Goal: Task Accomplishment & Management: Manage account settings

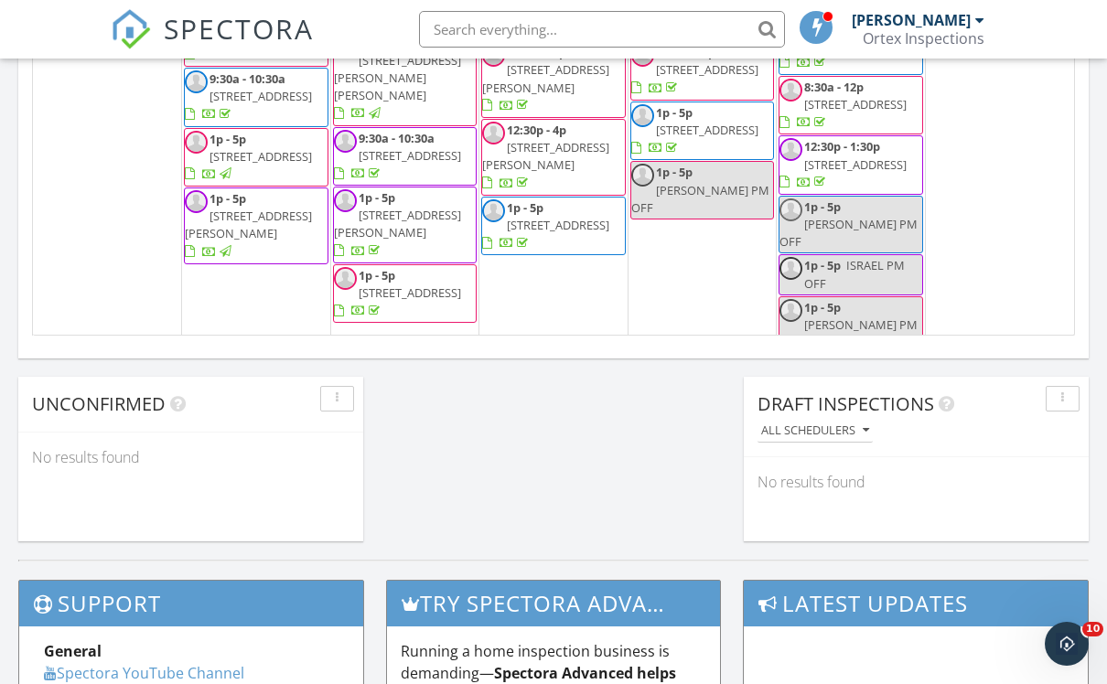
scroll to position [909, 0]
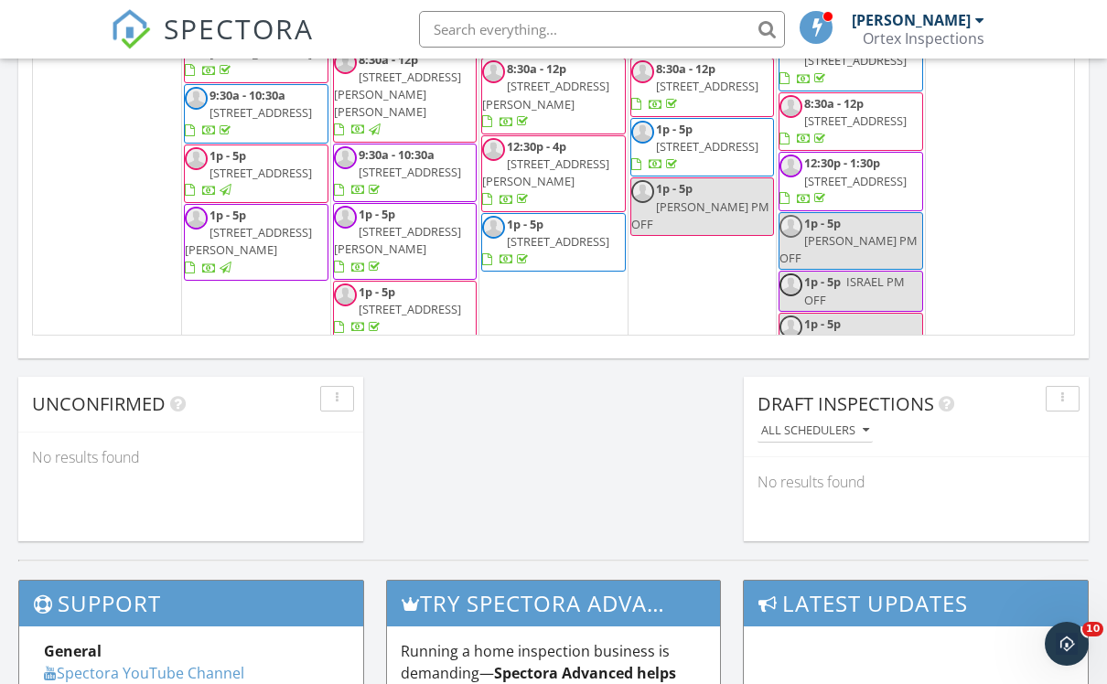
click at [211, 373] on div "29 8a - 1:30p 7044 Star Trail, Crandall 75114 8a - 12p 3366 Cabin Crest Pl, Fri…" at bounding box center [256, 539] width 148 height 332
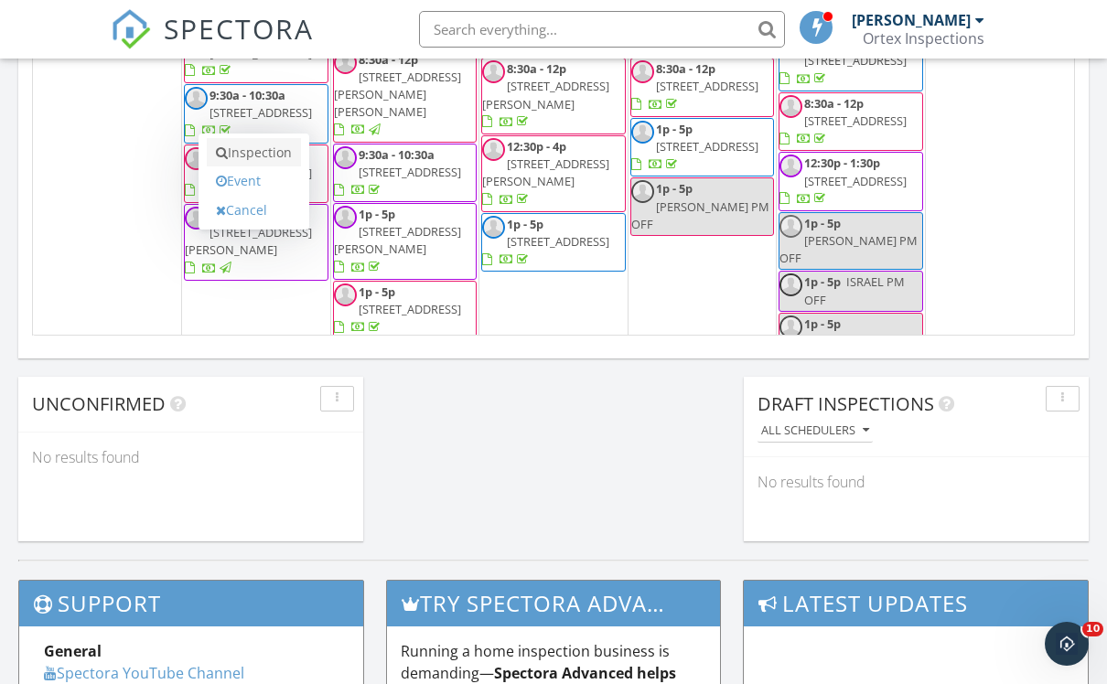
click at [247, 145] on link "Inspection" at bounding box center [254, 152] width 94 height 29
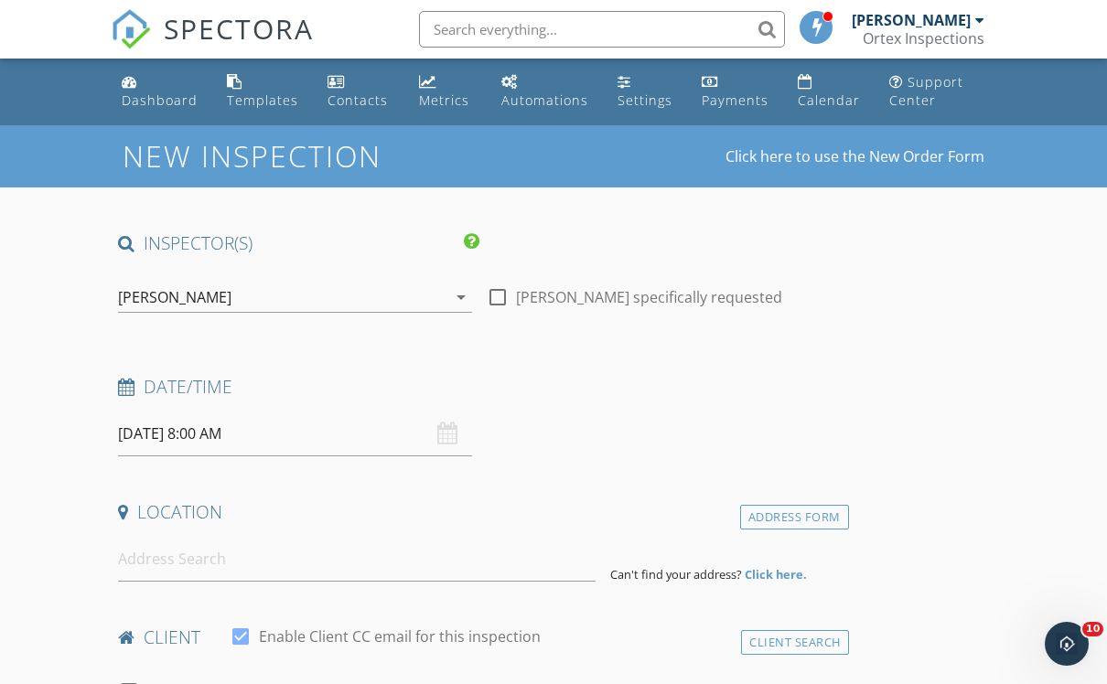
click at [219, 289] on div "[PERSON_NAME]" at bounding box center [174, 297] width 113 height 16
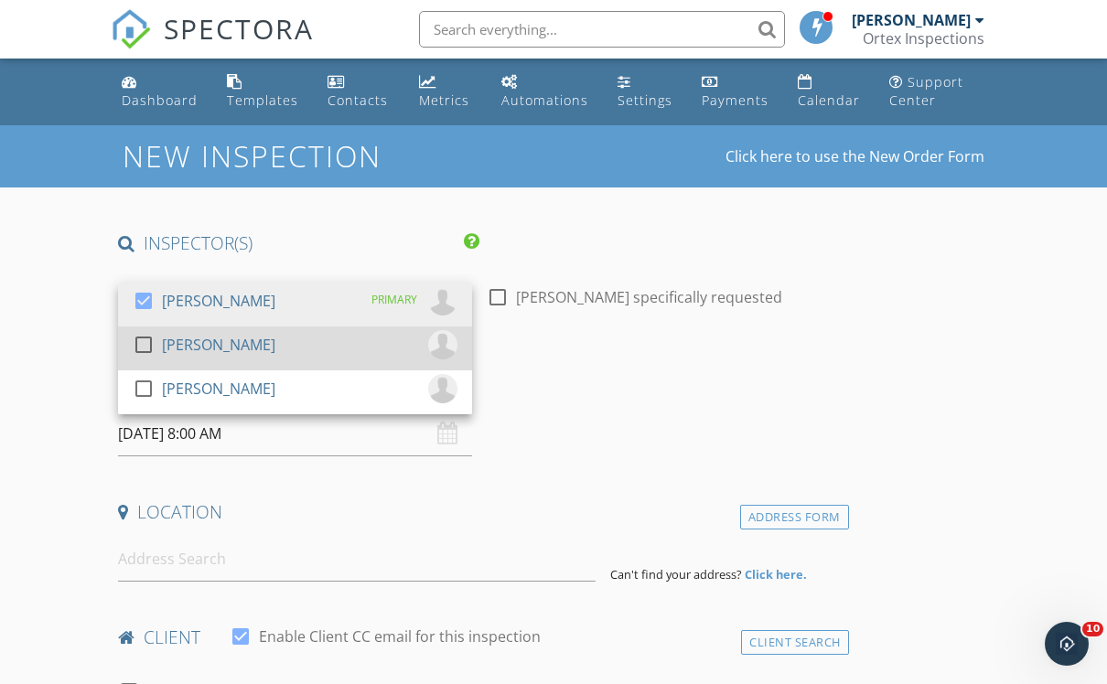
click at [246, 356] on div "check_box_outline_blank John Seale" at bounding box center [295, 348] width 325 height 37
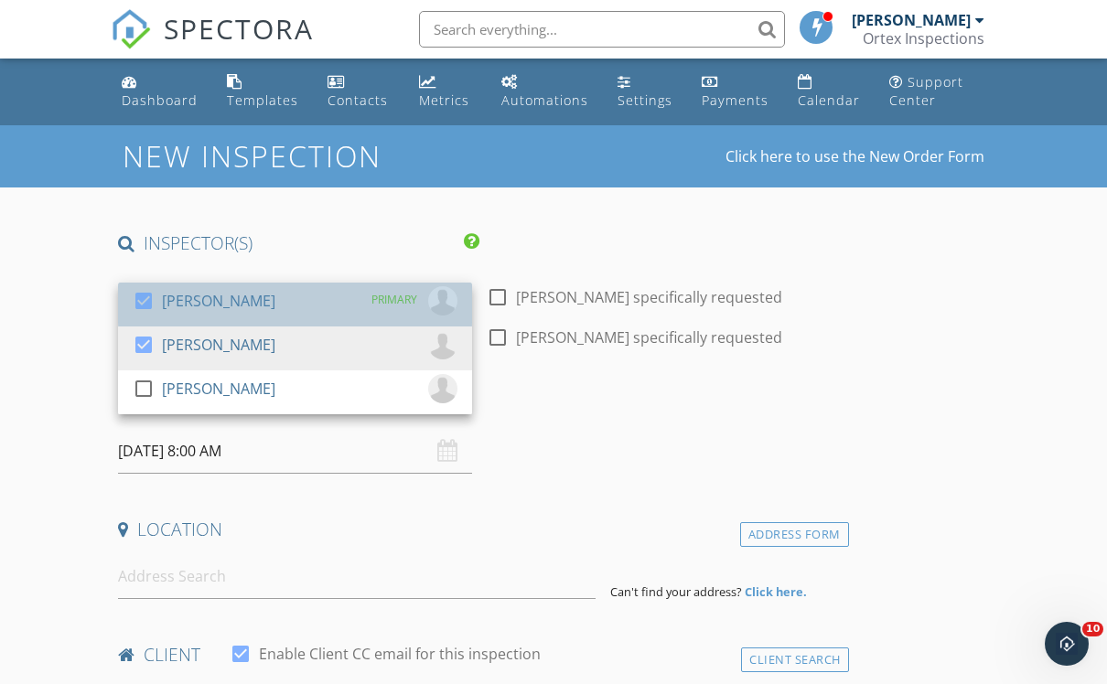
click at [231, 308] on div "[PERSON_NAME]" at bounding box center [218, 300] width 113 height 29
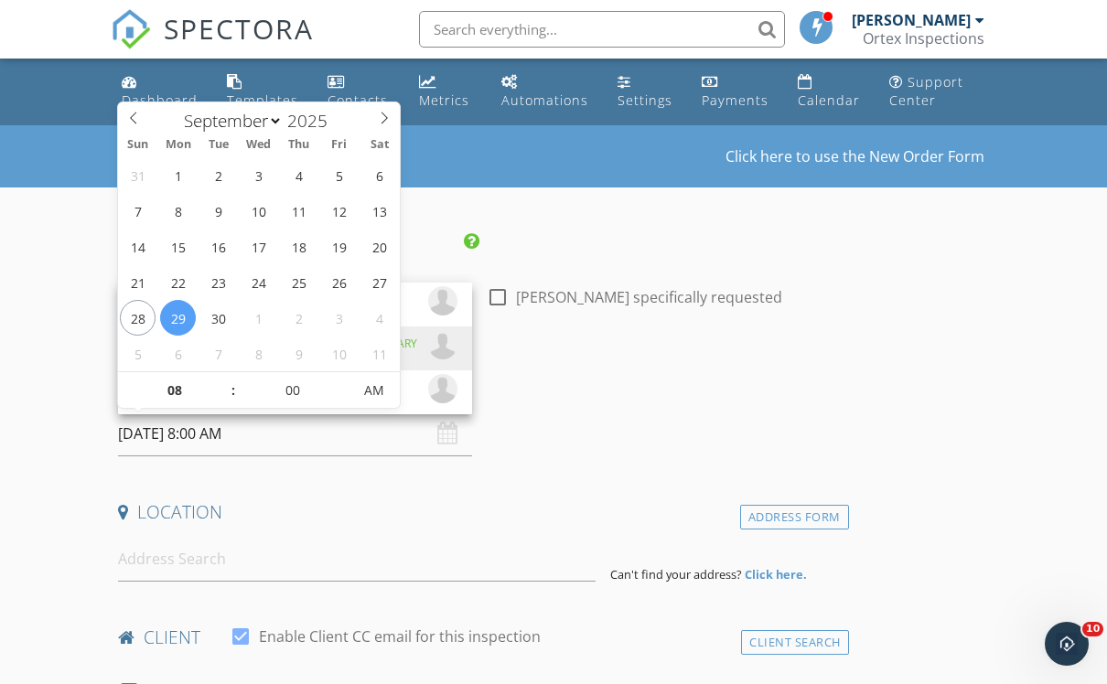
click at [221, 443] on input "09/29/2025 8:00 AM" at bounding box center [295, 434] width 354 height 45
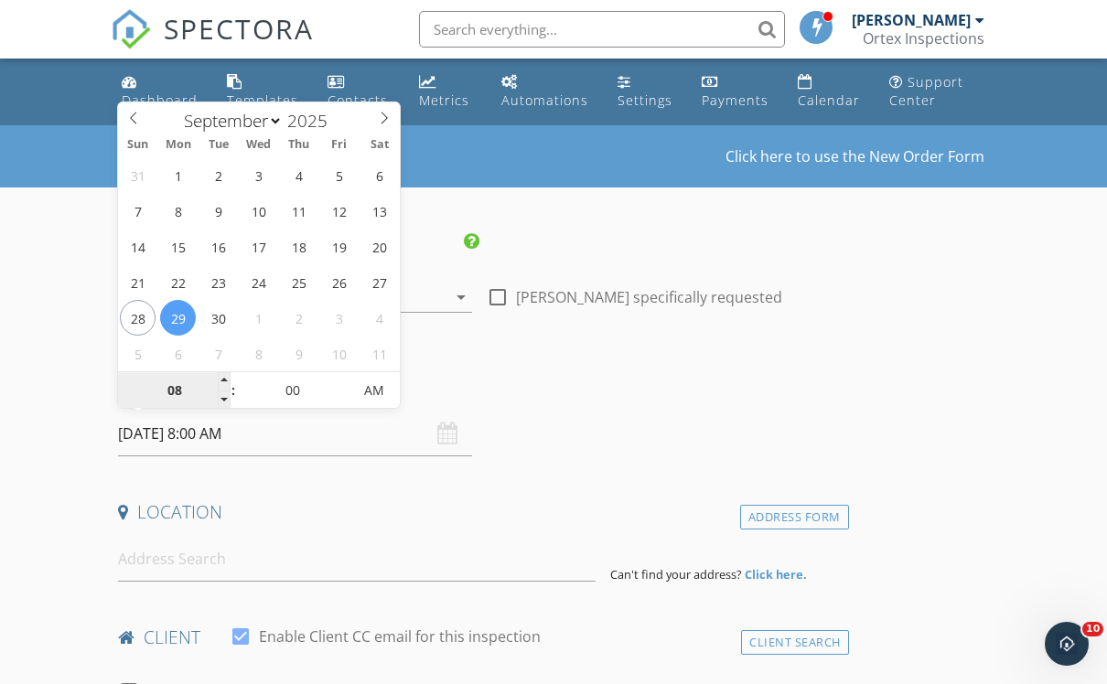
click at [183, 392] on input "08" at bounding box center [174, 391] width 113 height 37
type input "01"
type input "[DATE] 1:00 PM"
click at [260, 554] on input at bounding box center [357, 559] width 478 height 45
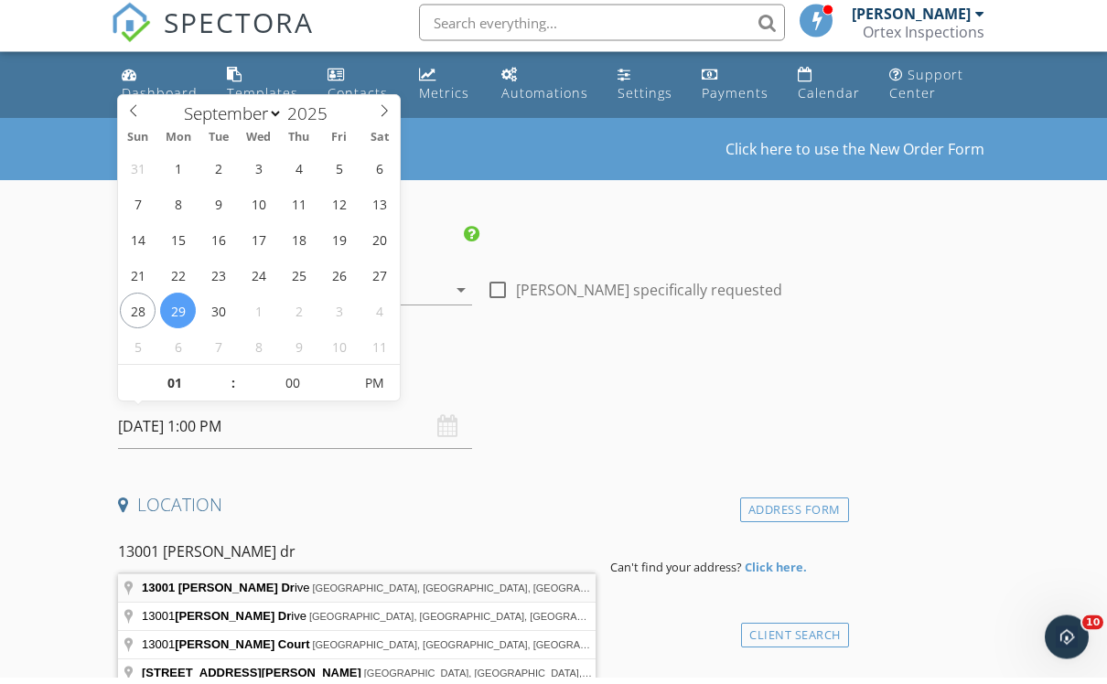
type input "13001 Hutton Drive, Farmers Branch, TX, USA"
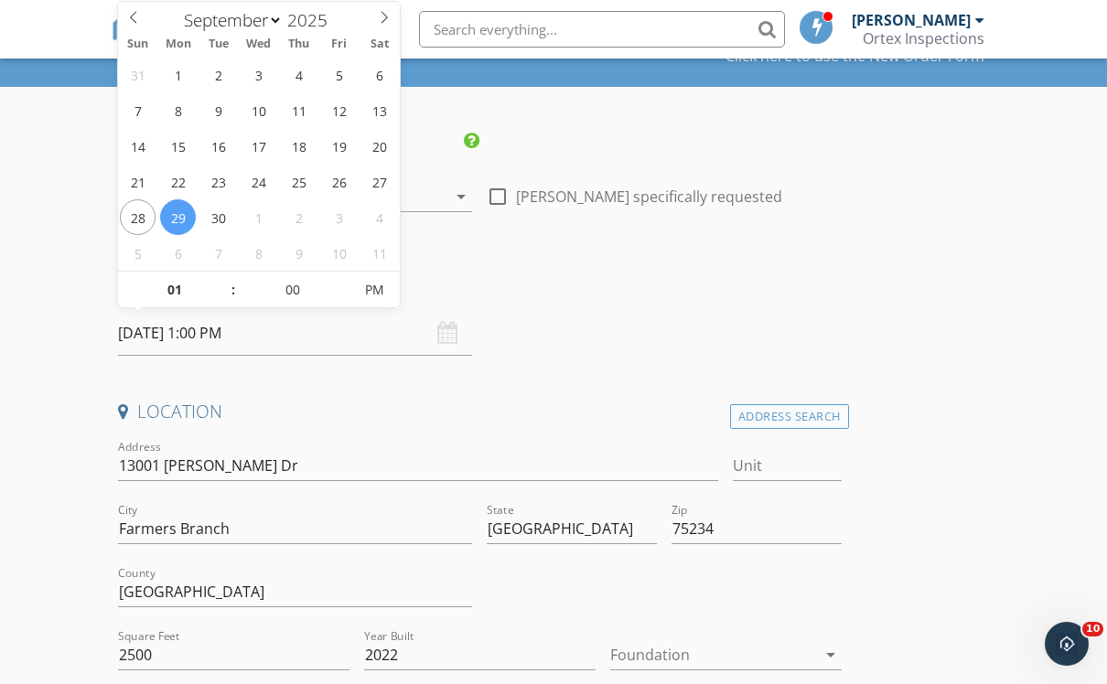
scroll to position [191, 0]
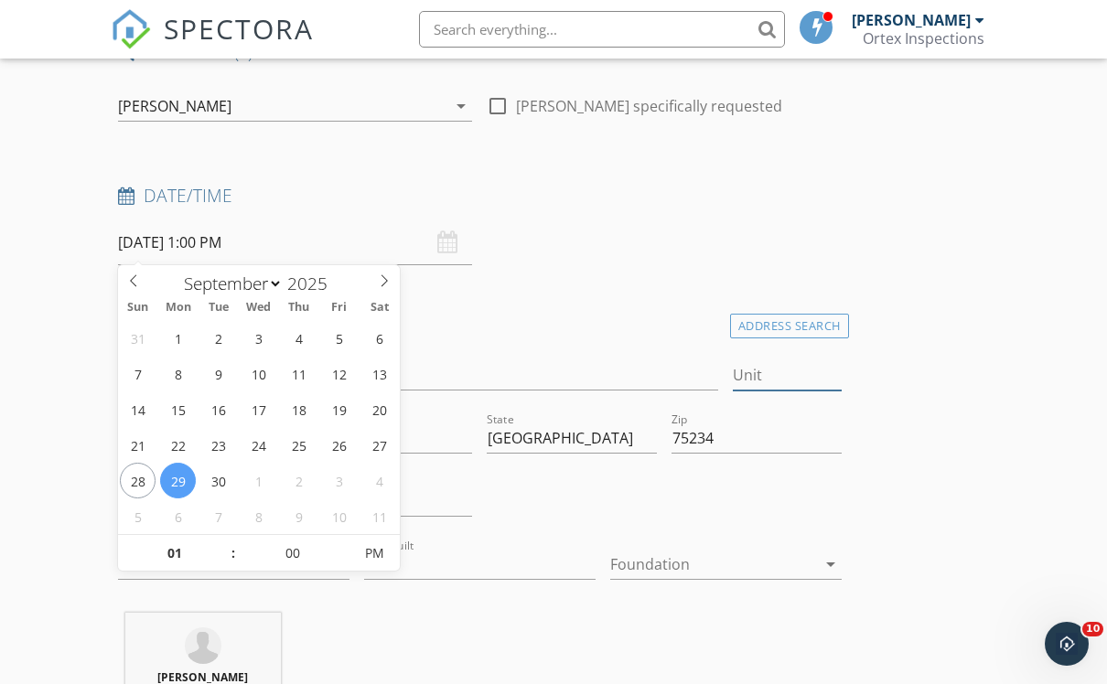
click at [790, 371] on input "Unit" at bounding box center [787, 375] width 108 height 30
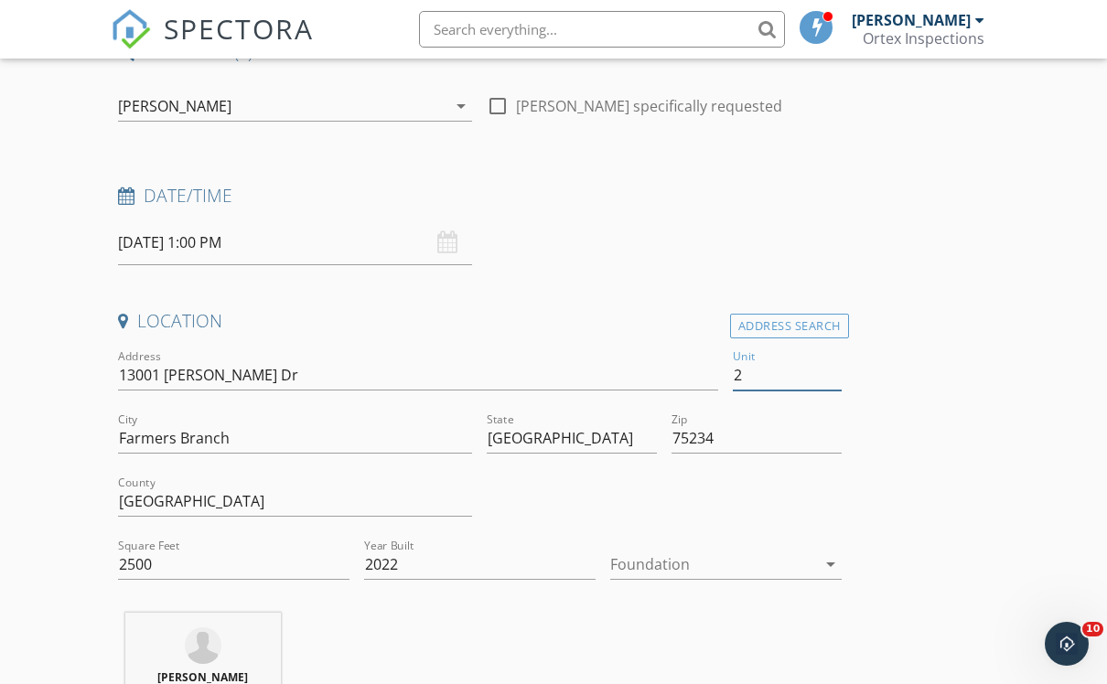
type input "25"
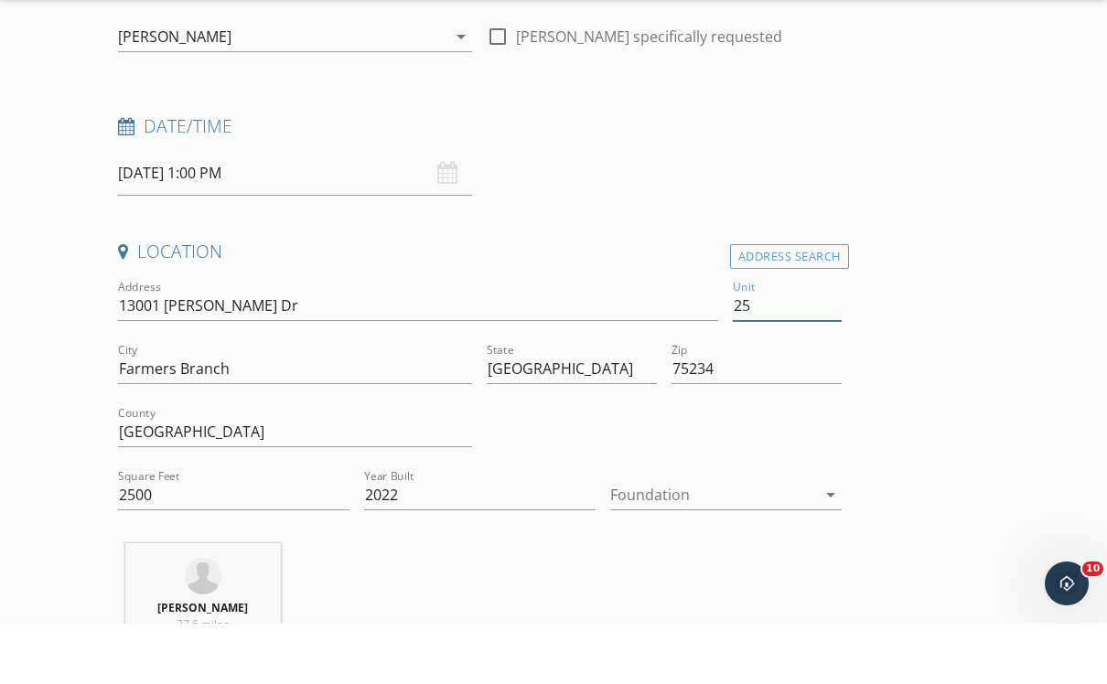
scroll to position [259, 0]
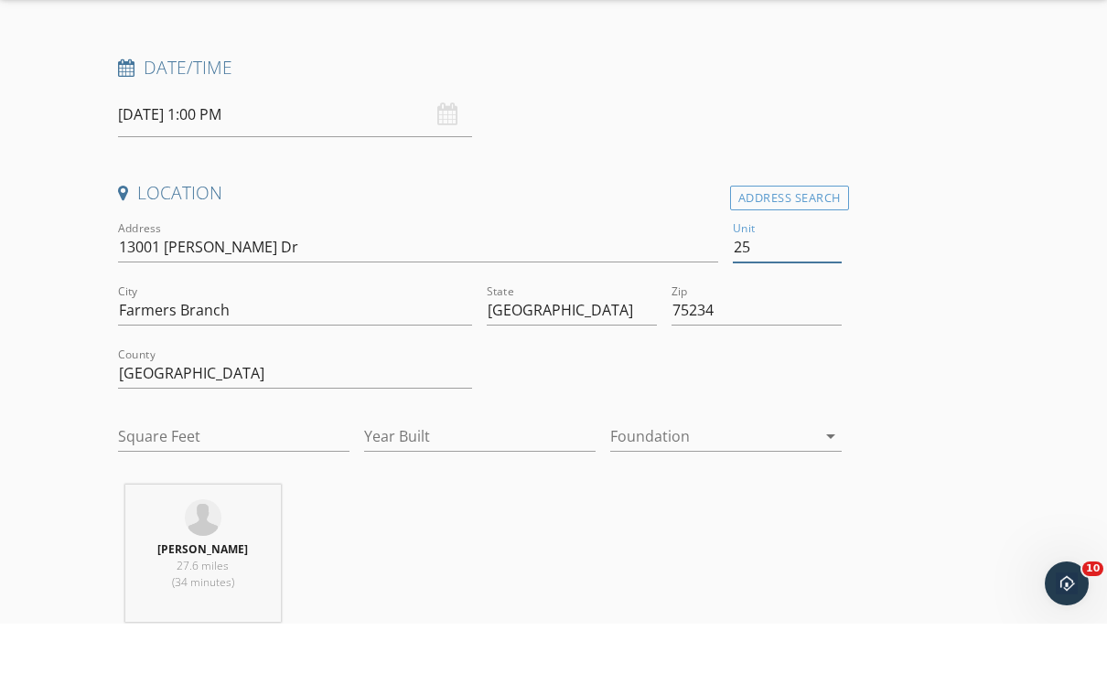
type input "0"
type input "25"
click at [235, 482] on input "0" at bounding box center [233, 497] width 231 height 30
type input "2527"
click at [424, 482] on input "Year Built" at bounding box center [479, 497] width 231 height 30
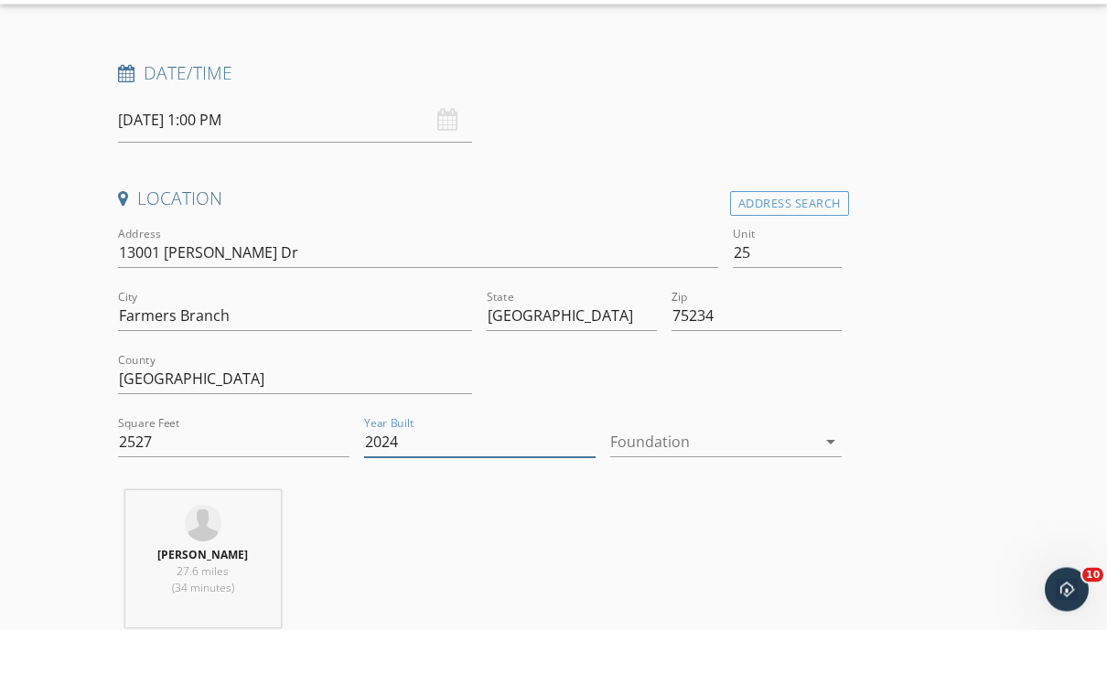
type input "2024"
click at [678, 482] on div at bounding box center [713, 496] width 206 height 29
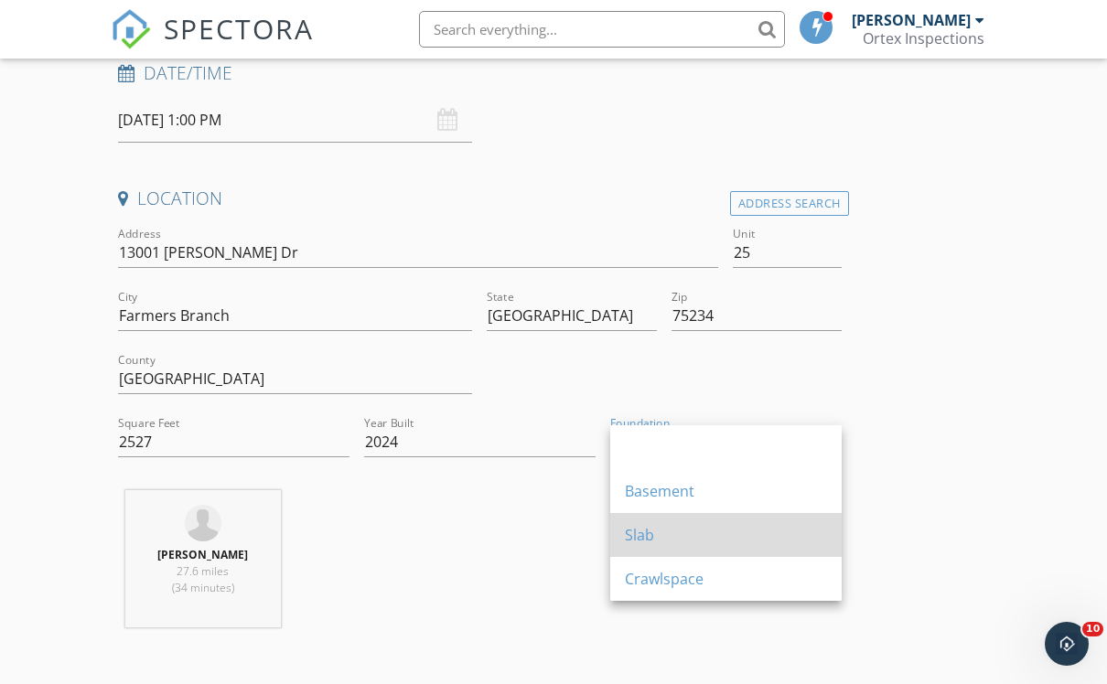
click at [628, 526] on div "Slab" at bounding box center [726, 535] width 202 height 22
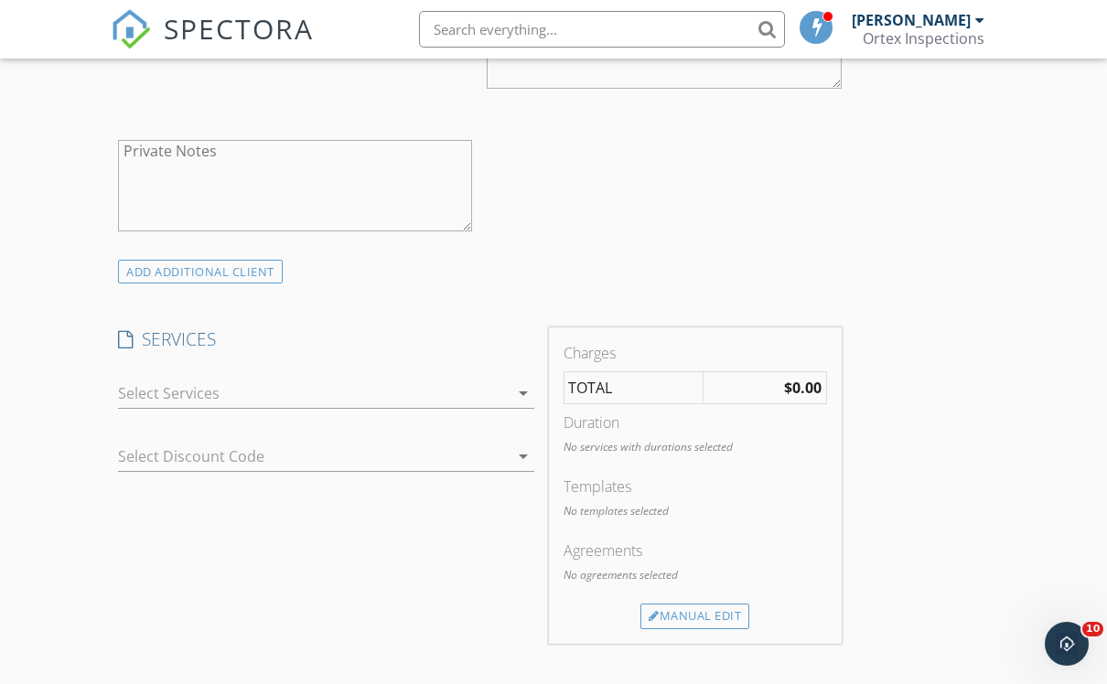
scroll to position [1249, 0]
click at [212, 410] on div "arrow_drop_down" at bounding box center [326, 405] width 416 height 48
click at [256, 381] on div at bounding box center [313, 395] width 391 height 29
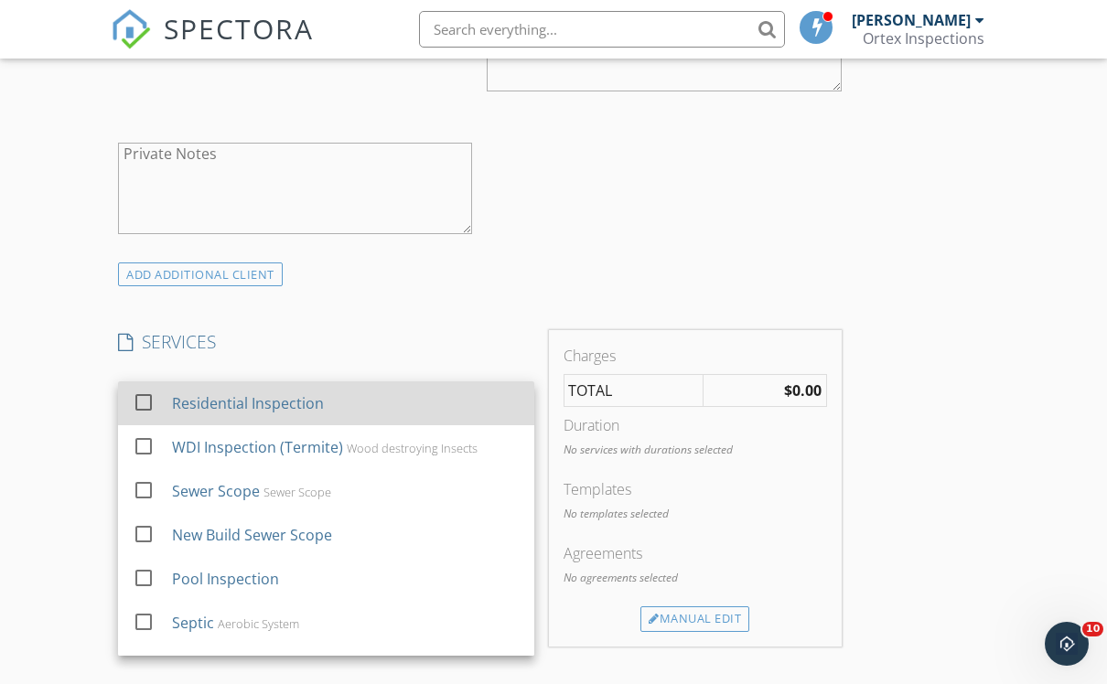
click at [255, 406] on div "Residential Inspection" at bounding box center [248, 403] width 152 height 22
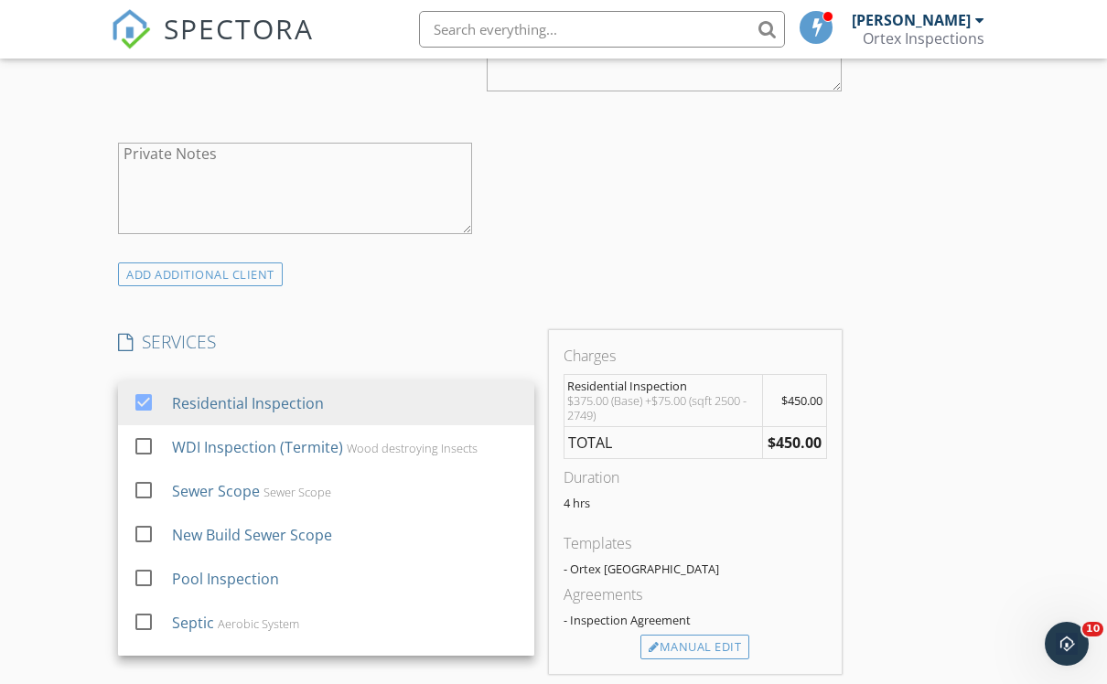
click at [317, 353] on div "SERVICES check_box Residential Inspection check_box_outline_blank WDI Inspectio…" at bounding box center [326, 502] width 431 height 344
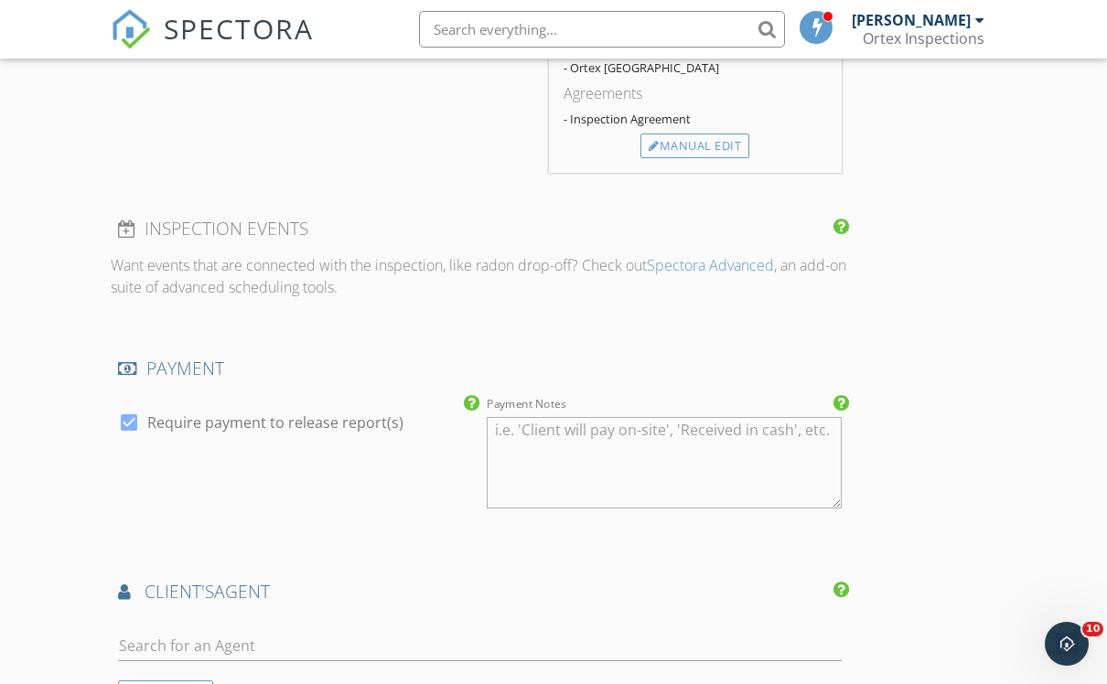
scroll to position [1972, 0]
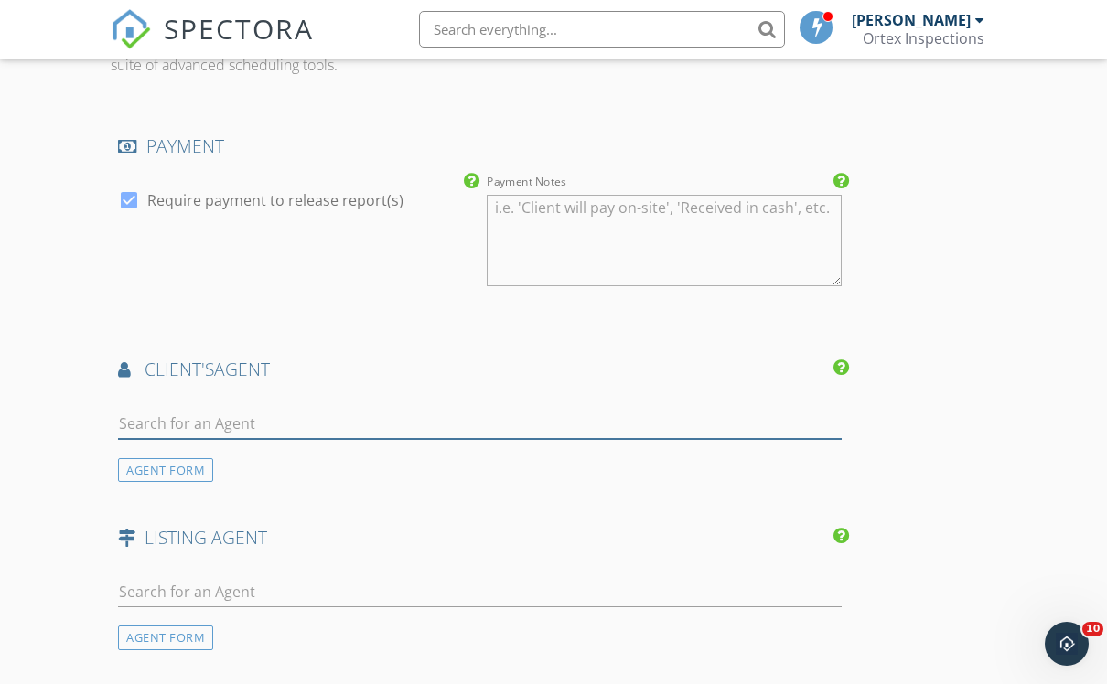
click at [236, 416] on input "text" at bounding box center [480, 424] width 724 height 30
type input "j"
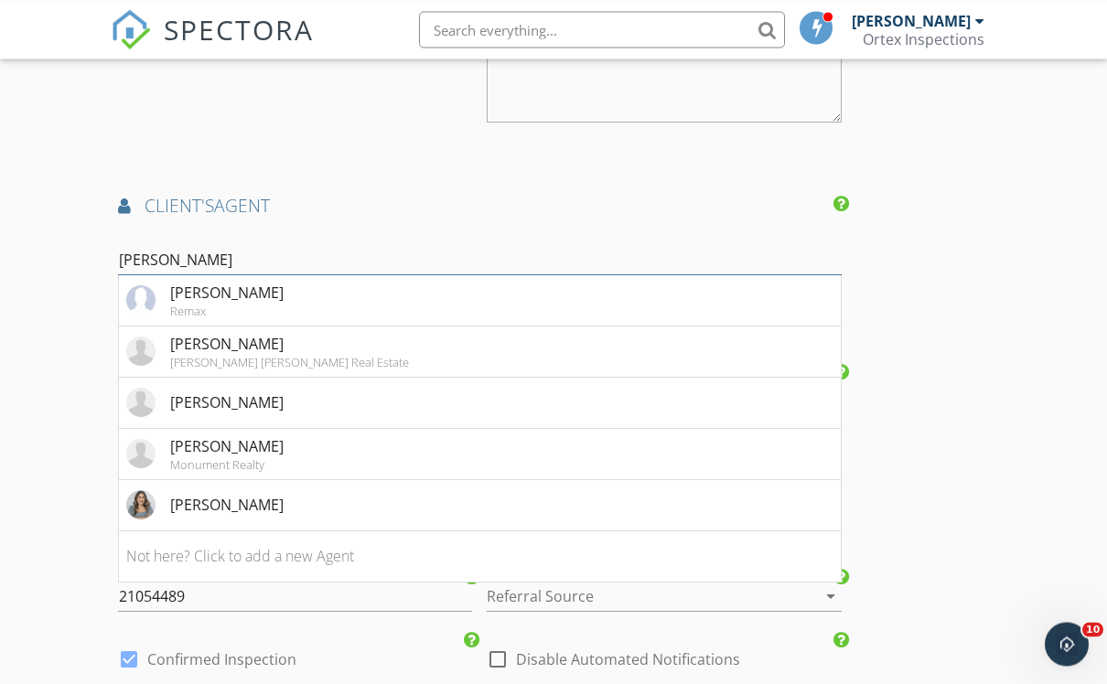
scroll to position [2135, 0]
type input "r"
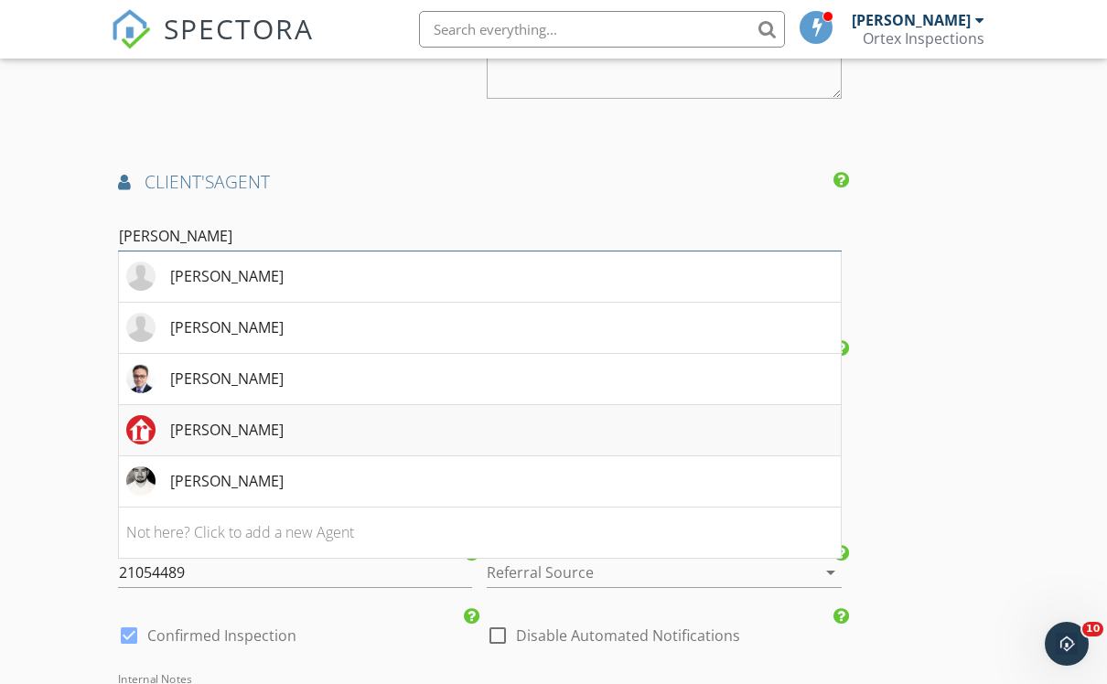
scroll to position [2162, 0]
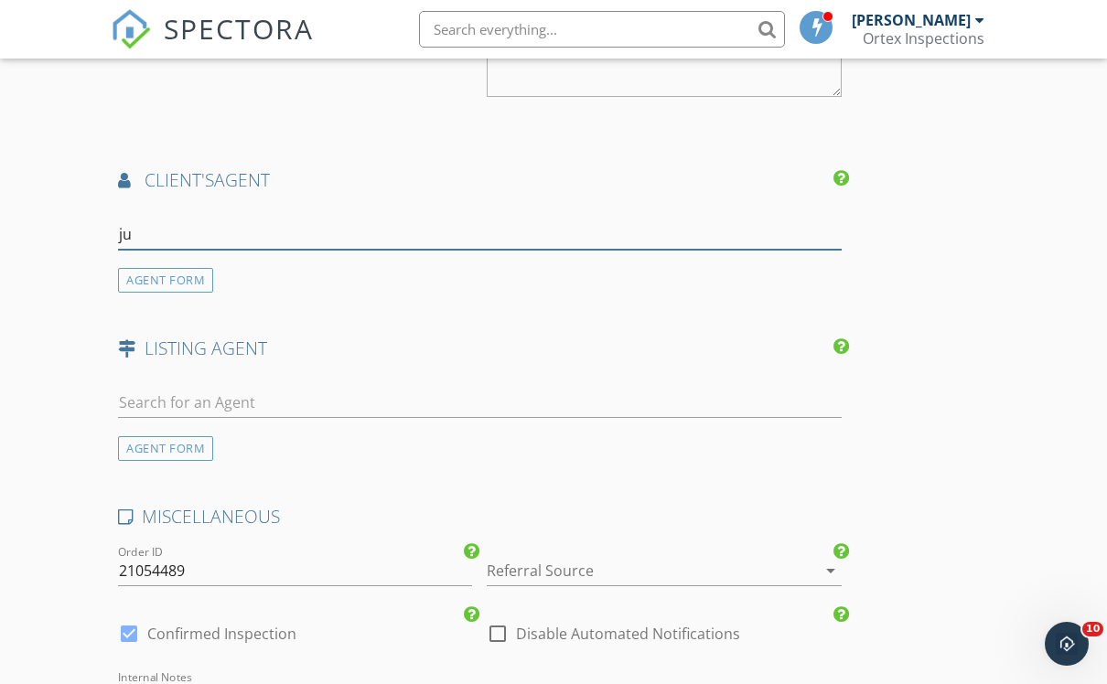
type input "j"
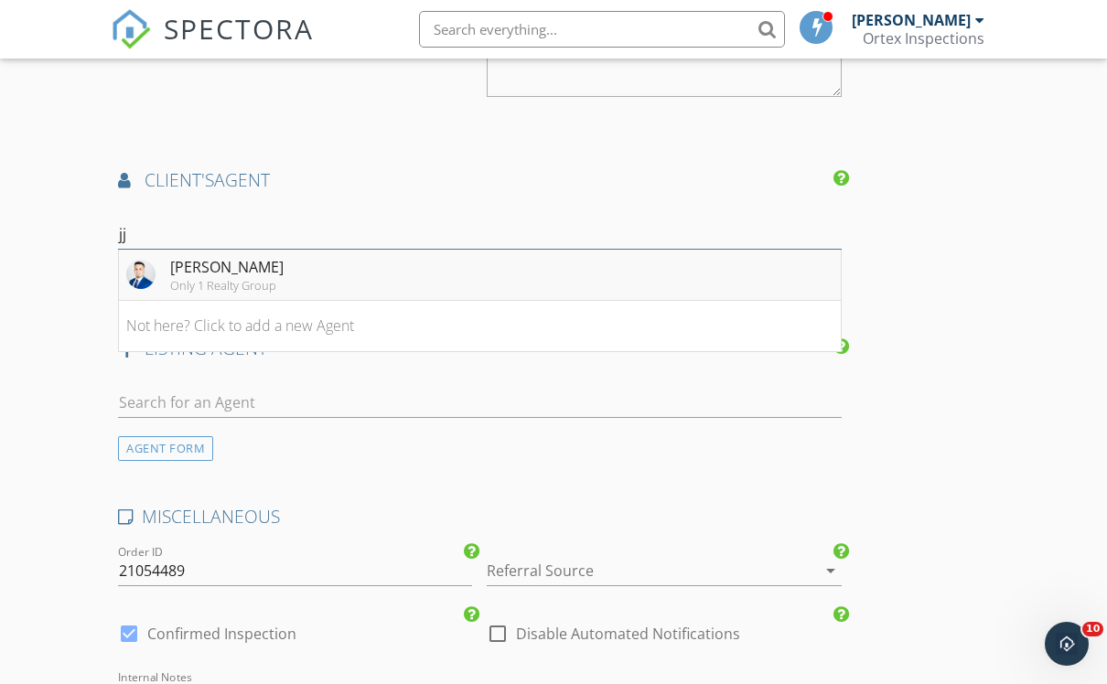
type input "jj"
click at [245, 283] on div "Only 1 Realty Group" at bounding box center [226, 285] width 113 height 15
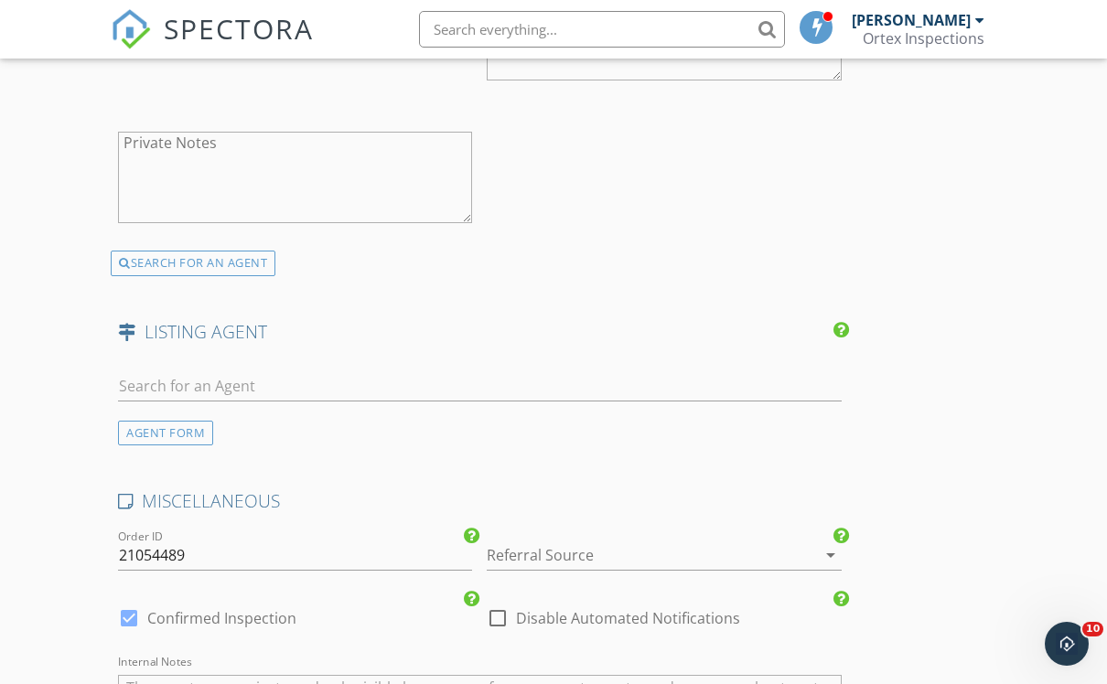
scroll to position [2648, 0]
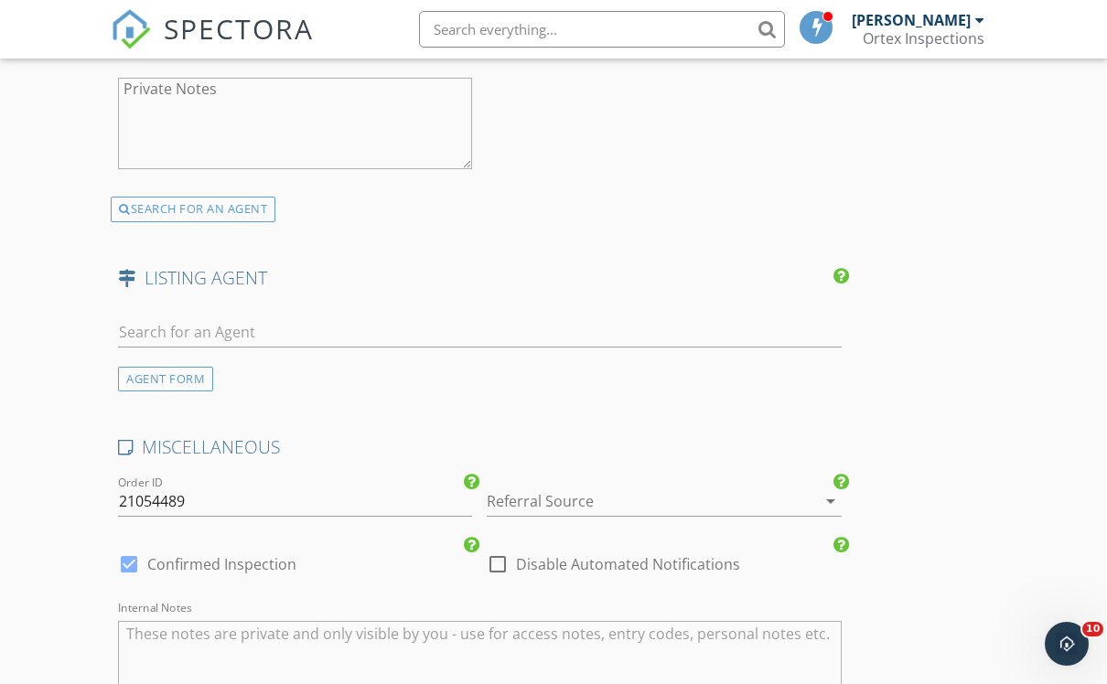
click at [127, 556] on div at bounding box center [128, 564] width 31 height 31
checkbox input "false"
checkbox input "true"
click at [235, 501] on input "21054489" at bounding box center [295, 502] width 354 height 30
drag, startPoint x: 233, startPoint y: 495, endPoint x: 0, endPoint y: 491, distance: 233.3
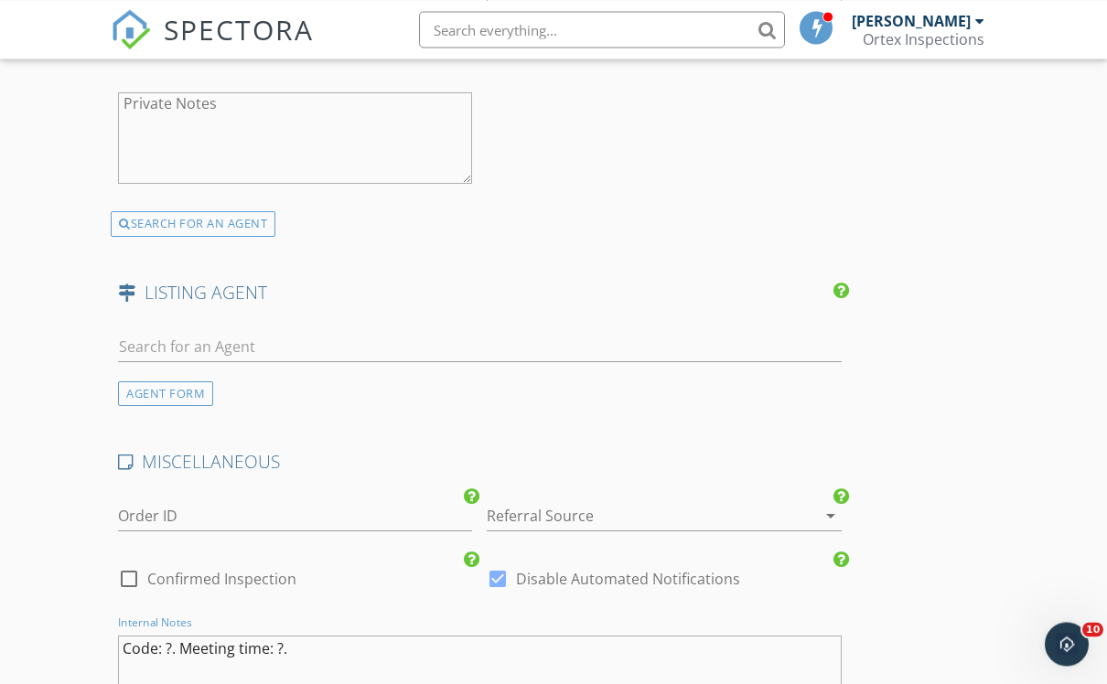
scroll to position [2633, 0]
type textarea "Code: ?. Meeting time: ?."
click at [259, 354] on input "text" at bounding box center [480, 348] width 724 height 30
type input "m"
click at [150, 387] on div "AGENT FORM" at bounding box center [165, 394] width 95 height 25
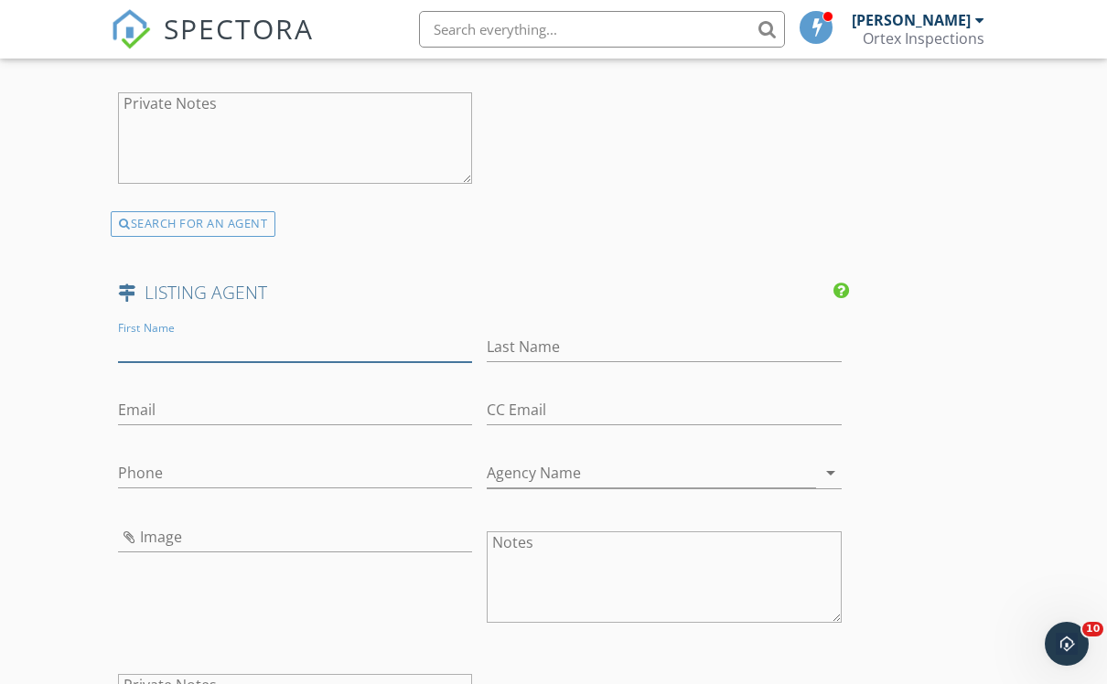
click at [154, 337] on input "First Name" at bounding box center [295, 347] width 354 height 30
type input "Michelle"
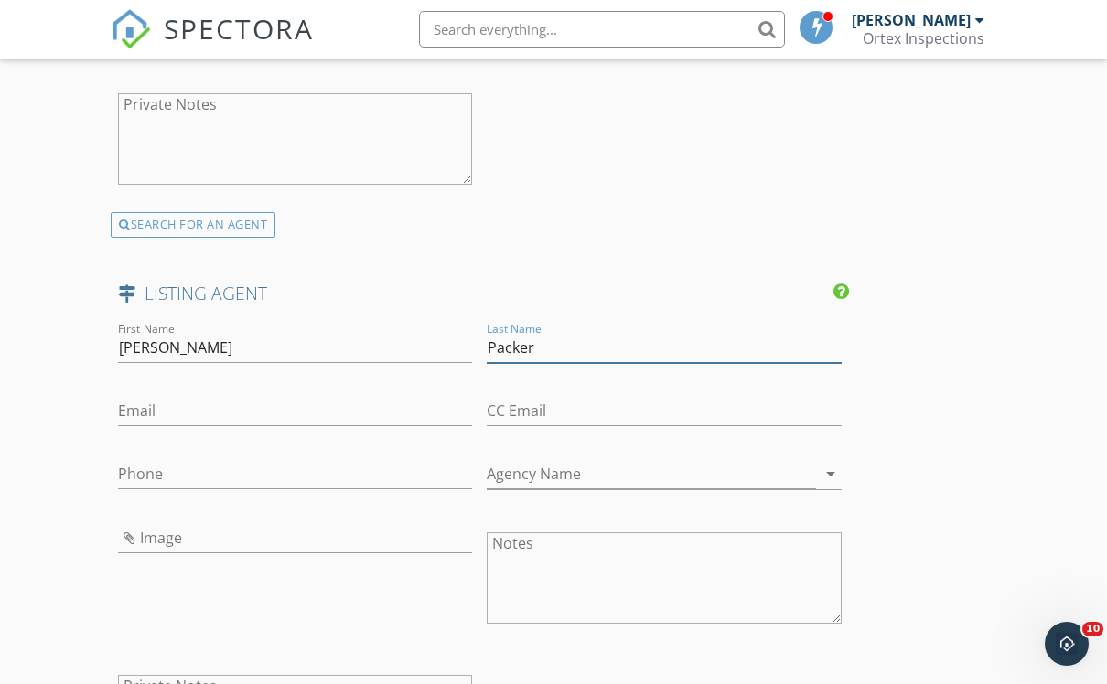
type input "Packer"
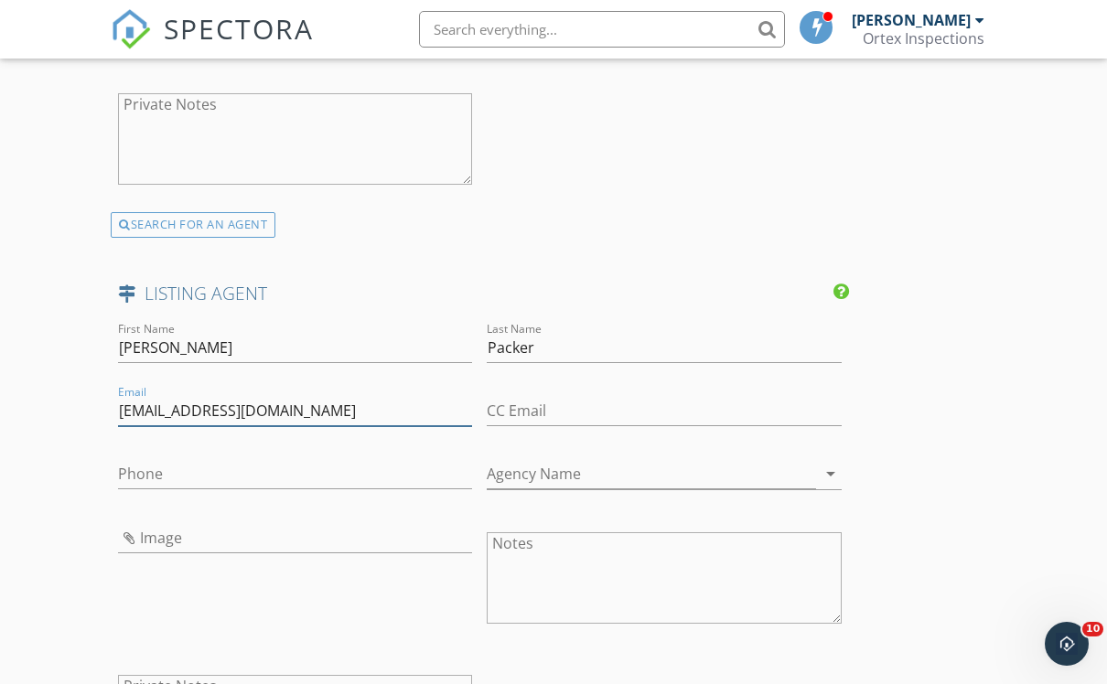
type input "messinamichelle@yahoo.com"
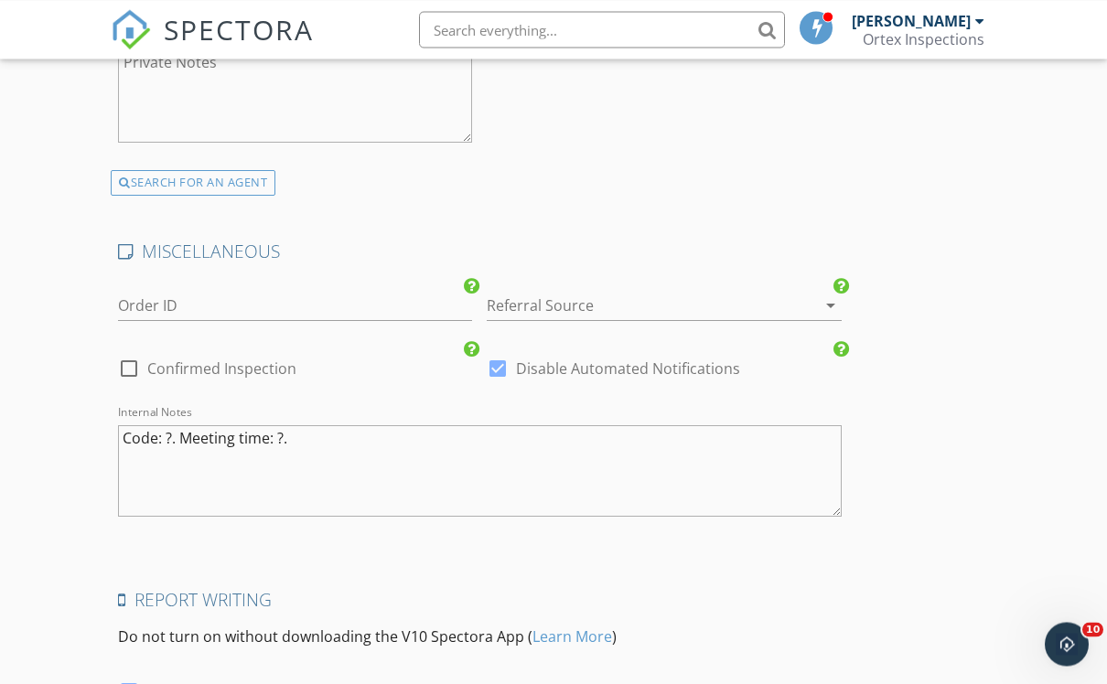
type input "469-939-1441"
click at [290, 296] on input "Order ID" at bounding box center [295, 307] width 354 height 30
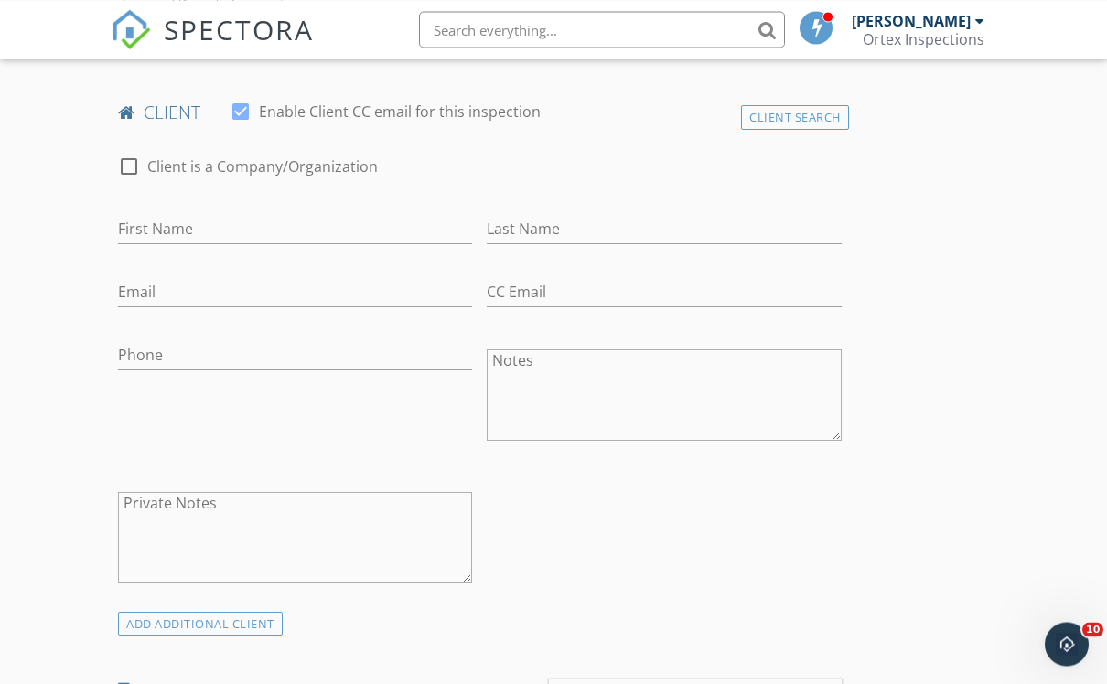
scroll to position [891, 0]
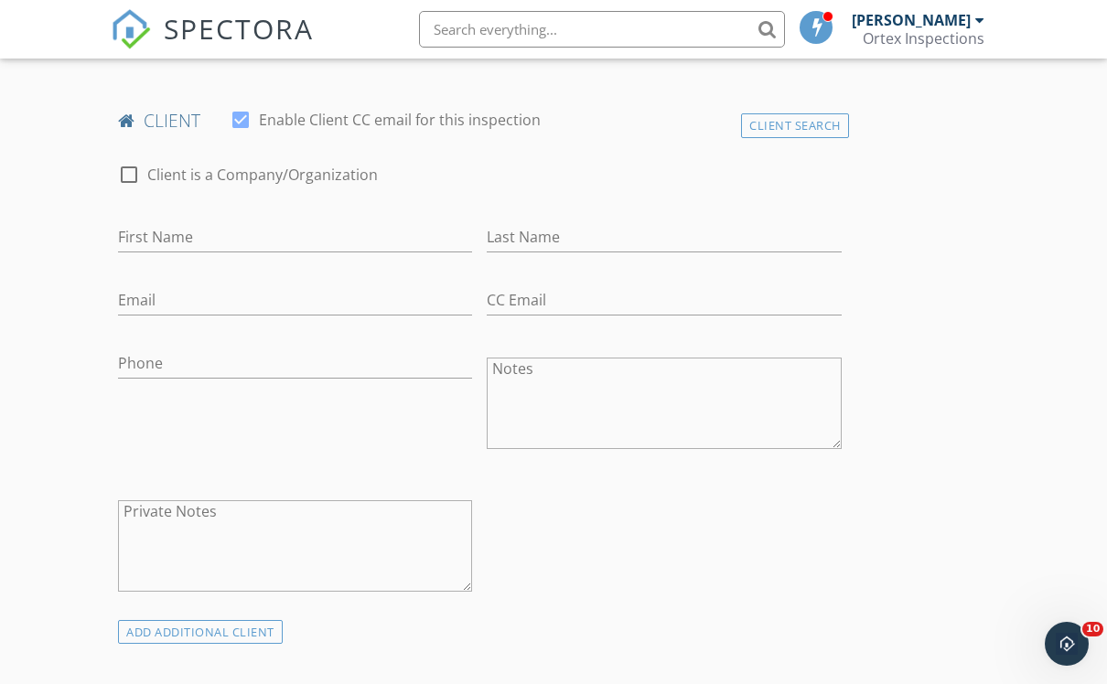
type input "20954161"
click at [185, 236] on input "First Name" at bounding box center [295, 237] width 354 height 30
type input "Raul"
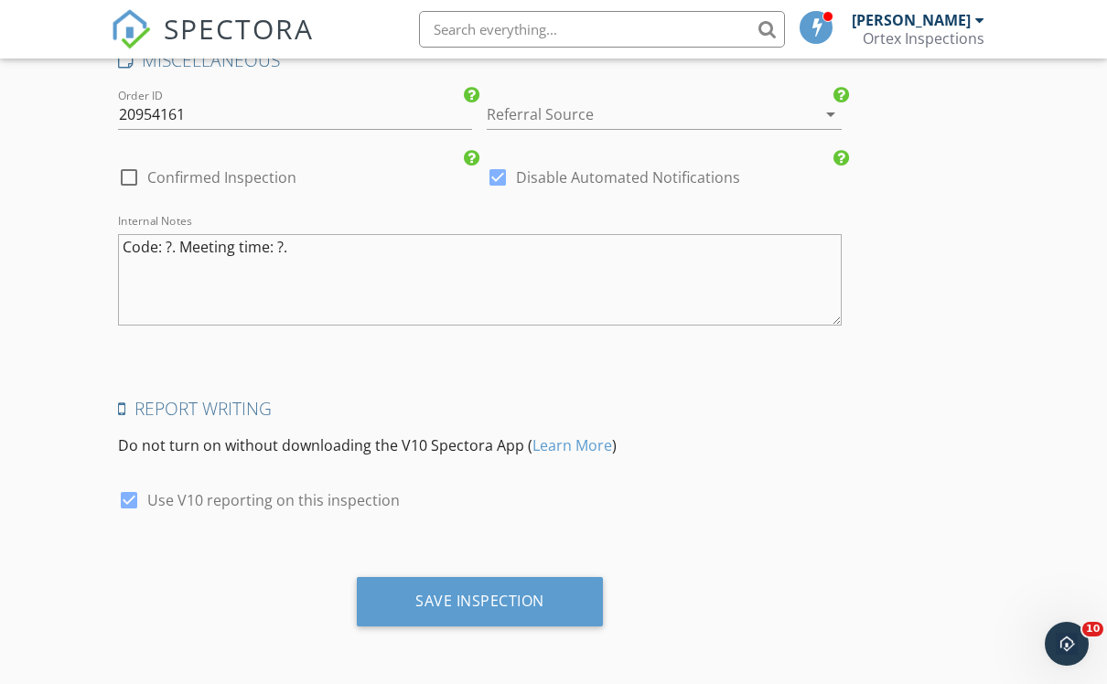
type input "469-288-1444"
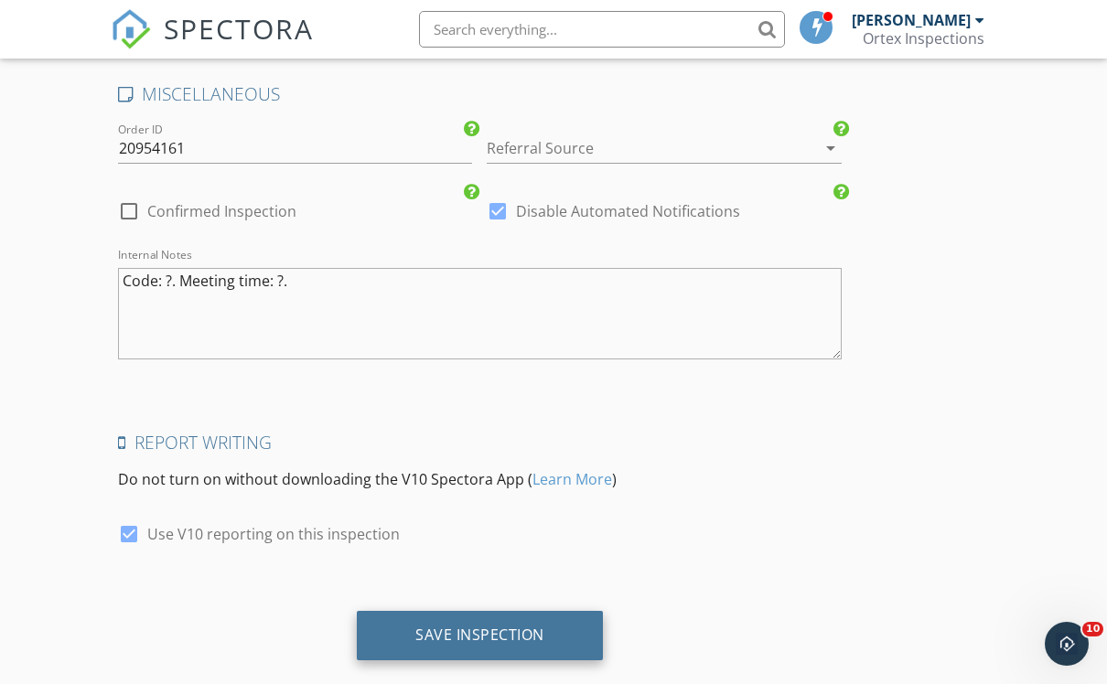
click at [436, 626] on div "Save Inspection" at bounding box center [479, 635] width 129 height 18
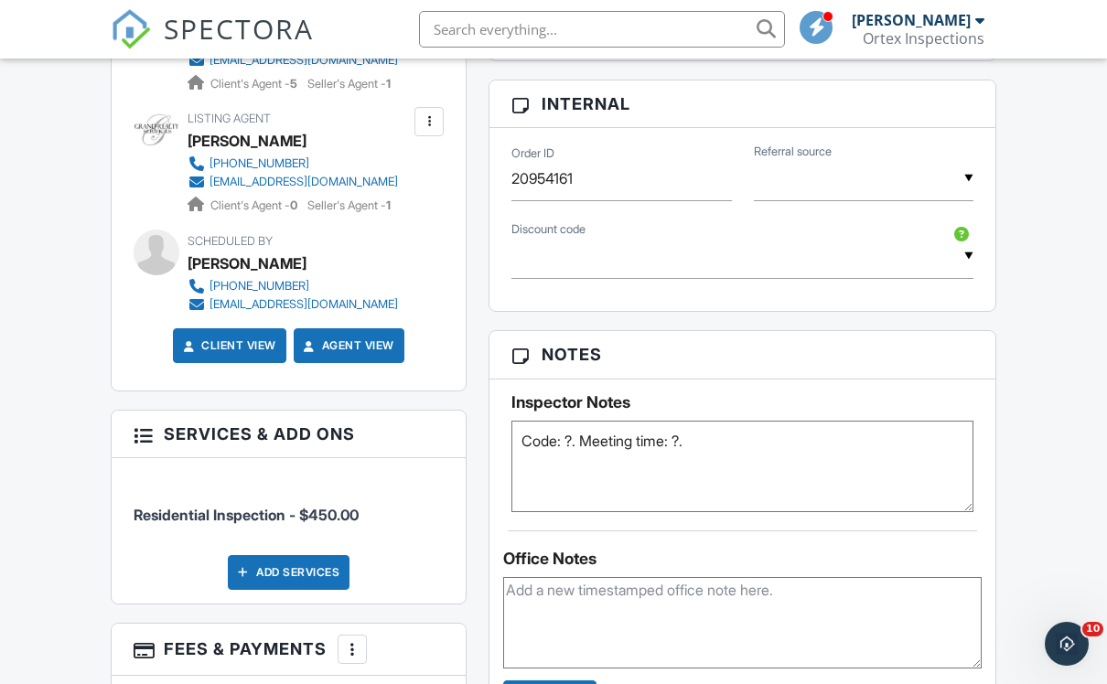
scroll to position [1123, 0]
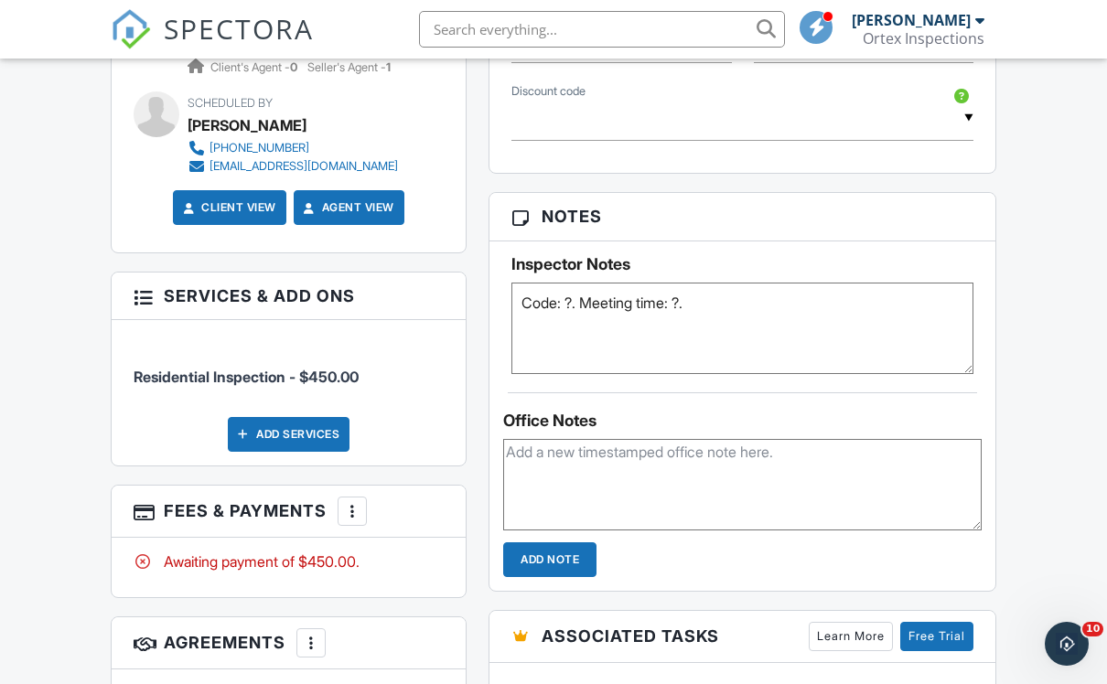
click at [788, 457] on textarea at bounding box center [742, 484] width 478 height 91
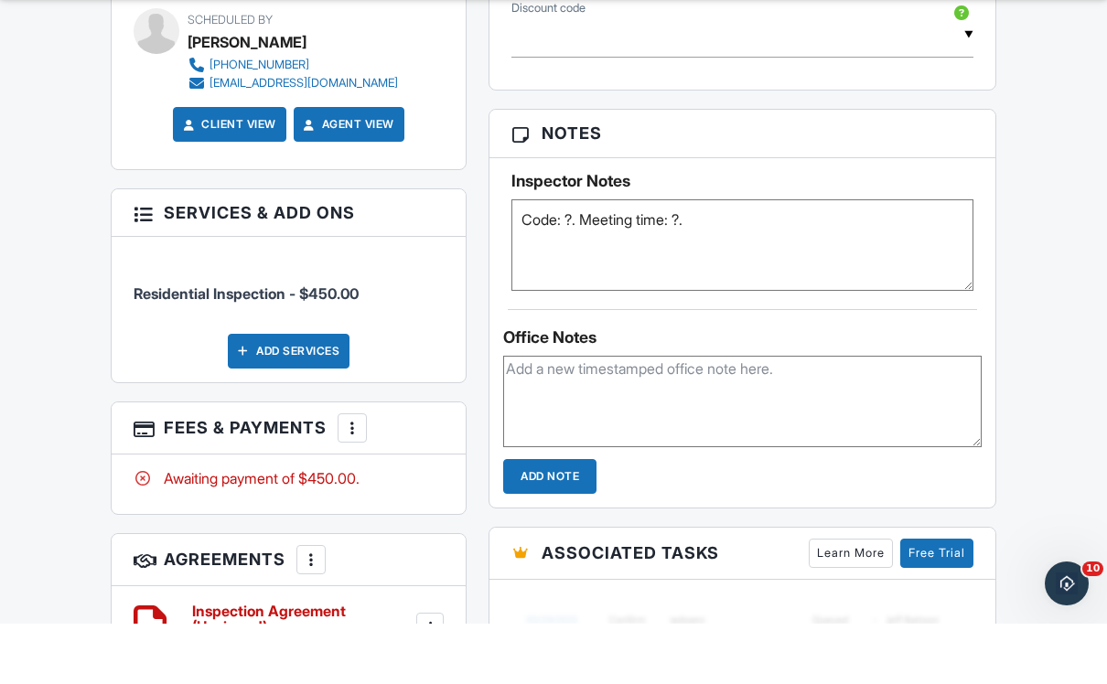
scroll to position [1306, 0]
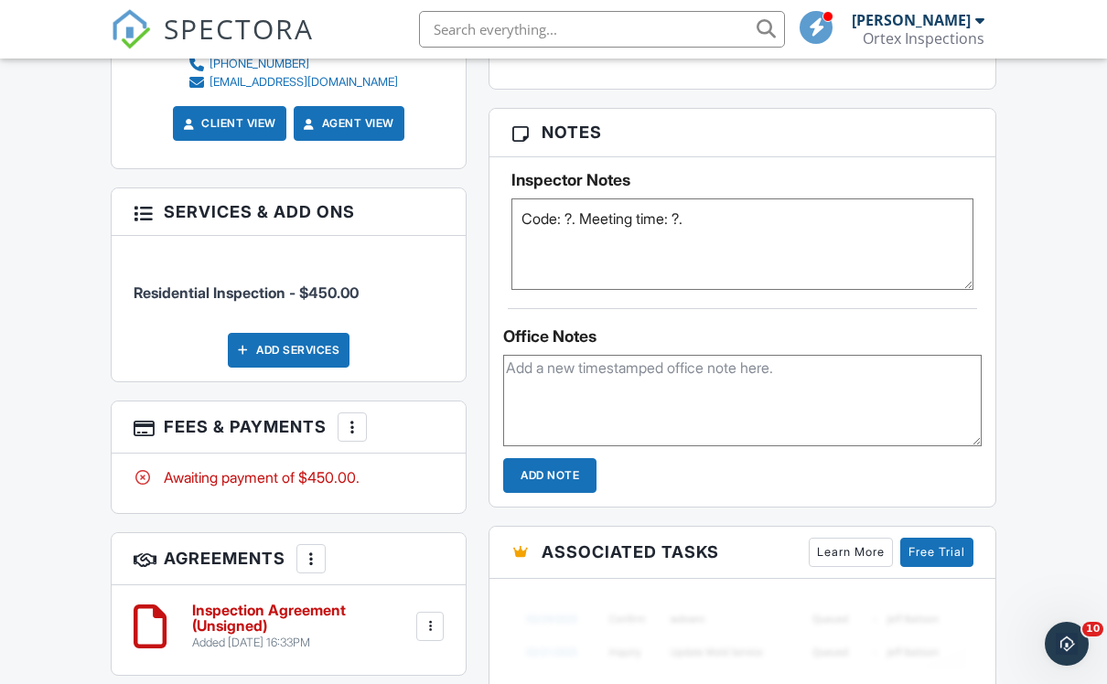
click at [348, 429] on div at bounding box center [352, 427] width 18 height 18
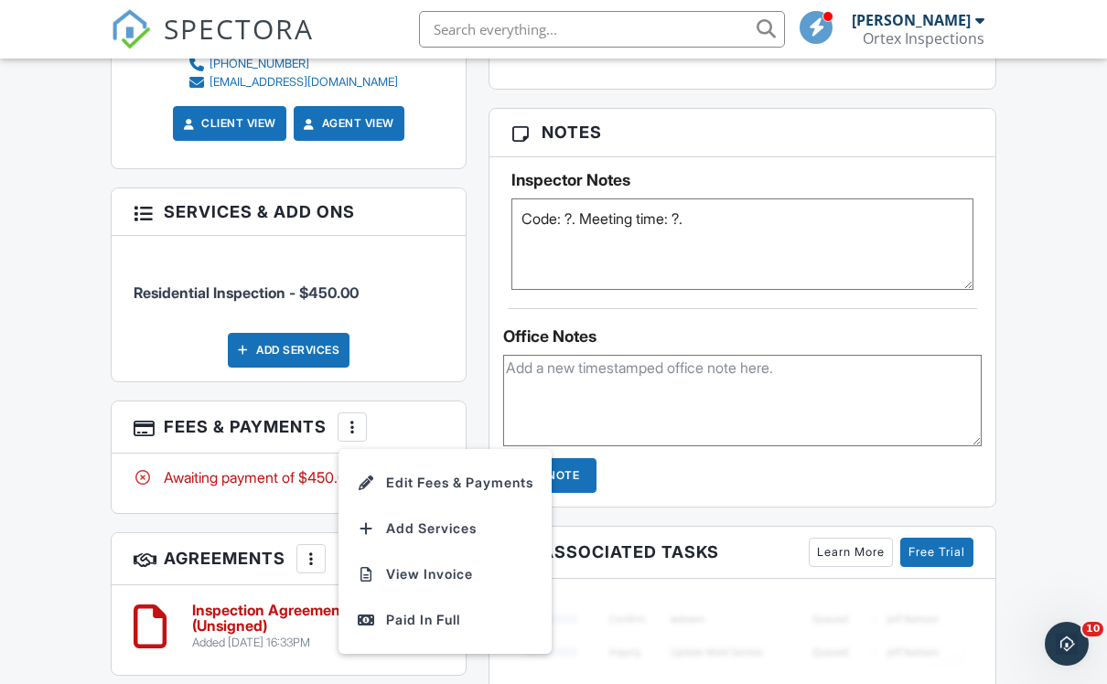
click at [440, 489] on li "Edit Fees & Payments" at bounding box center [444, 483] width 191 height 46
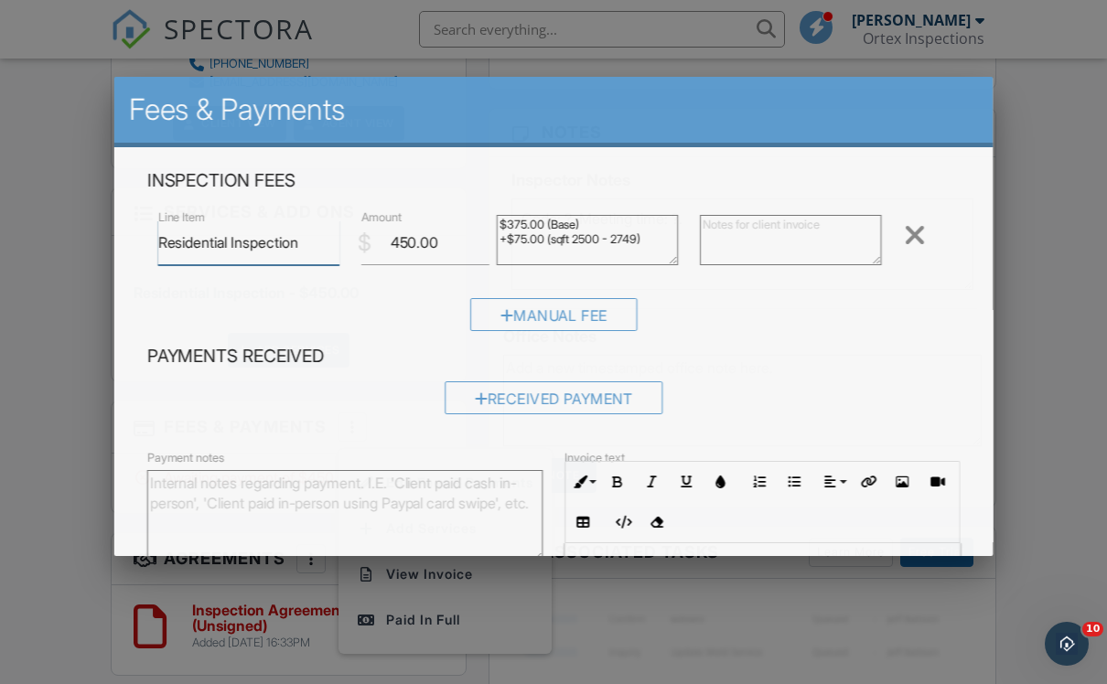
scroll to position [1305, 0]
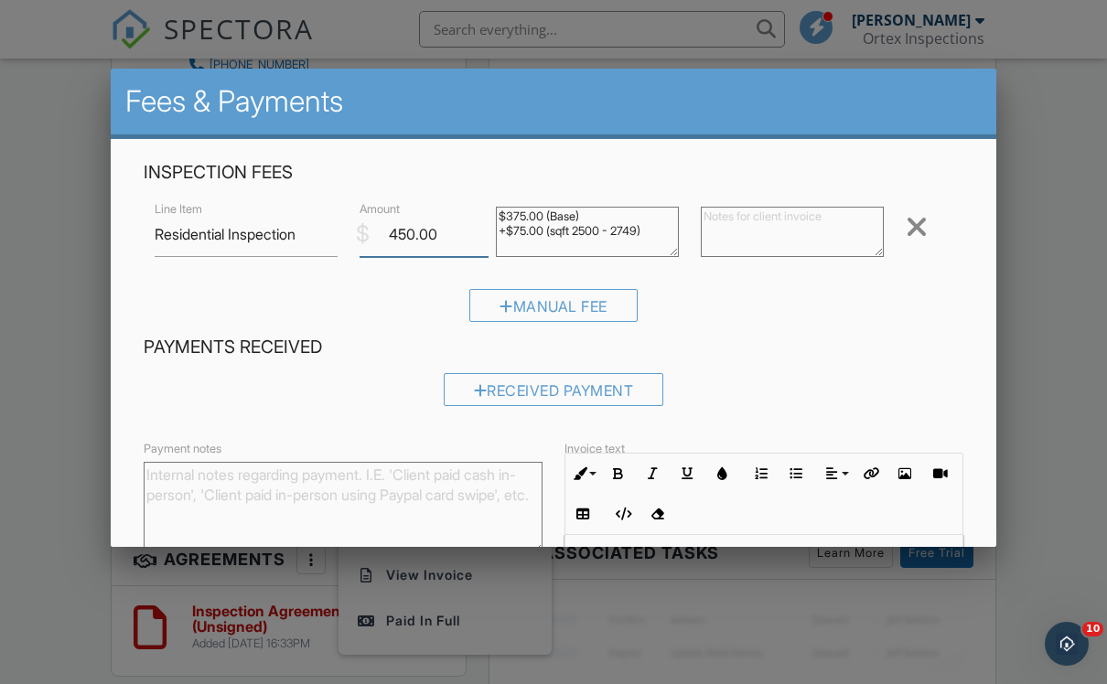
click at [407, 236] on input "450.00" at bounding box center [424, 234] width 129 height 45
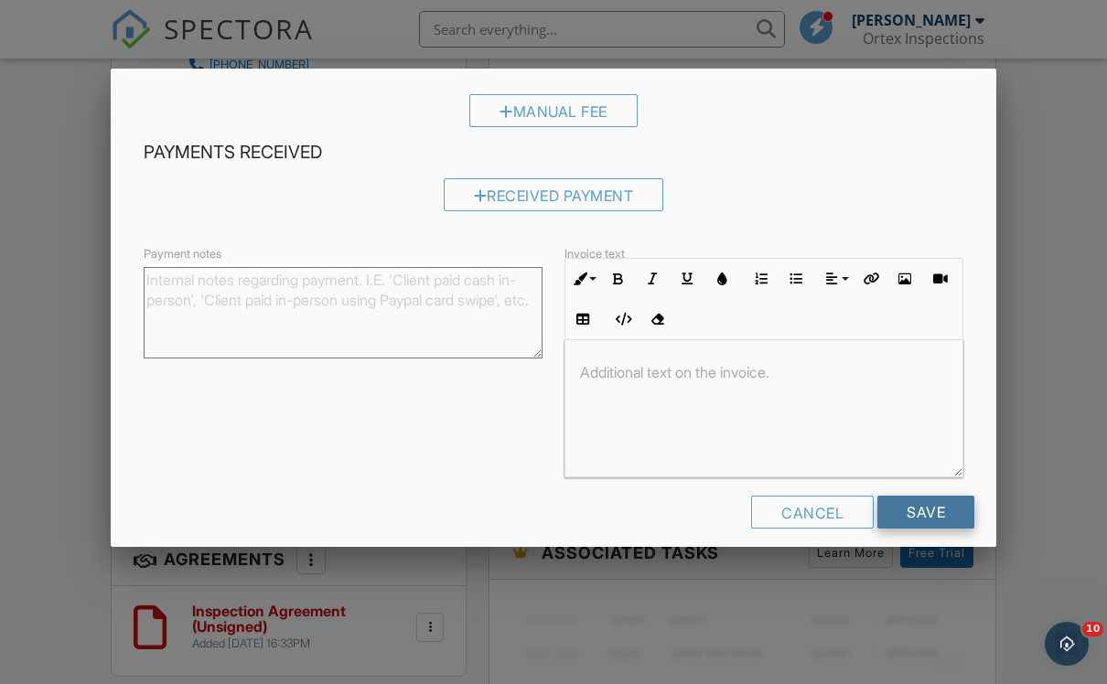
scroll to position [191, 0]
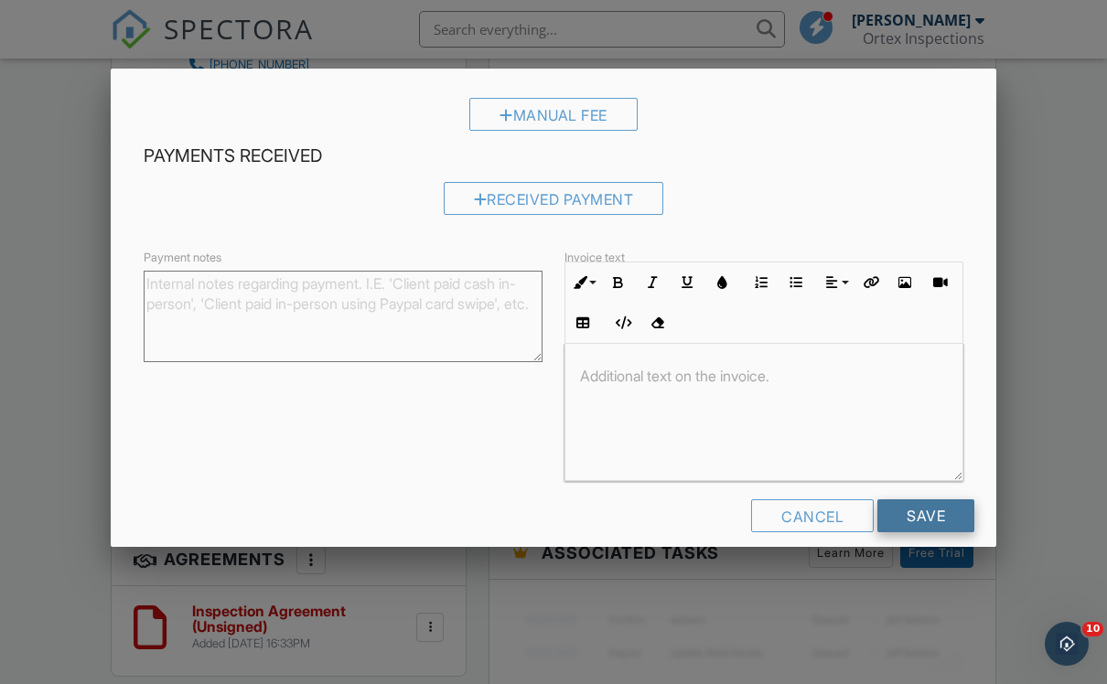
type input "525.00"
click at [908, 517] on input "Save" at bounding box center [925, 515] width 97 height 33
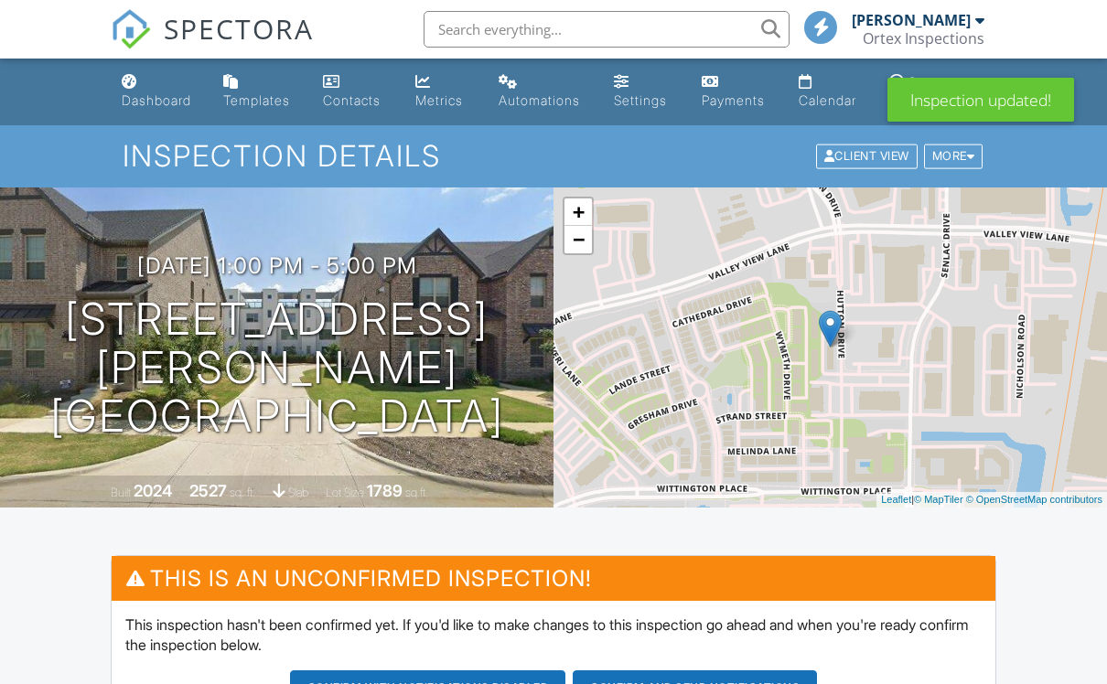
click at [117, 108] on link "Dashboard" at bounding box center [157, 92] width 87 height 52
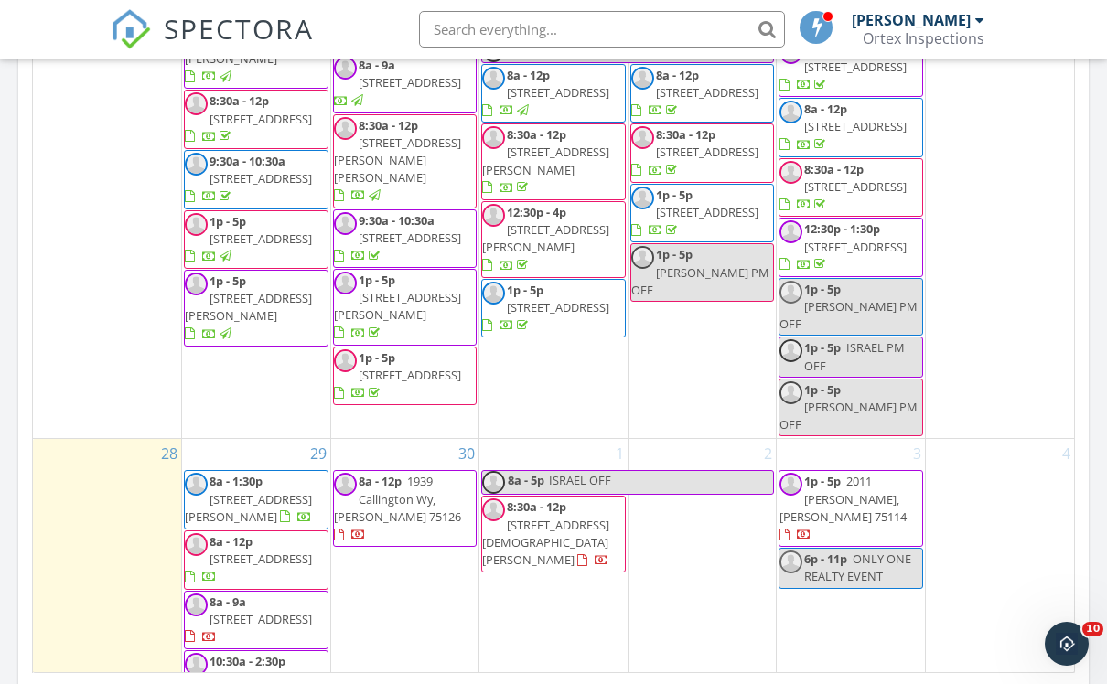
scroll to position [1180, 0]
click at [699, 24] on input "text" at bounding box center [602, 29] width 366 height 37
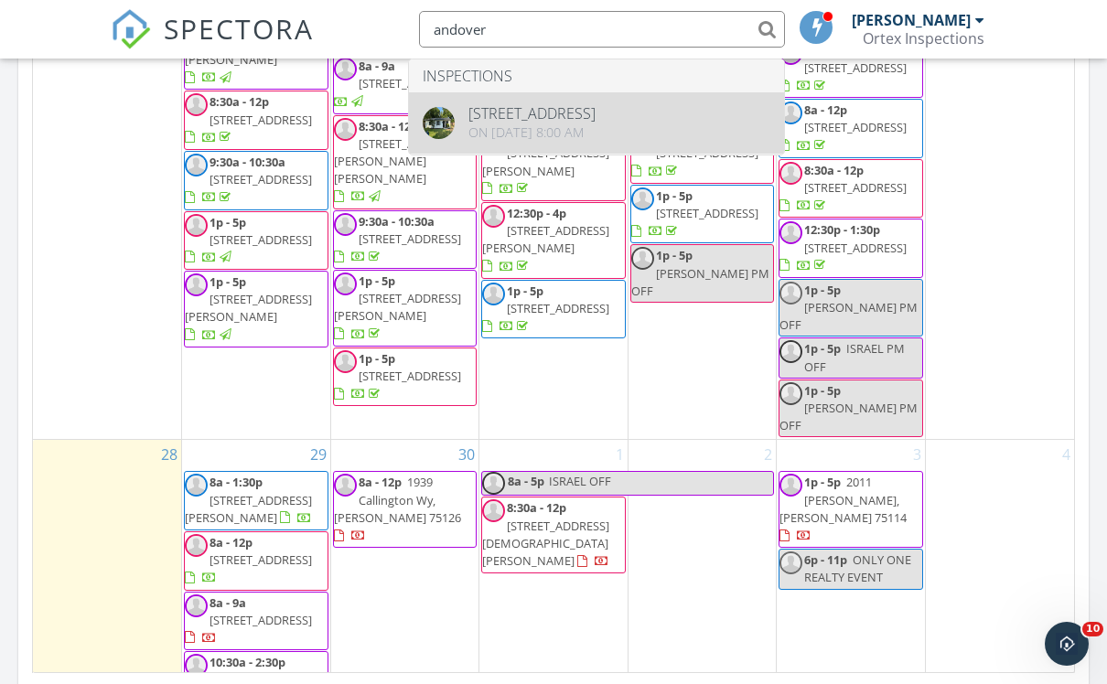
type input "andover"
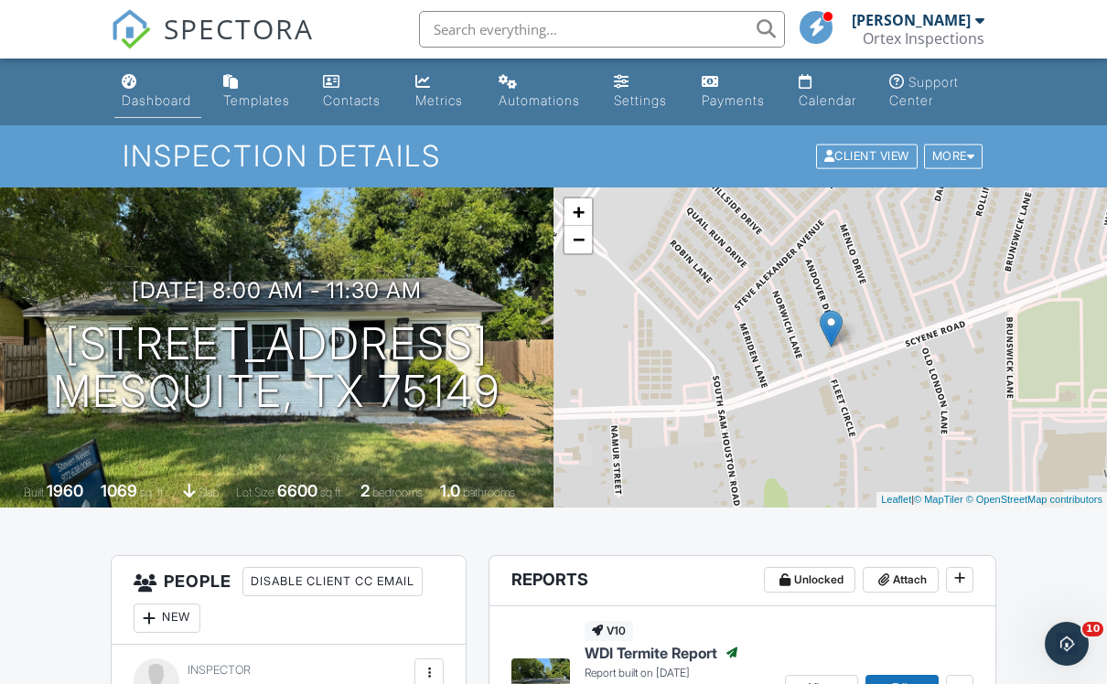
click at [176, 108] on div "Dashboard" at bounding box center [157, 100] width 70 height 16
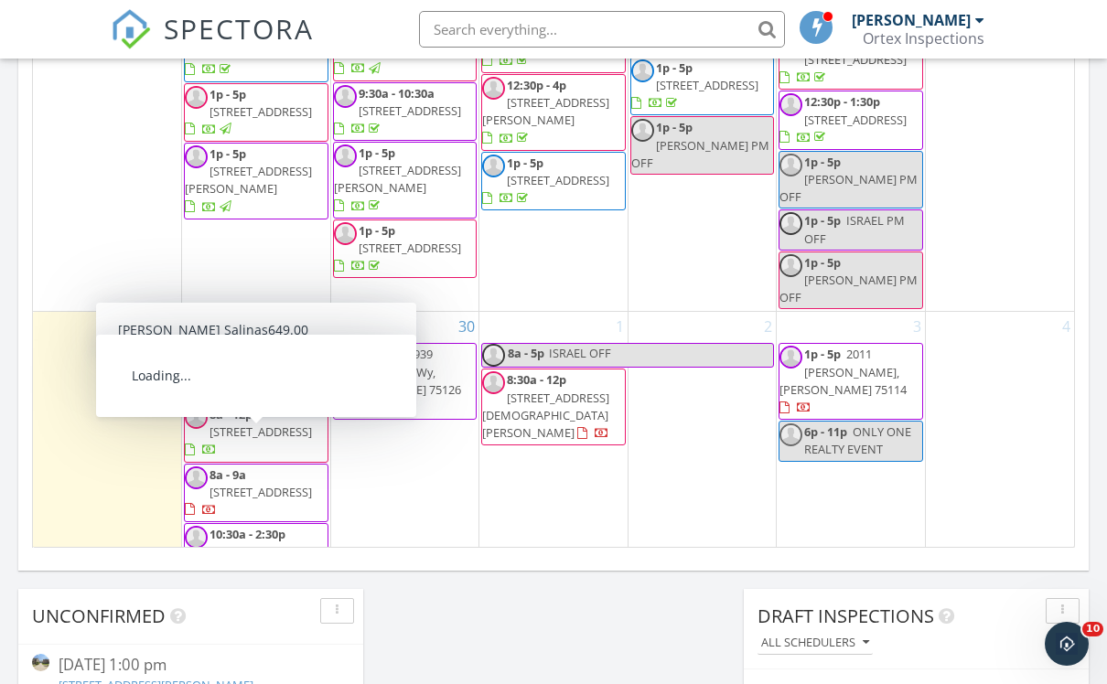
scroll to position [1180, 0]
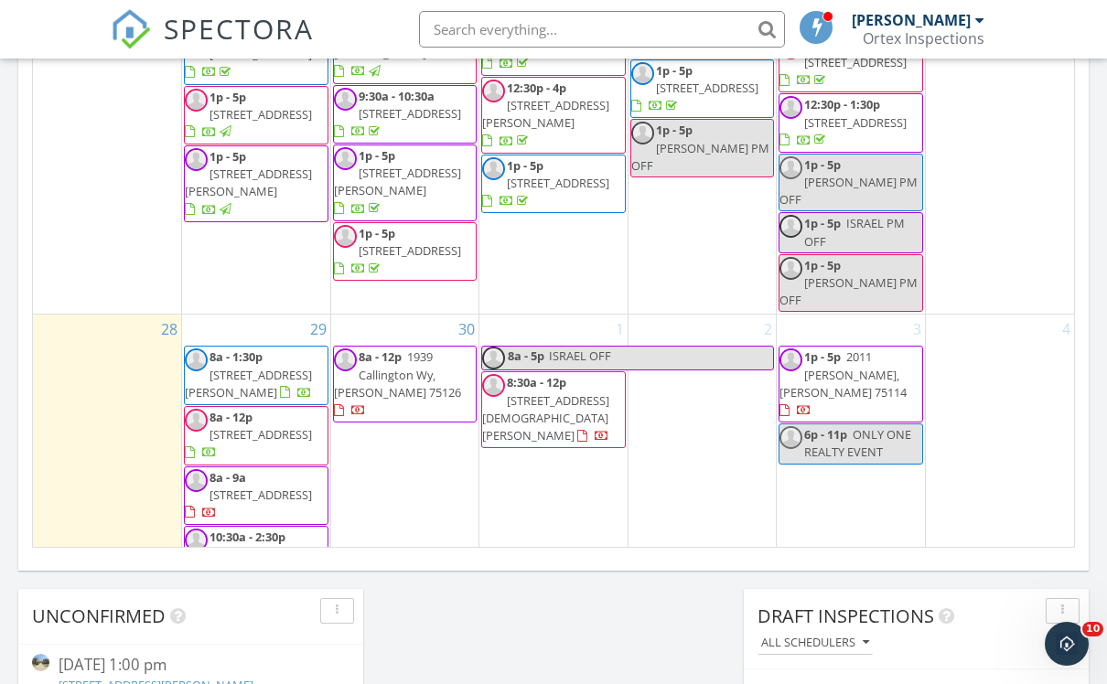
click at [457, 554] on div "September 2025 today list day week cal wk 4 wk month Sun Mon Tue Wed Thu Fri Sa…" at bounding box center [553, 146] width 1070 height 832
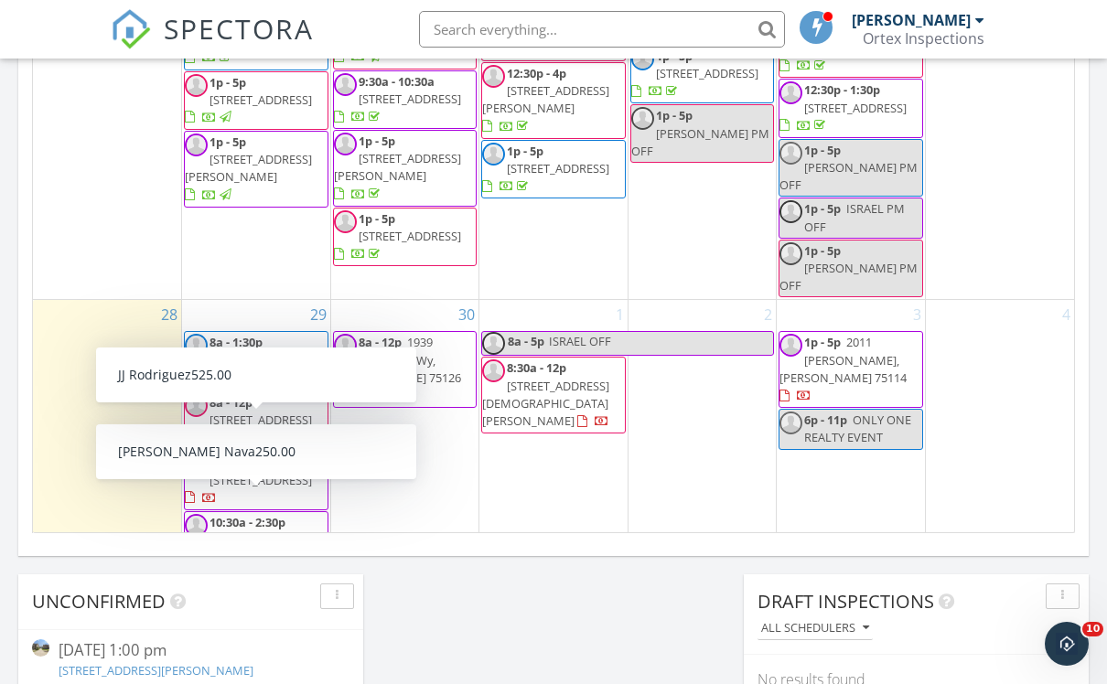
scroll to position [1158, 0]
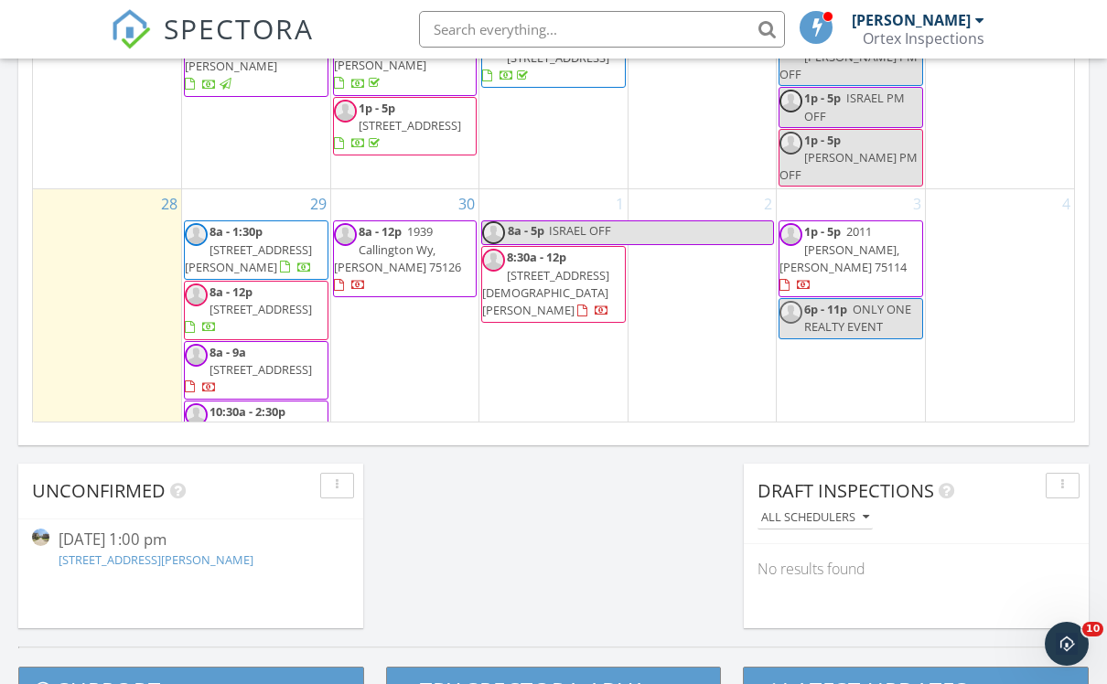
scroll to position [1275, 0]
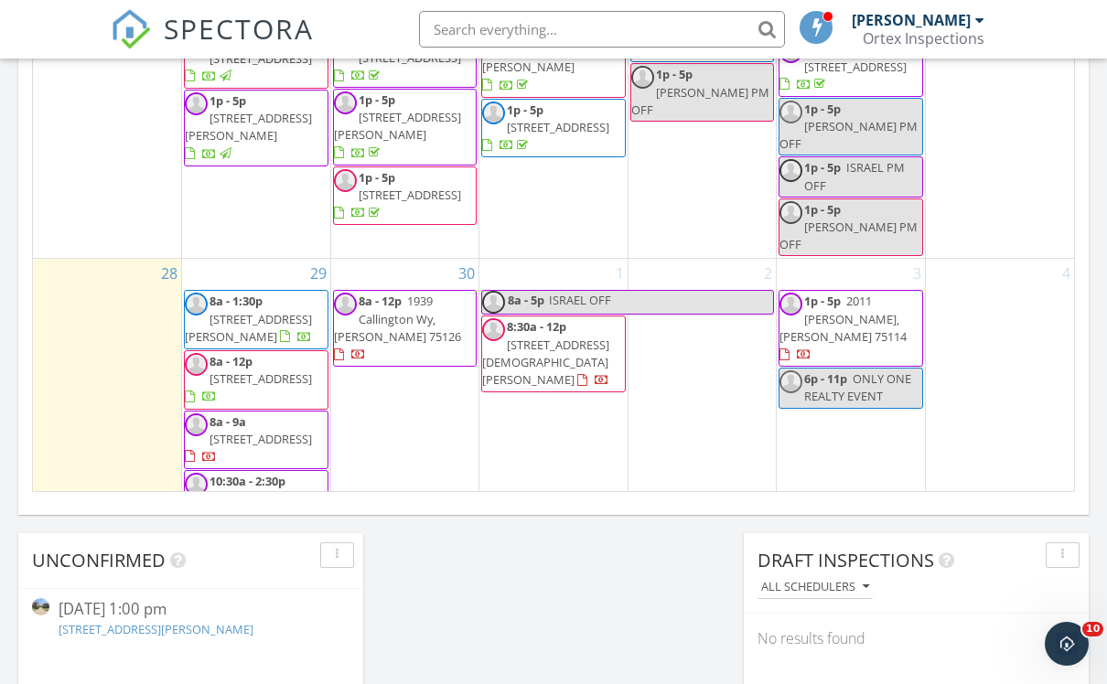
scroll to position [1179, 0]
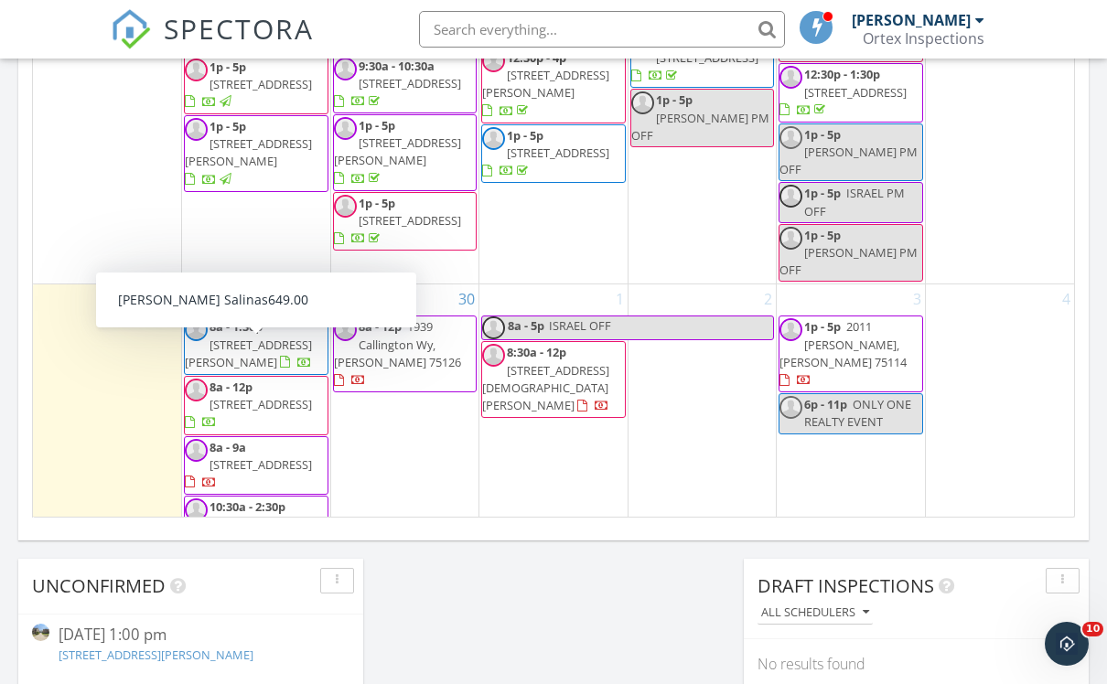
click at [301, 516] on span "705 Hickory St, Arlington 76012" at bounding box center [260, 524] width 102 height 16
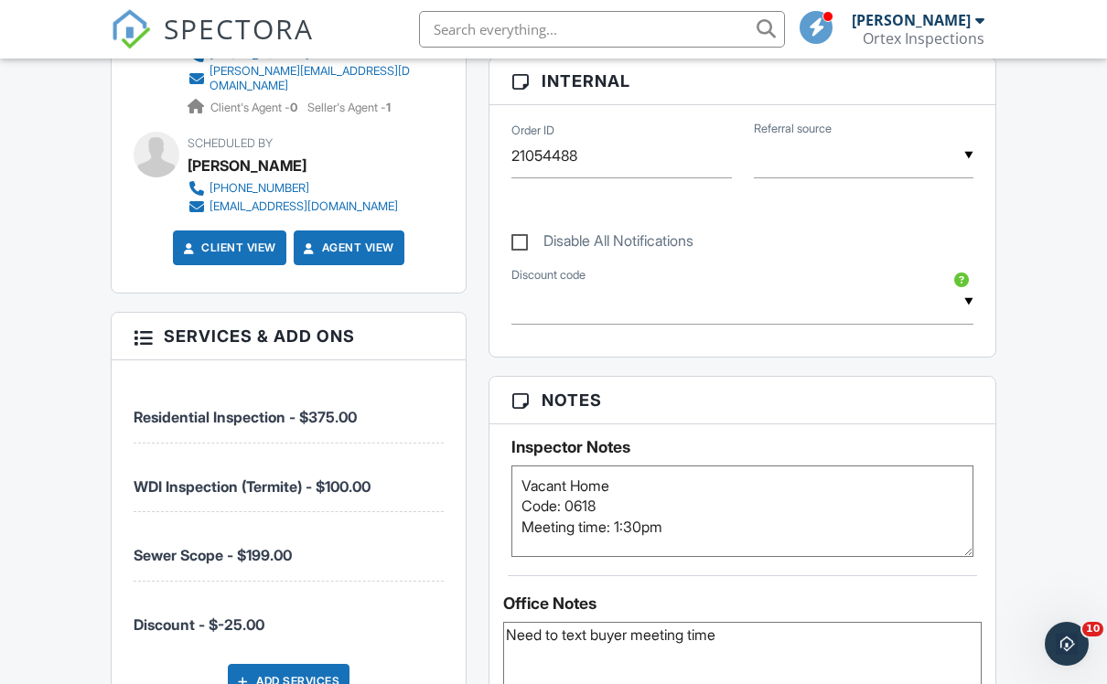
scroll to position [1162, 0]
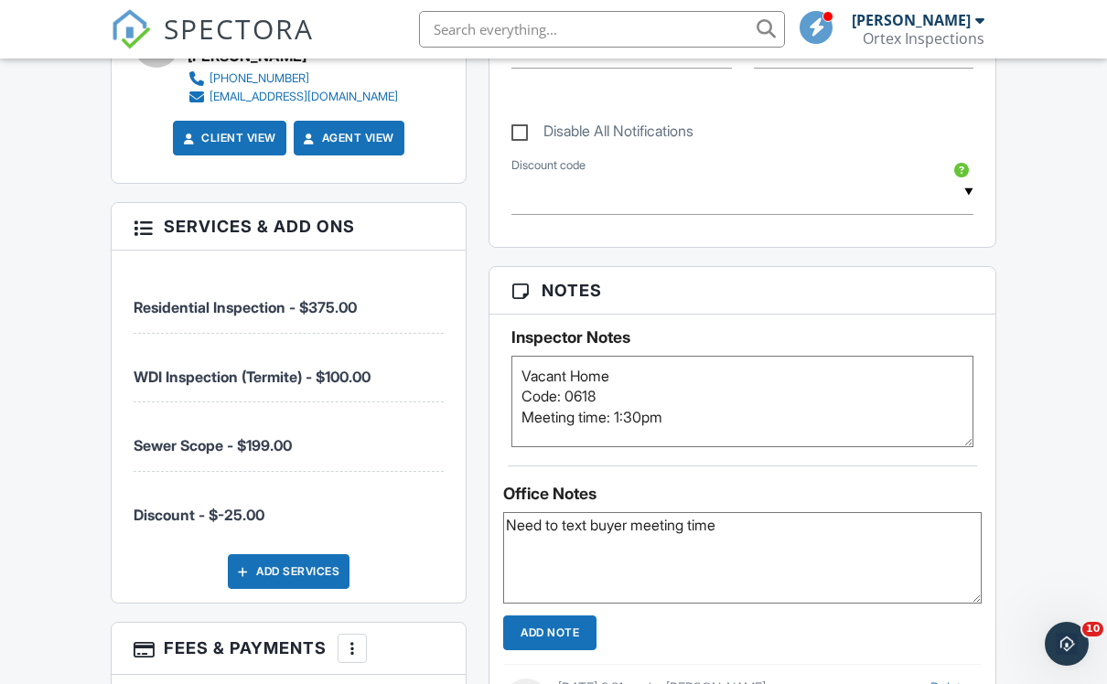
click at [765, 535] on textarea "Need to text buyer meeting time" at bounding box center [742, 557] width 478 height 91
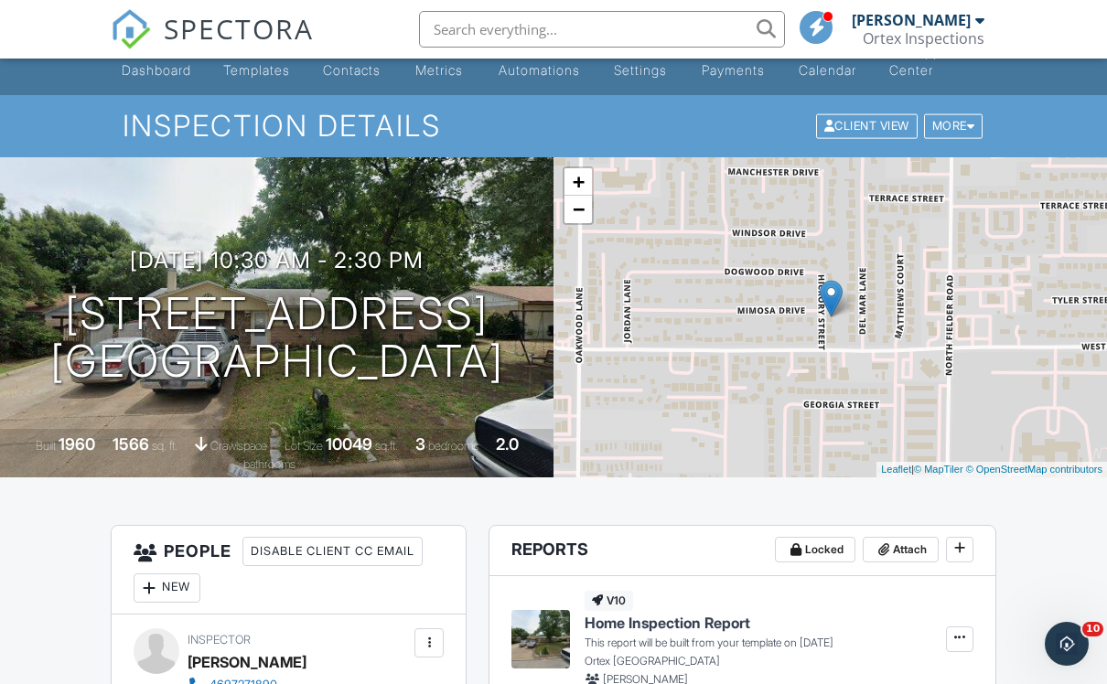
scroll to position [0, 0]
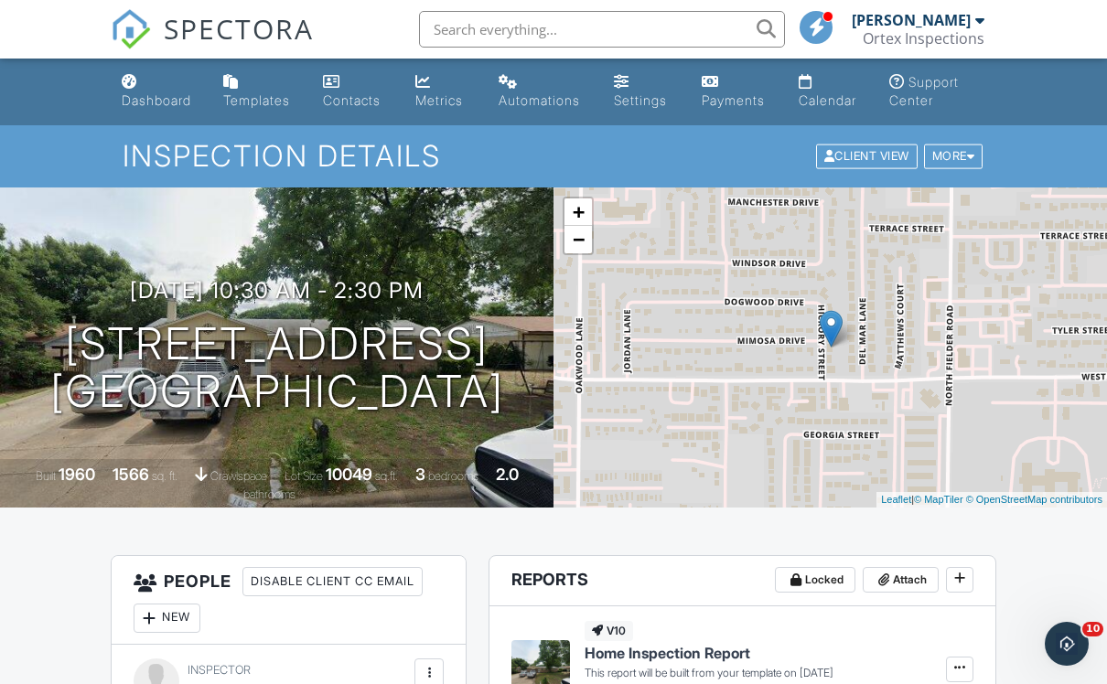
click at [133, 94] on div "Dashboard" at bounding box center [157, 100] width 70 height 16
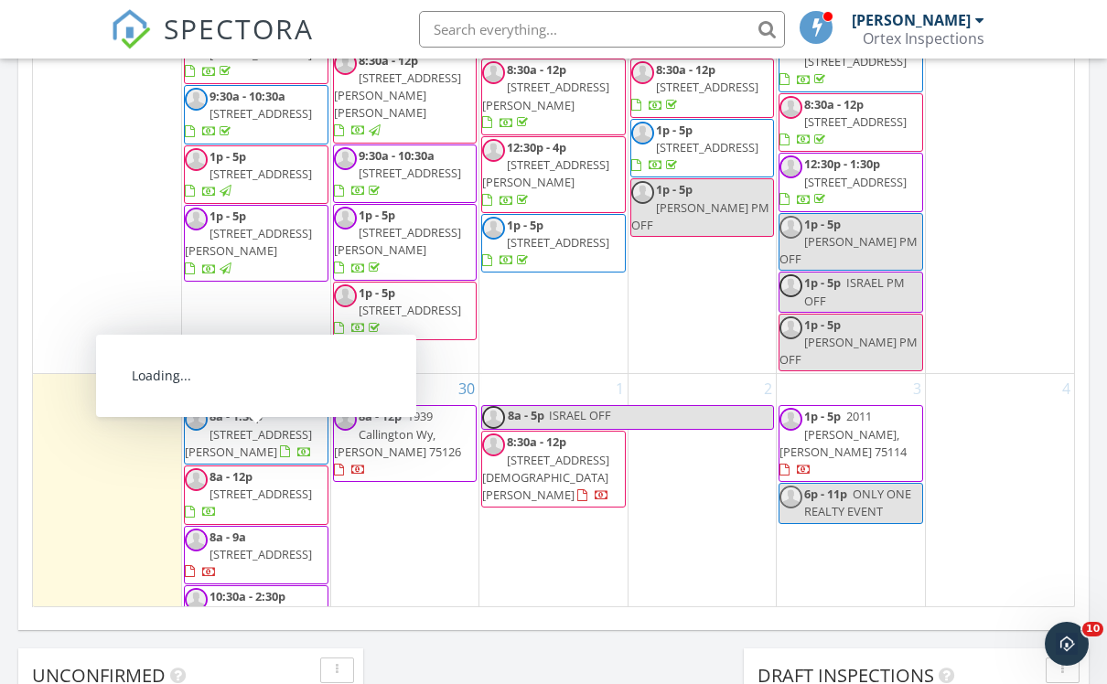
scroll to position [1090, 0]
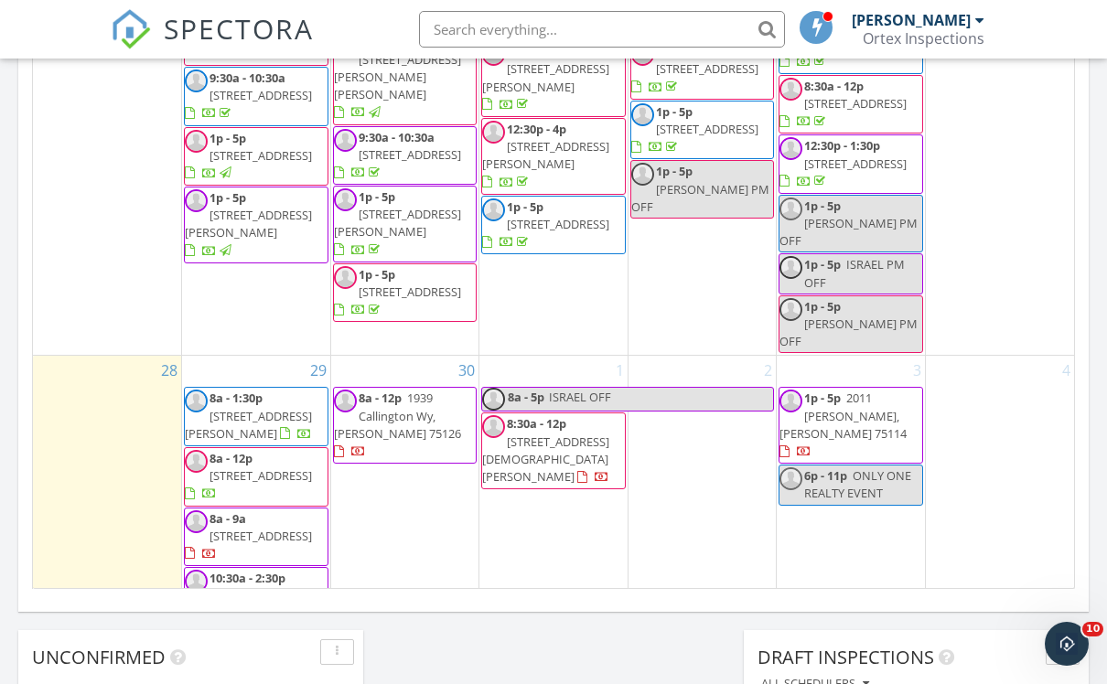
scroll to position [1128, 0]
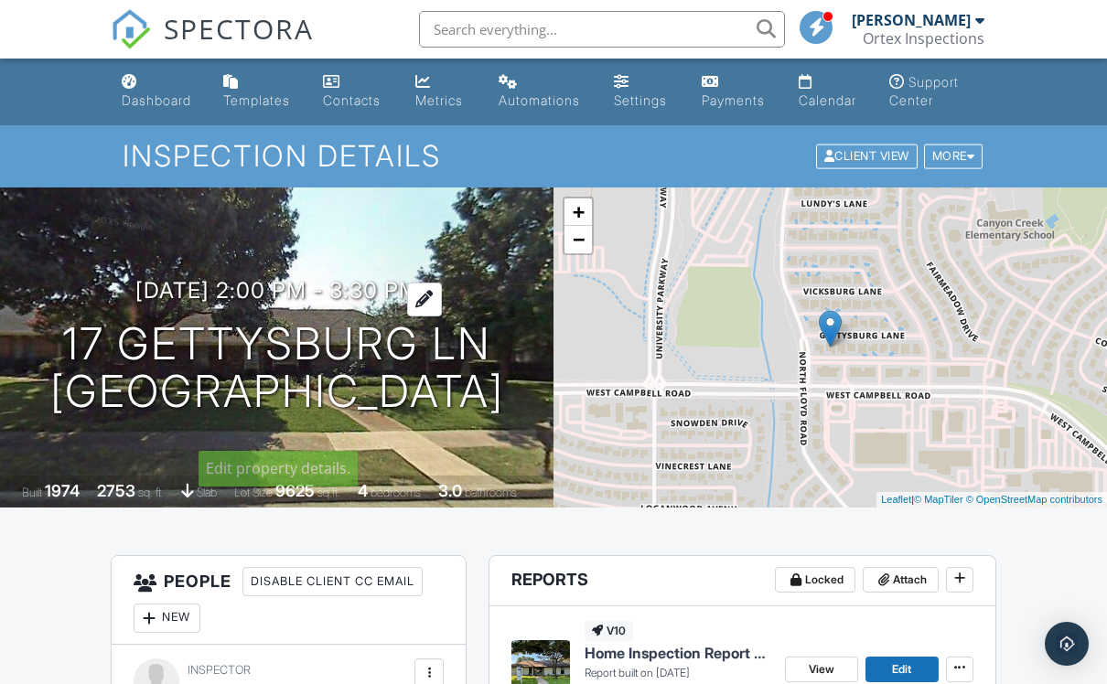
click at [343, 278] on h3 "[DATE] 2:00 pm - 3:30 pm" at bounding box center [277, 290] width 284 height 25
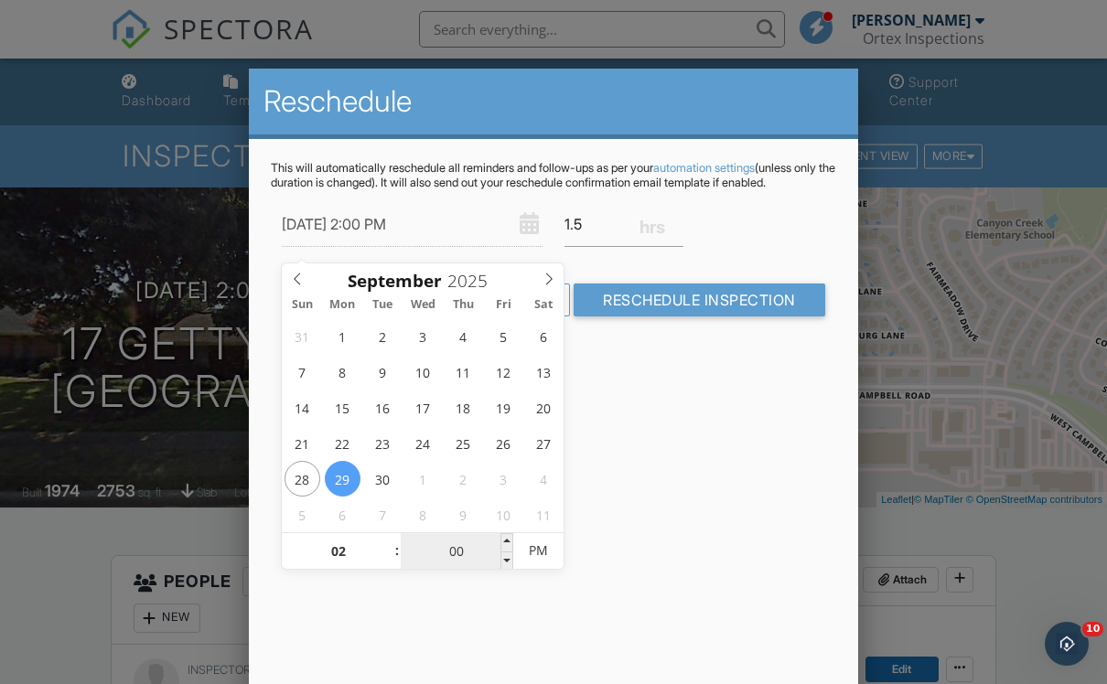
click at [473, 554] on input "00" at bounding box center [457, 551] width 113 height 37
type input "09/29/2025 2:03 PM"
type input "30"
type input "[DATE] 2:30 PM"
click at [607, 534] on div "Reschedule This will automatically reschedule all reminders and follow-ups as p…" at bounding box center [553, 389] width 609 height 640
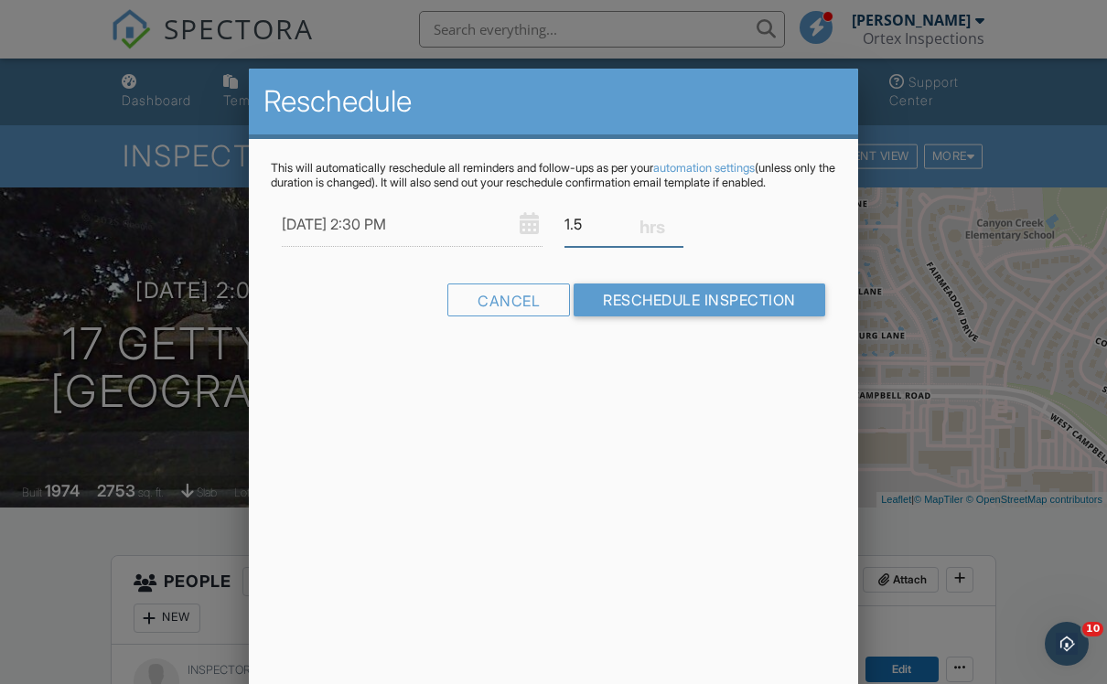
click at [614, 247] on input "1.5" at bounding box center [623, 224] width 119 height 45
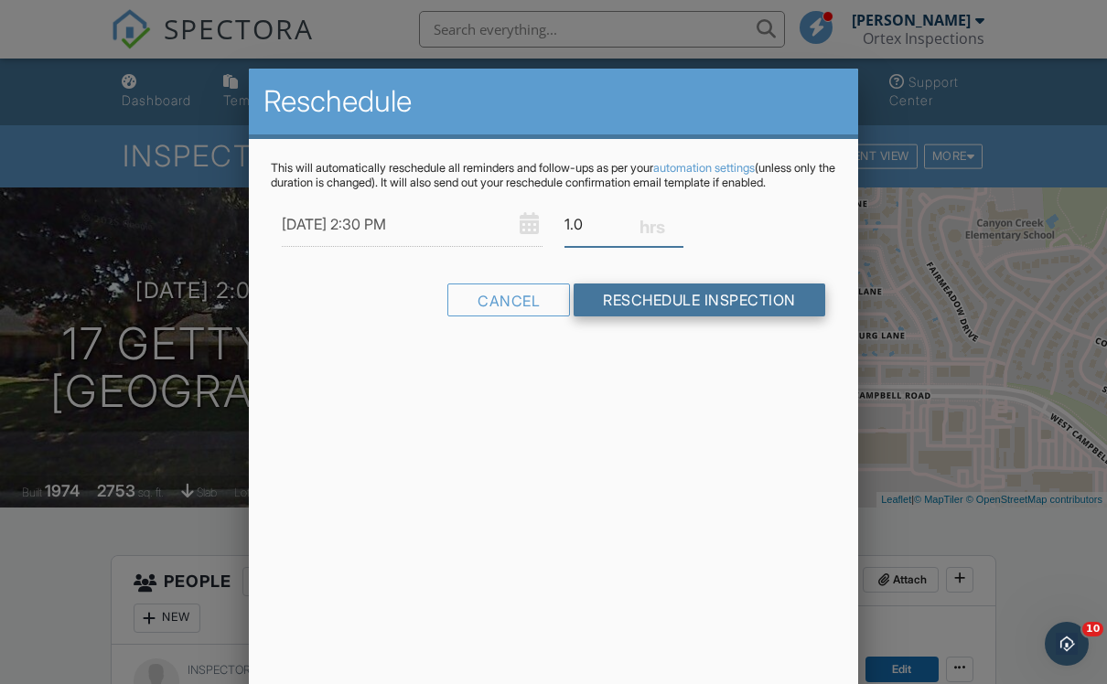
type input "1.0"
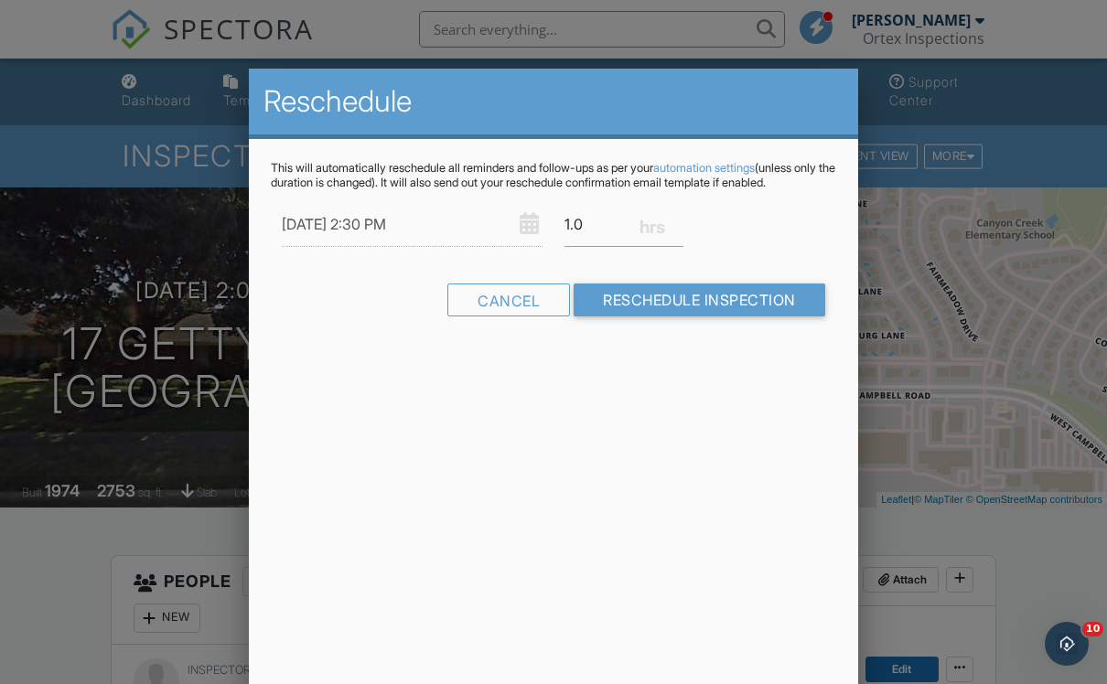
click at [750, 313] on input "Reschedule Inspection" at bounding box center [700, 300] width 252 height 33
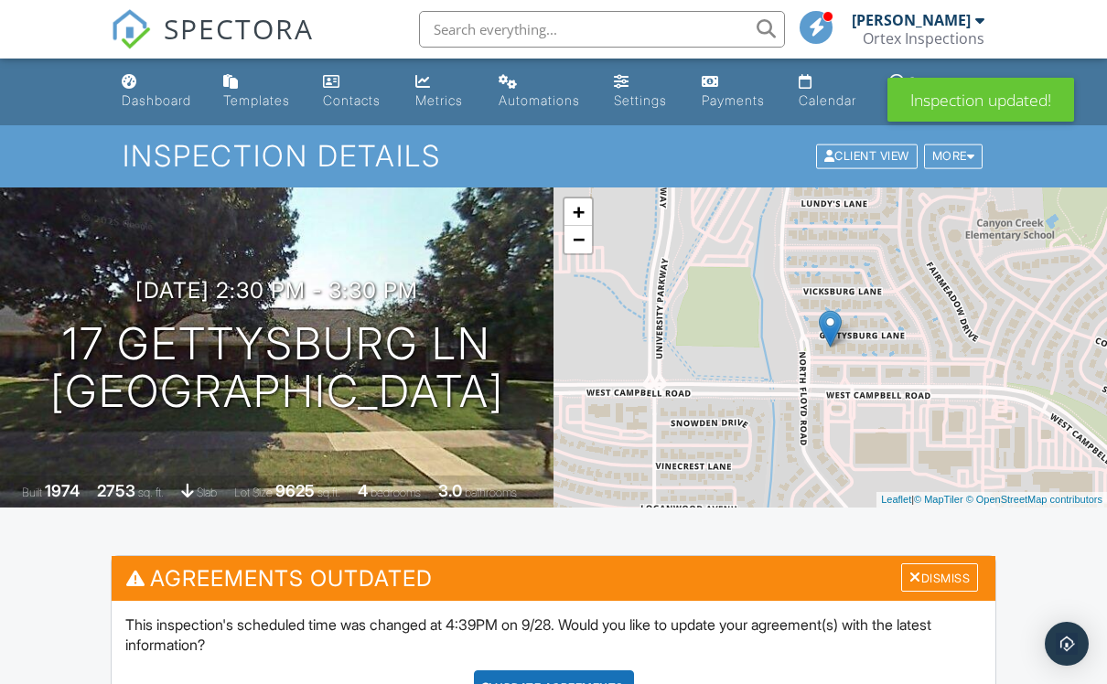
click at [136, 89] on div "Dashboard" at bounding box center [130, 81] width 16 height 15
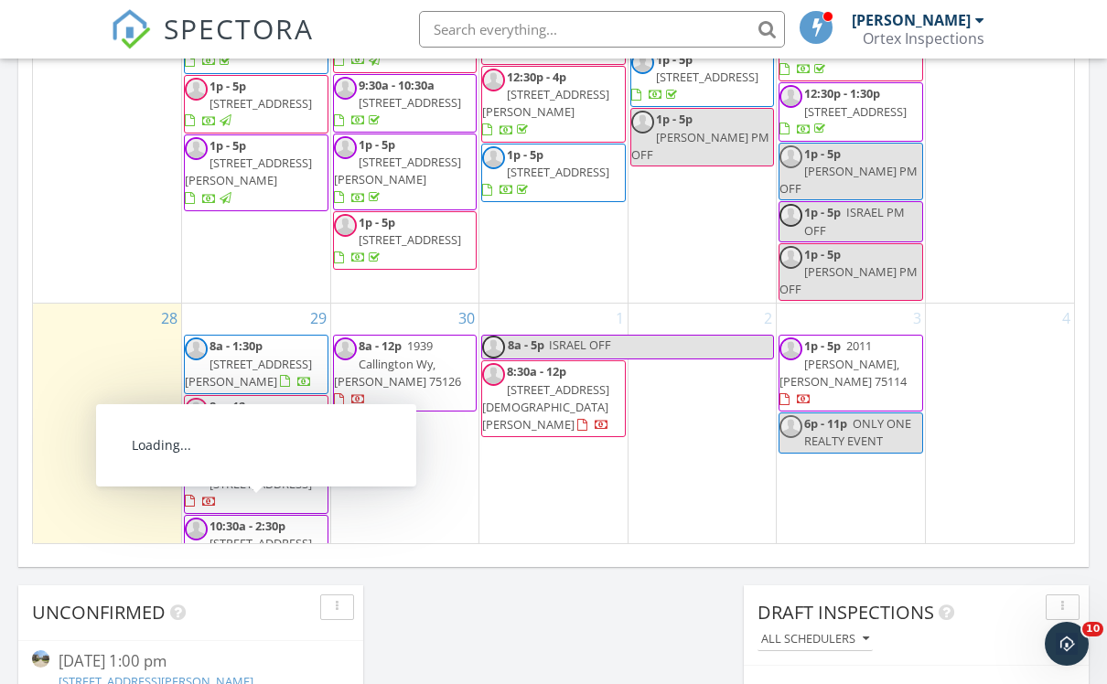
scroll to position [1180, 0]
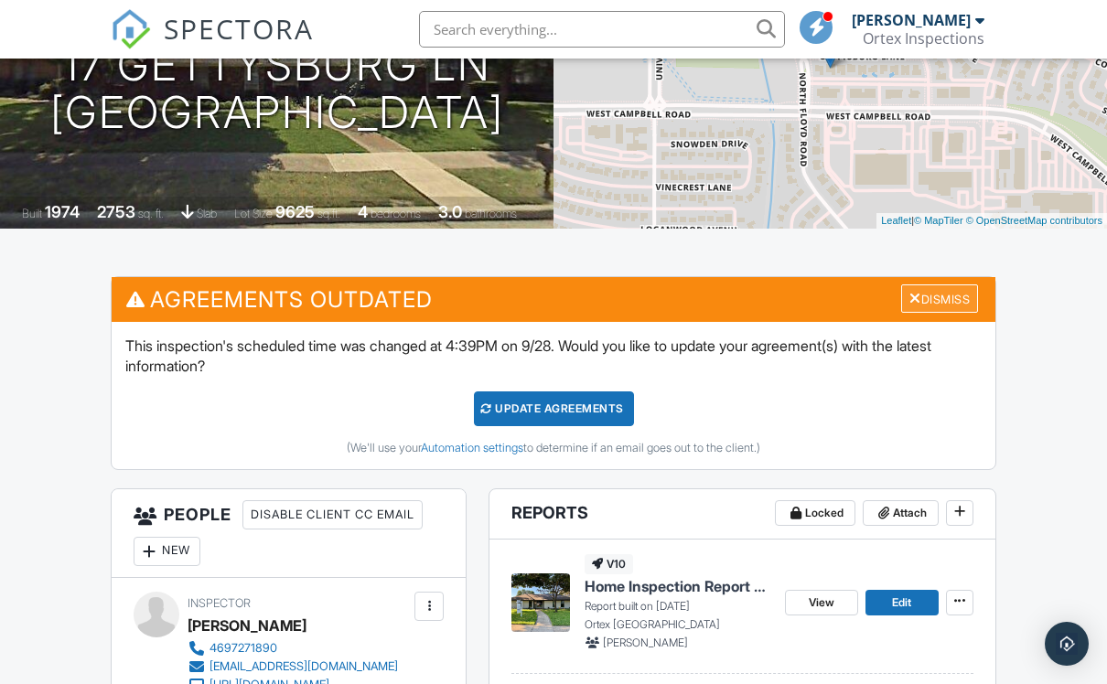
click at [918, 309] on div "Dismiss" at bounding box center [939, 299] width 77 height 28
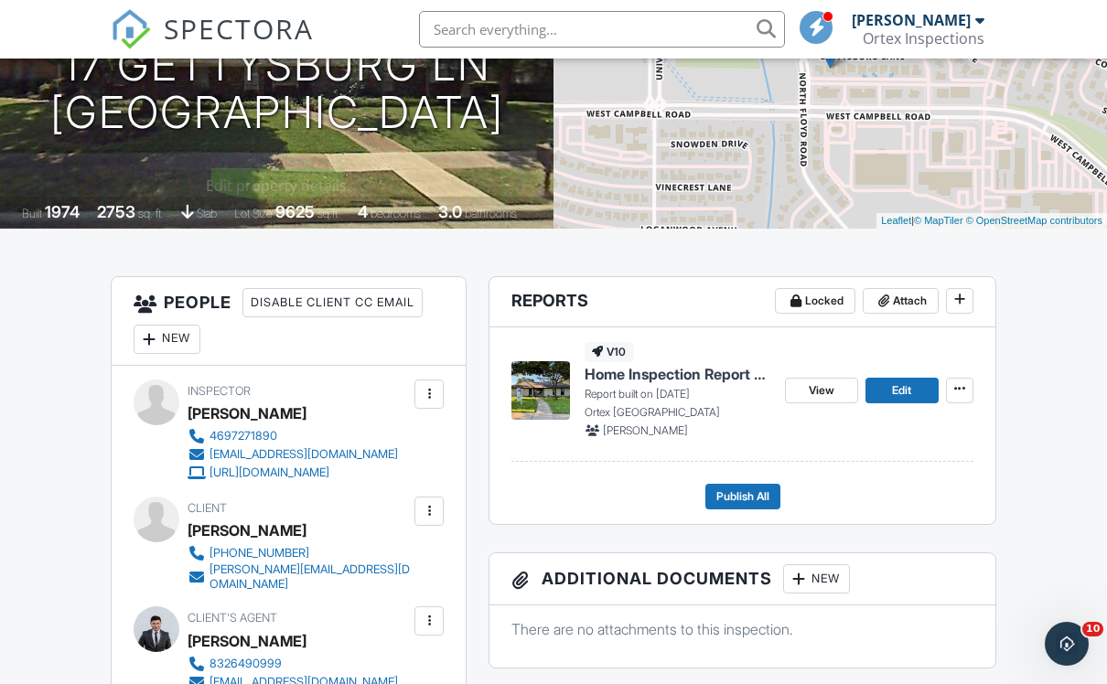
click at [123, 31] on img at bounding box center [131, 29] width 40 height 40
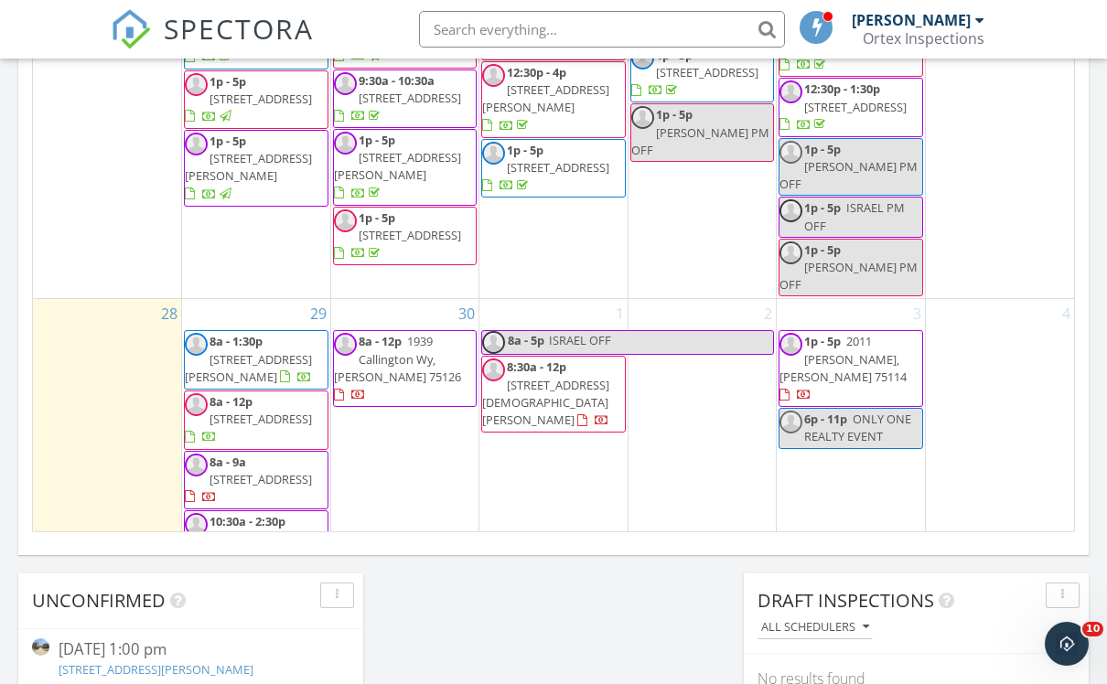
scroll to position [1165, 0]
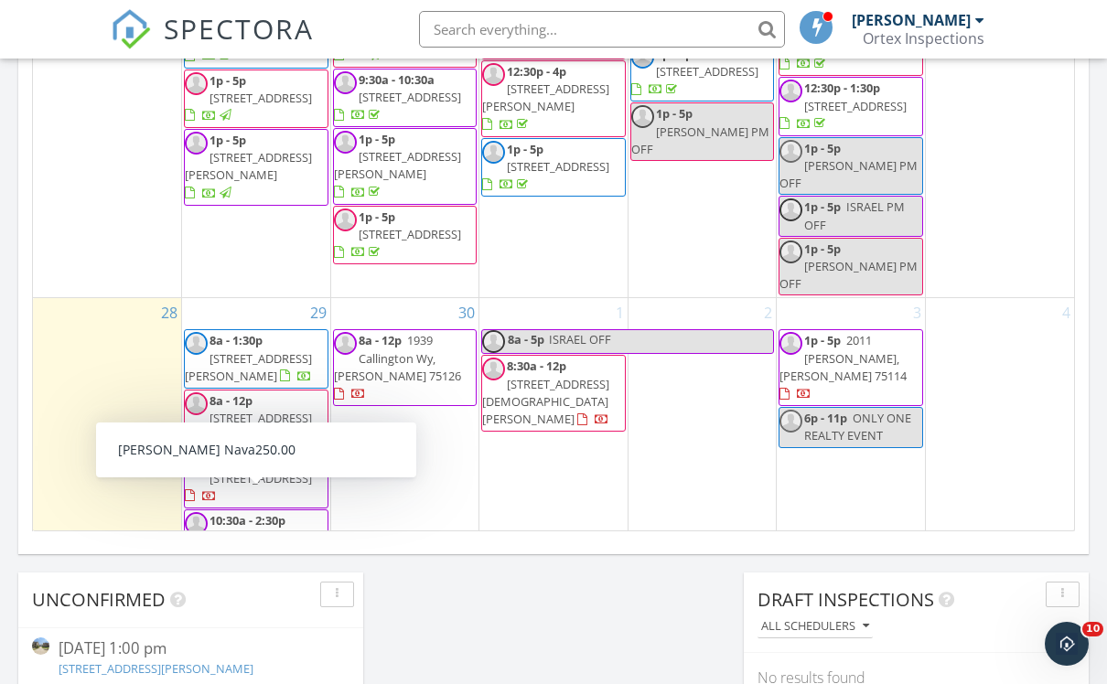
click at [231, 668] on span "17 Gettysburg Ln, Richardson 75080" at bounding box center [248, 685] width 127 height 34
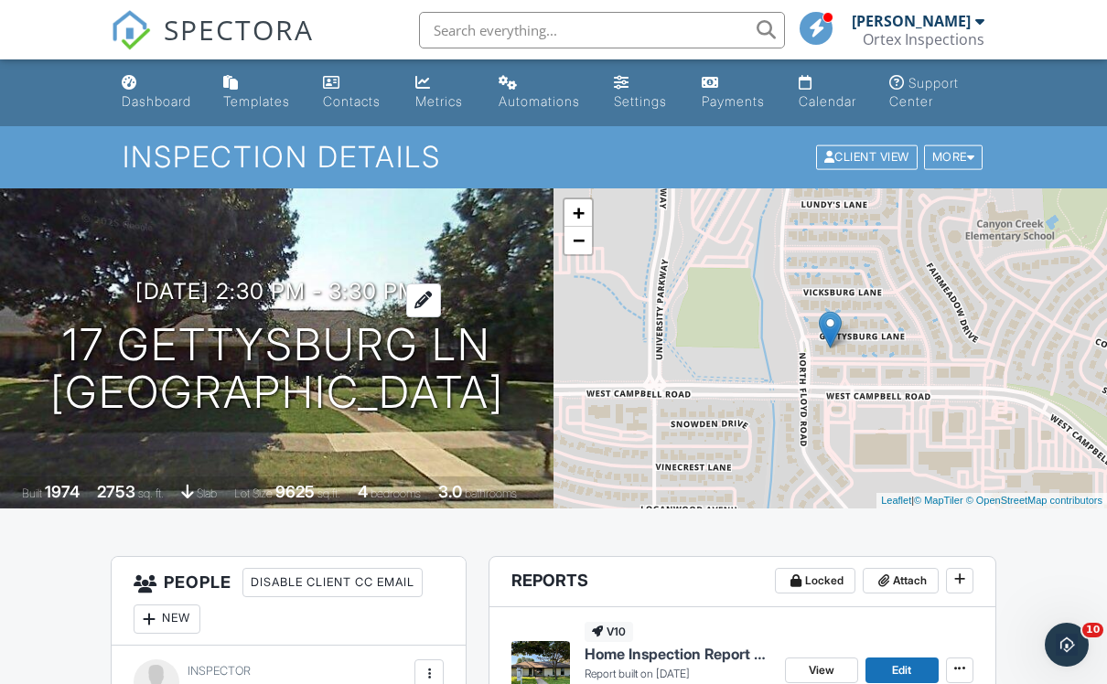
click at [403, 278] on h3 "[DATE] 2:30 pm - 3:30 pm" at bounding box center [276, 290] width 283 height 25
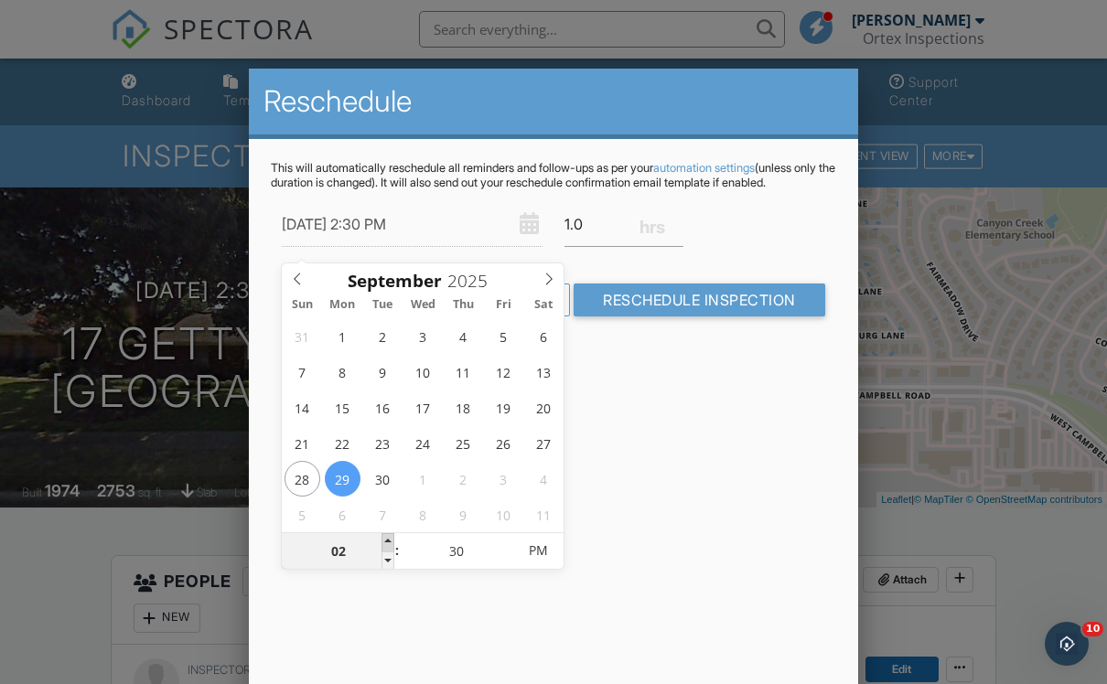
type input "[DATE] 3:30 PM"
type input "03"
click at [392, 543] on span at bounding box center [387, 542] width 13 height 18
type input "09/29/2025 3:25 PM"
type input "25"
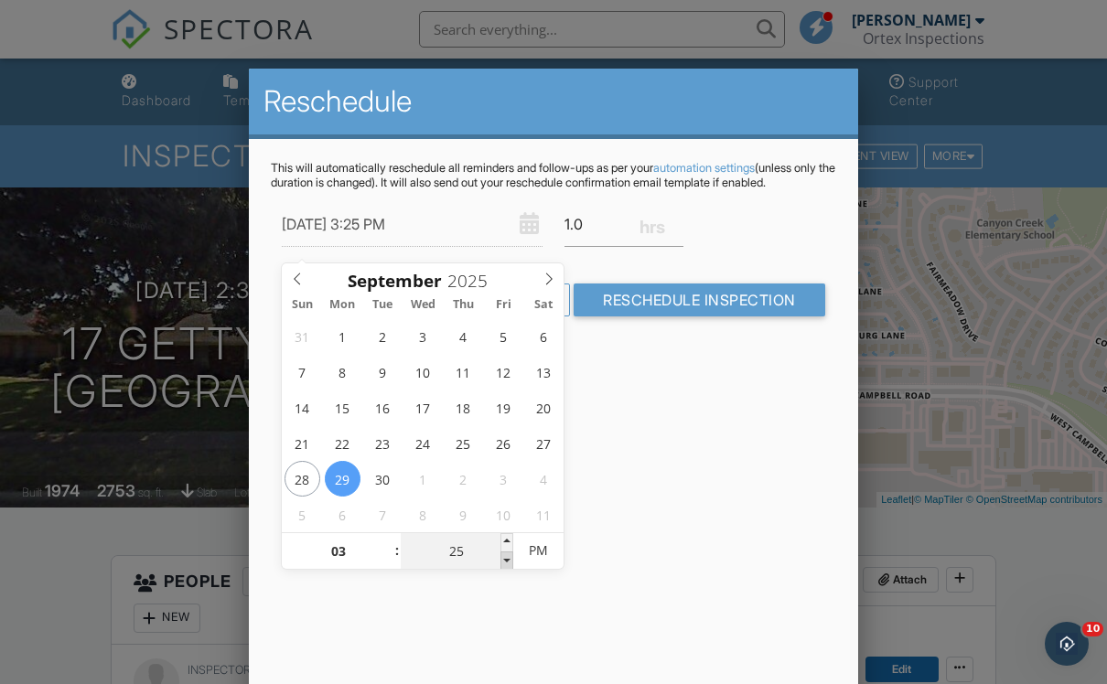
click at [509, 564] on span at bounding box center [506, 561] width 13 height 18
type input "09/29/2025 3:20 PM"
type input "20"
click at [509, 564] on span at bounding box center [506, 561] width 13 height 18
type input "09/29/2025 3:15 PM"
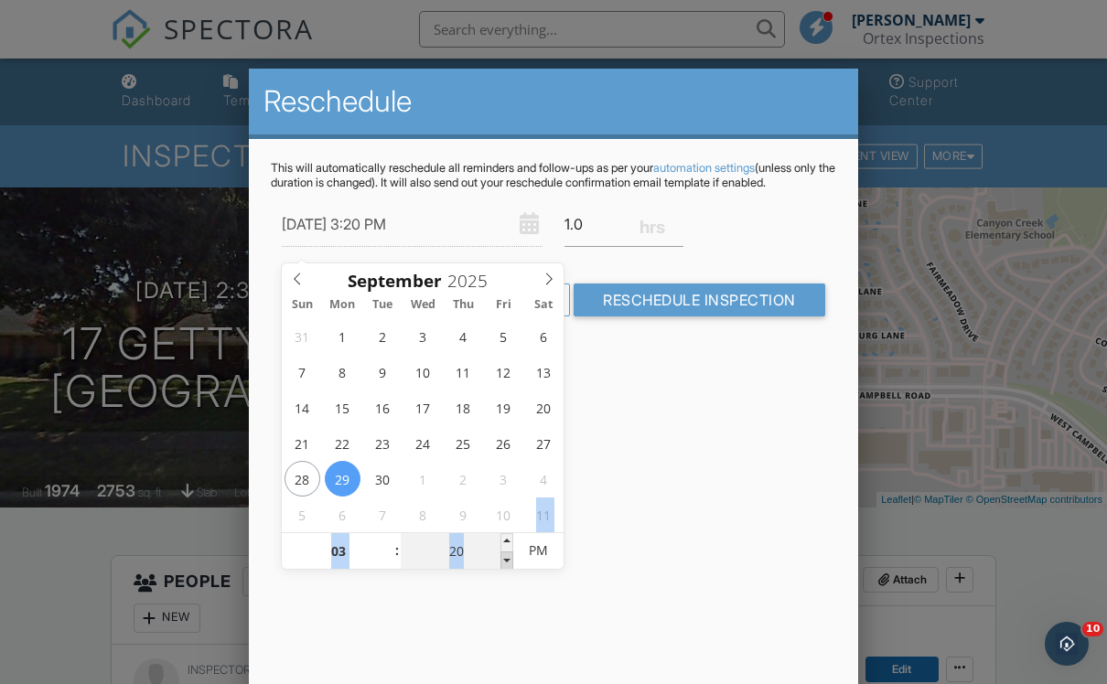
type input "15"
click at [509, 564] on span at bounding box center [506, 561] width 13 height 18
type input "09/29/2025 3:10 PM"
type input "10"
click at [509, 564] on span at bounding box center [506, 561] width 13 height 18
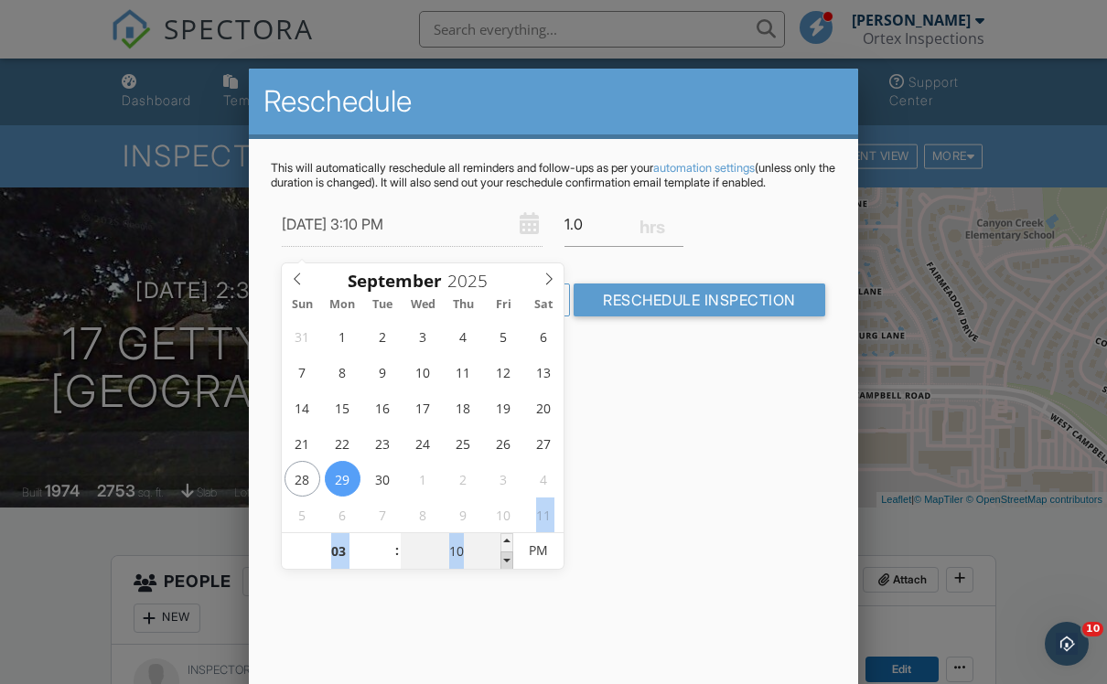
type input "09/29/2025 3:05 PM"
type input "05"
click at [509, 564] on span at bounding box center [506, 561] width 13 height 18
type input "09/29/2025 3:00 PM"
type input "00"
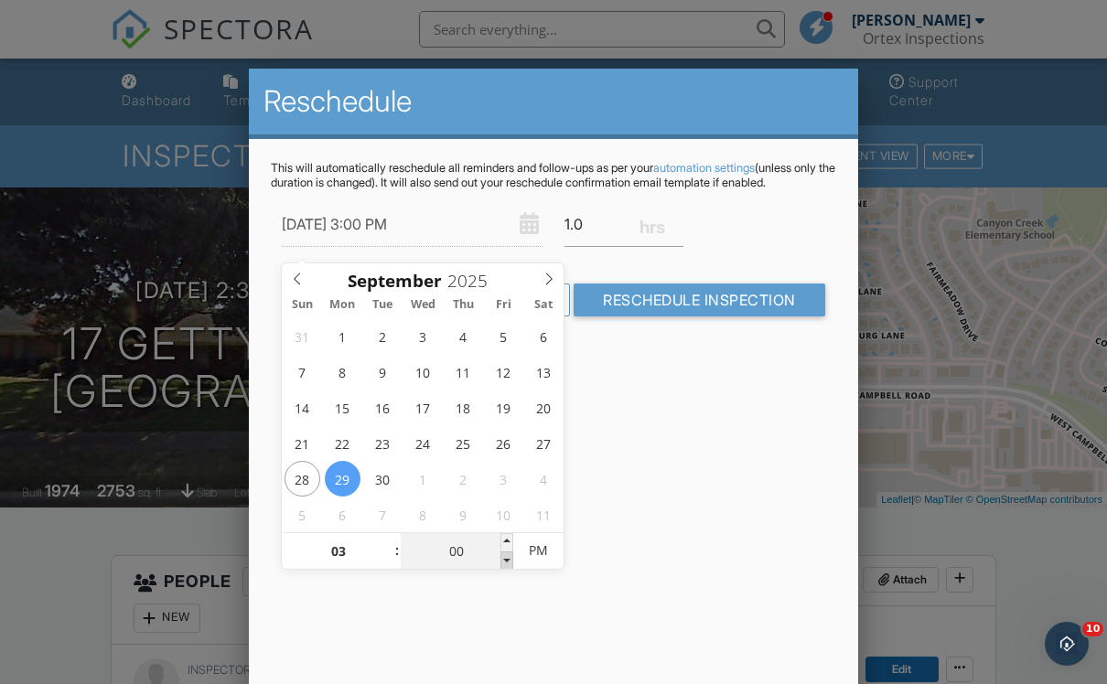
click at [509, 564] on span at bounding box center [506, 561] width 13 height 18
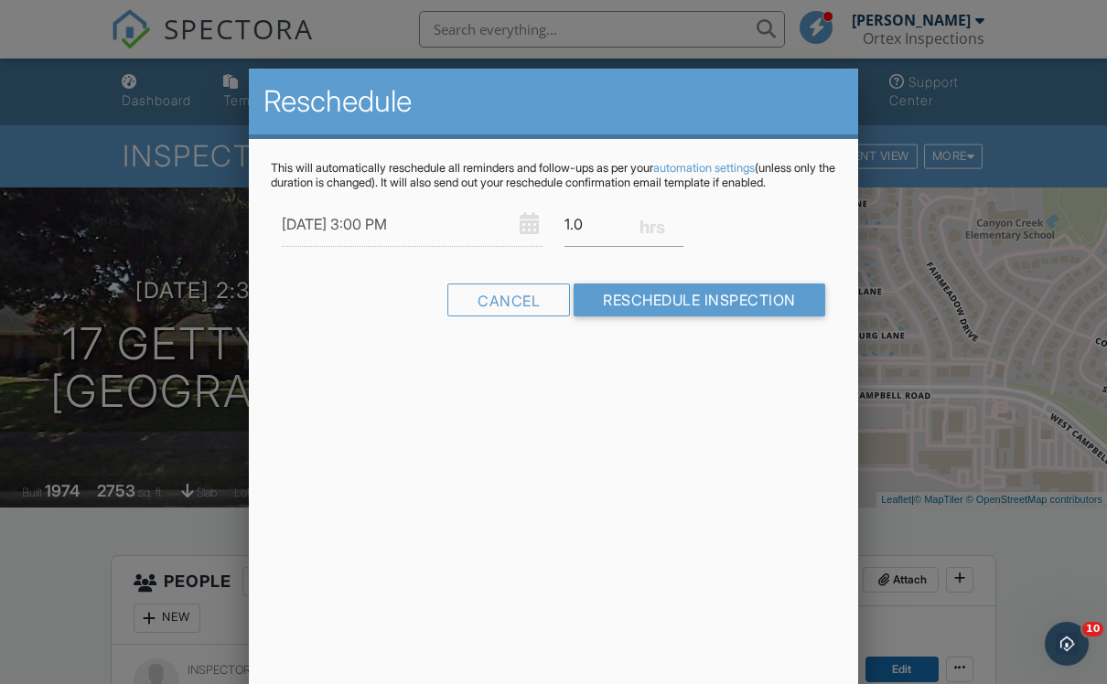
click at [675, 511] on div "Reschedule This will automatically reschedule all reminders and follow-ups as p…" at bounding box center [553, 389] width 609 height 640
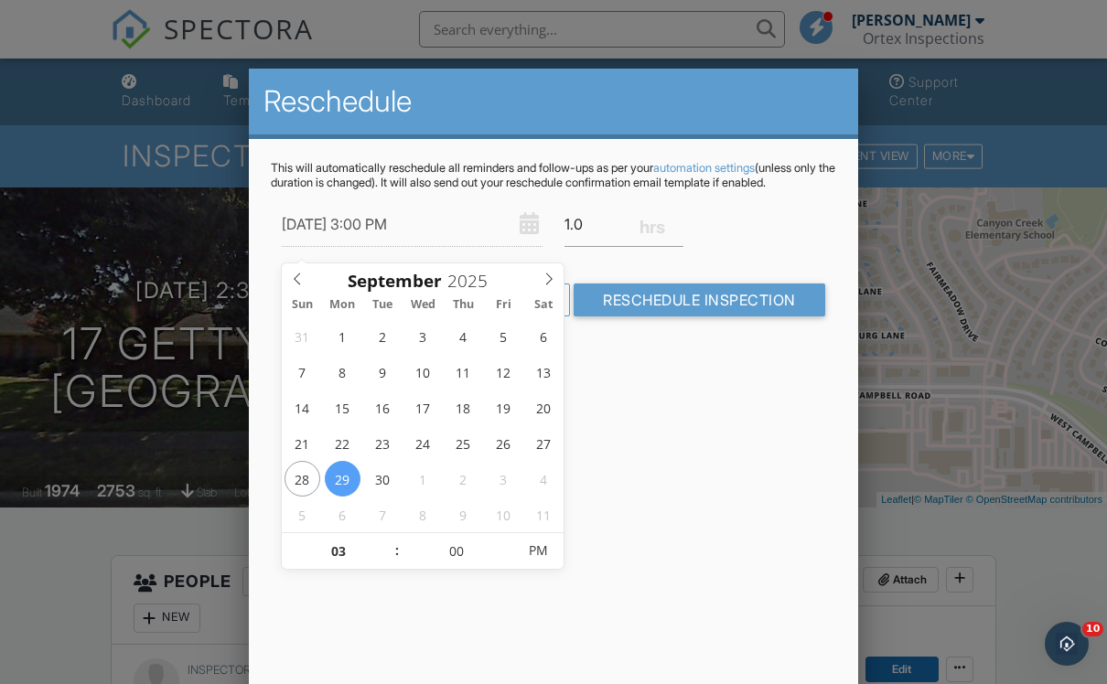
click at [378, 247] on input "09/29/2025 3:00 PM" at bounding box center [412, 224] width 261 height 45
type input "09/29/2025 3:05 PM"
type input "05"
click at [506, 542] on span at bounding box center [506, 542] width 13 height 18
type input "09/29/2025 3:10 PM"
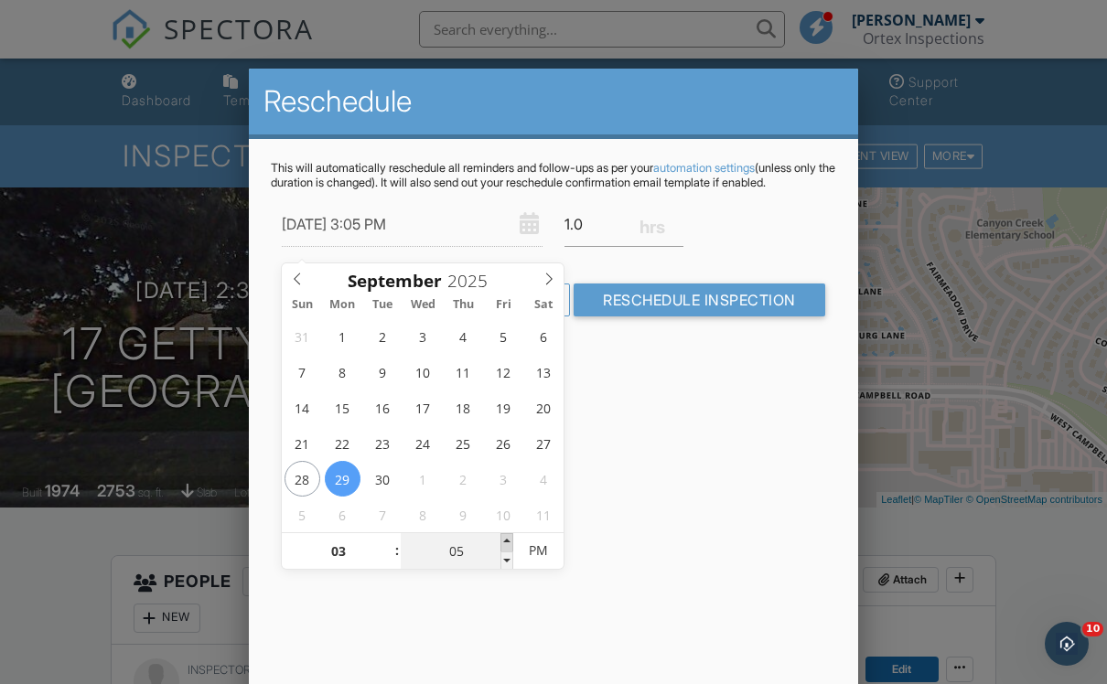
type input "10"
click at [506, 542] on span at bounding box center [506, 542] width 13 height 18
type input "09/29/2025 3:15 PM"
type input "15"
click at [506, 542] on span at bounding box center [506, 542] width 13 height 18
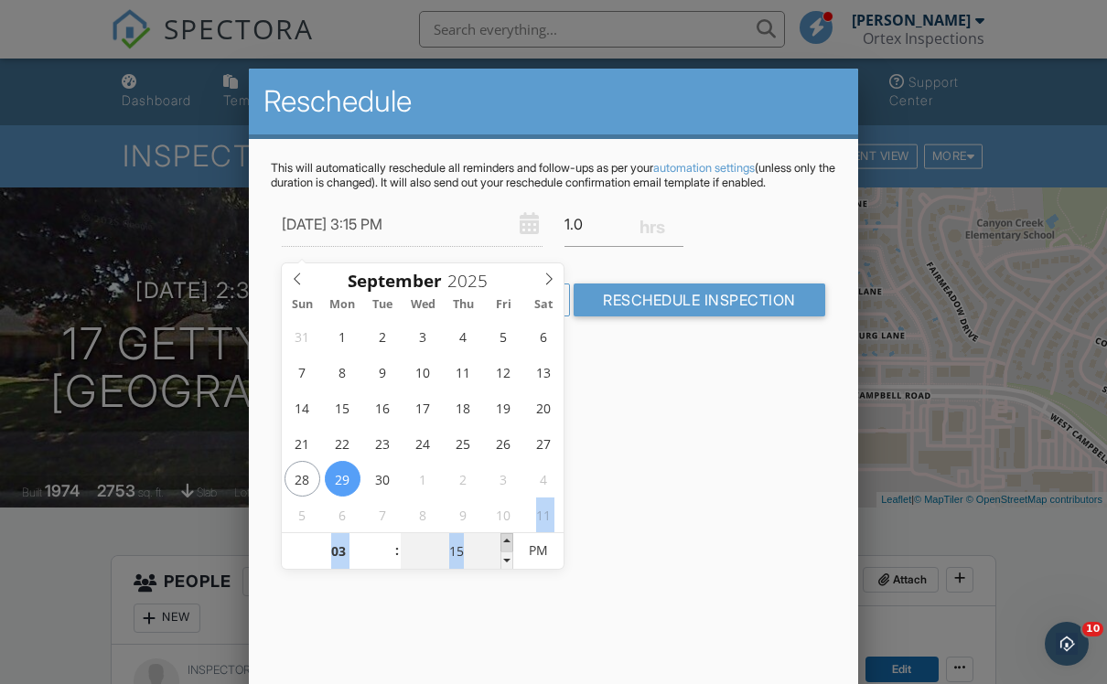
type input "09/29/2025 3:20 PM"
type input "20"
click at [506, 542] on span at bounding box center [506, 542] width 13 height 18
type input "09/29/2025 3:25 PM"
type input "25"
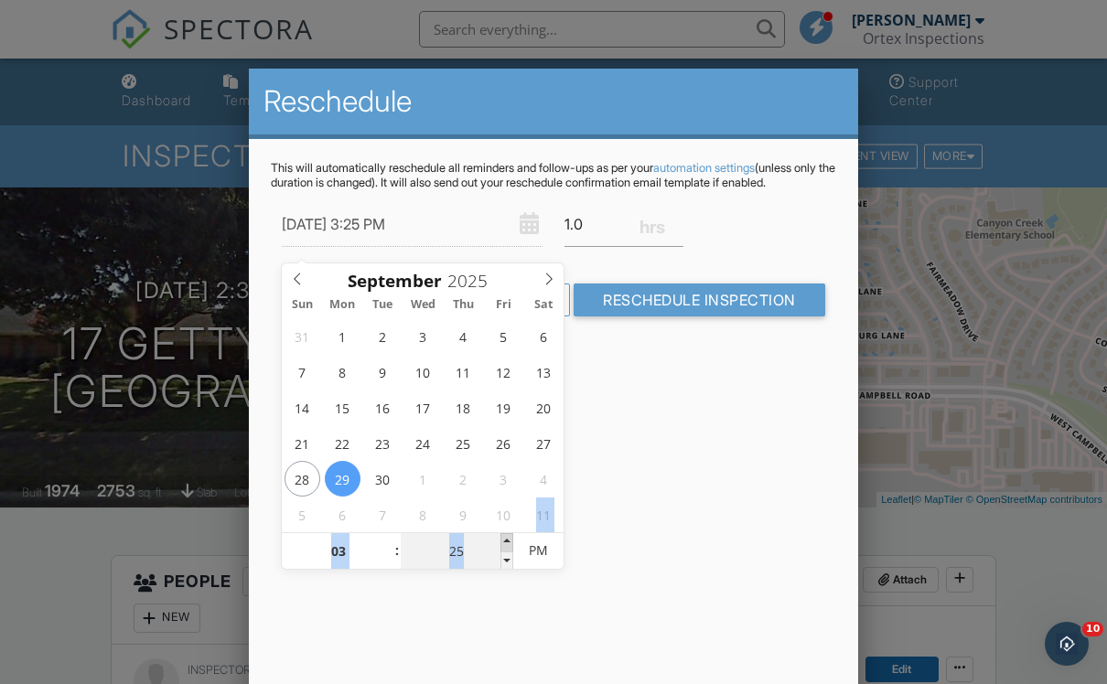
click at [506, 542] on span at bounding box center [506, 542] width 13 height 18
type input "09/29/2025 3:30 PM"
type input "30"
click at [506, 542] on span at bounding box center [506, 542] width 13 height 18
click at [643, 525] on div "Reschedule This will automatically reschedule all reminders and follow-ups as p…" at bounding box center [553, 389] width 609 height 640
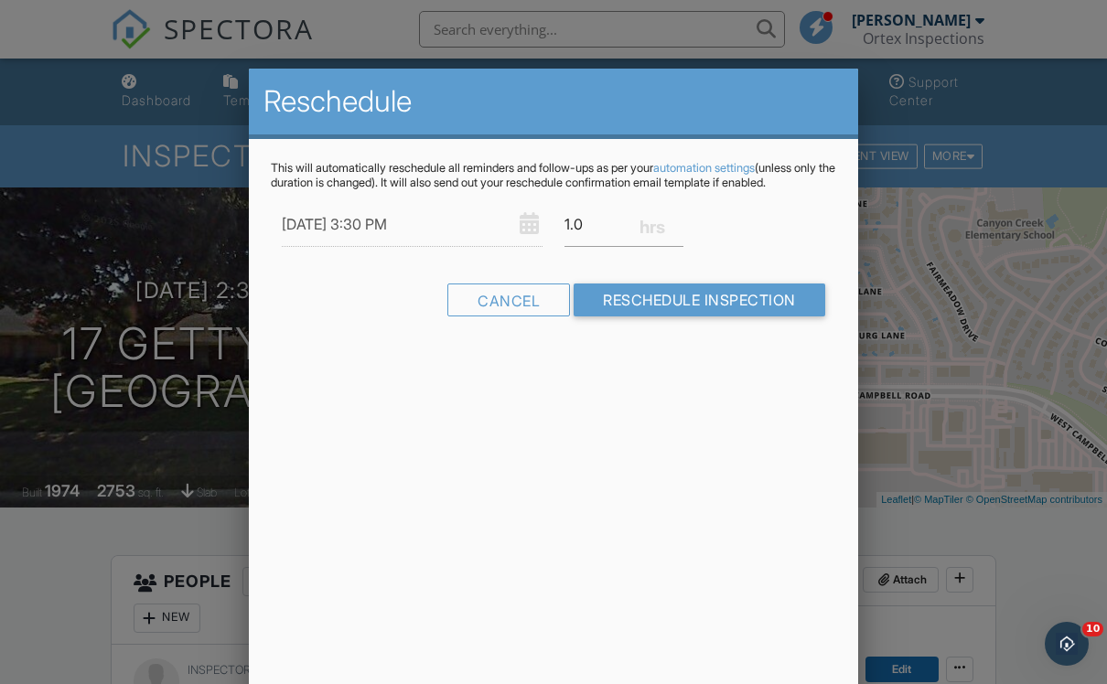
click at [673, 308] on input "Reschedule Inspection" at bounding box center [700, 300] width 252 height 33
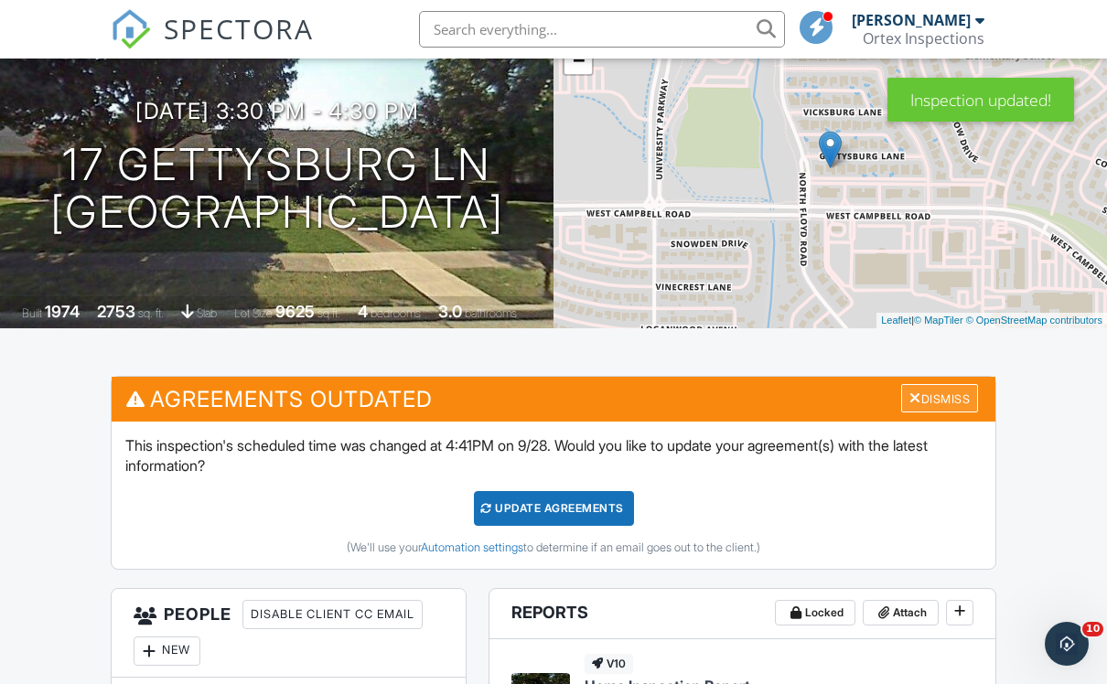
click at [939, 399] on div "Dismiss" at bounding box center [939, 398] width 77 height 28
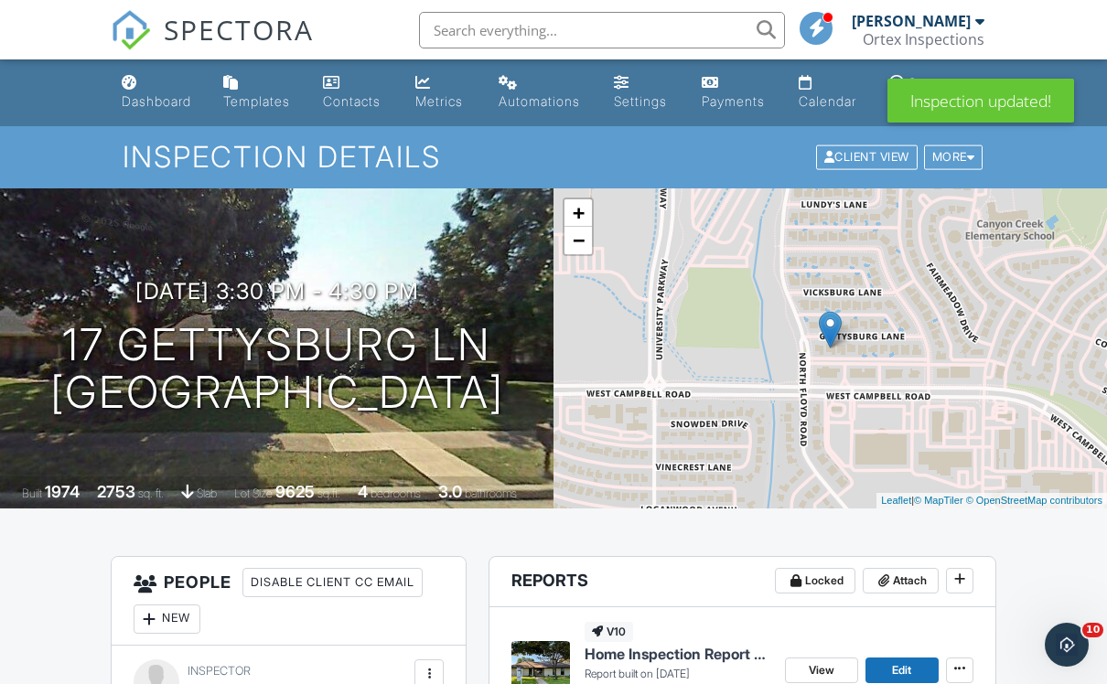
click at [131, 98] on div "Dashboard" at bounding box center [157, 100] width 70 height 16
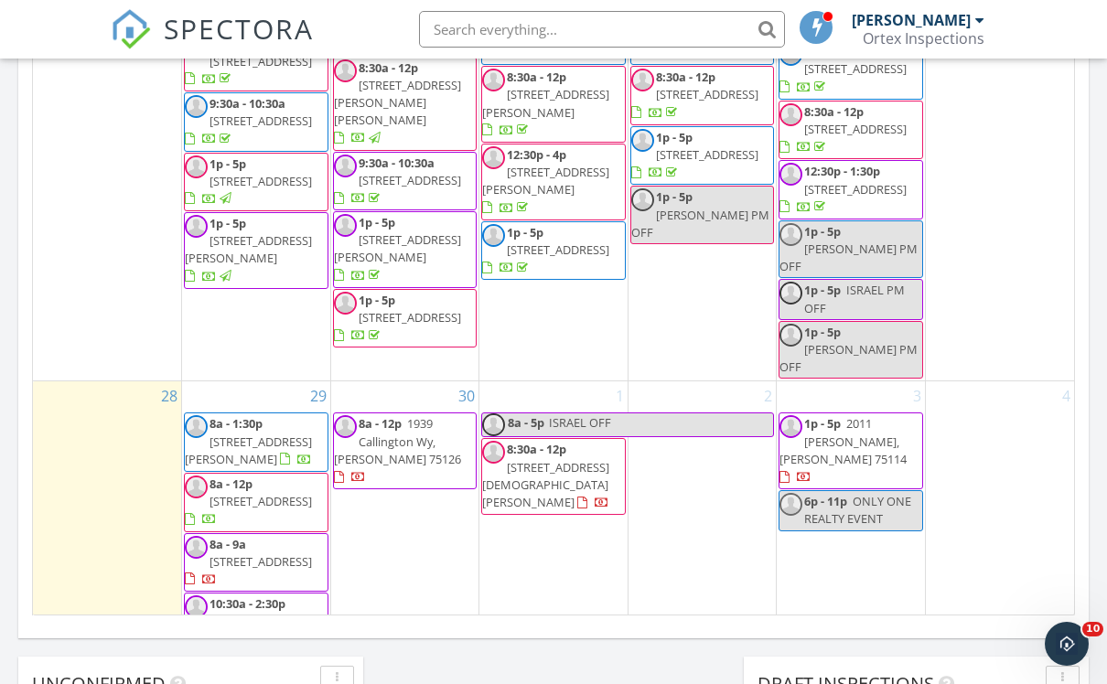
scroll to position [1180, 0]
click at [492, 642] on div "Today All Inspectors No results found New Inspection New Quote Map + − Leaflet …" at bounding box center [553, 7] width 1107 height 1665
click at [251, 657] on link "1p - 5p 13001 Hutton Dr 25, Farmers Branch 75234" at bounding box center [248, 682] width 127 height 51
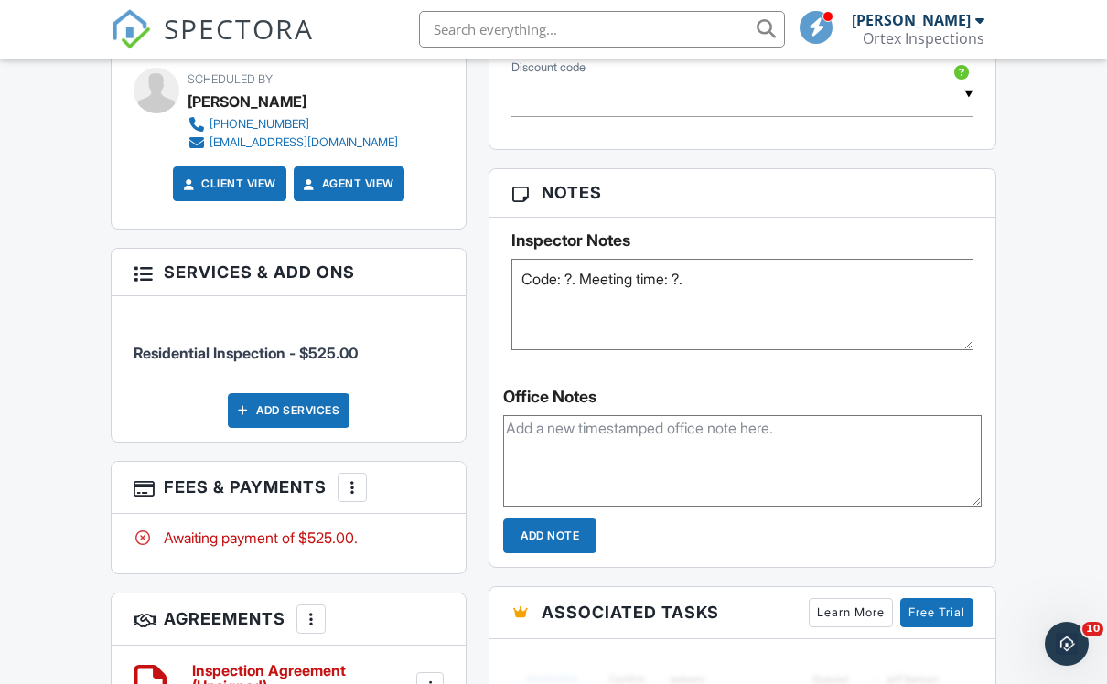
scroll to position [1243, 0]
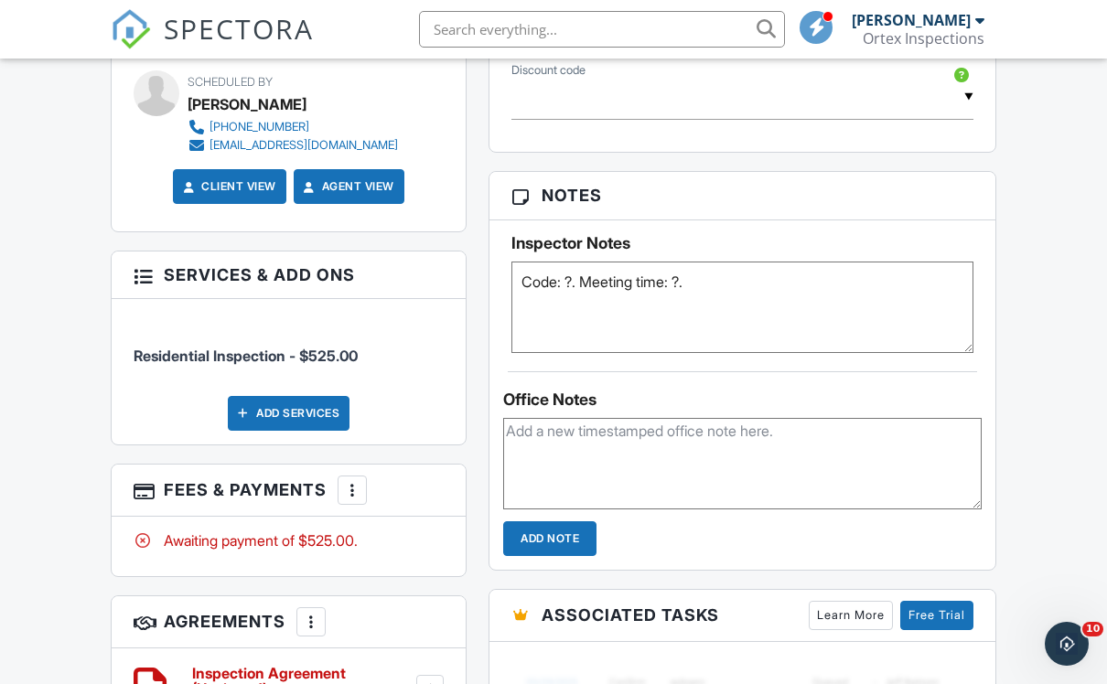
click at [903, 460] on textarea at bounding box center [742, 463] width 478 height 91
type textarea "Texted buyer about time, prices and options"
click at [548, 539] on input "Add Note" at bounding box center [549, 538] width 93 height 35
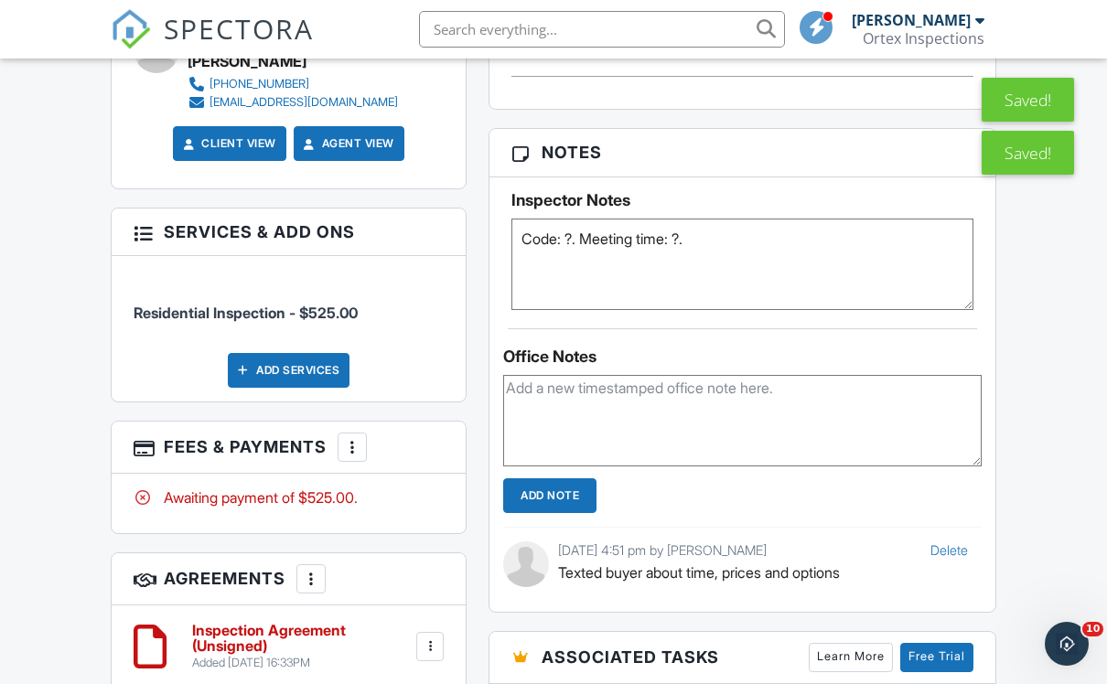
scroll to position [1298, 0]
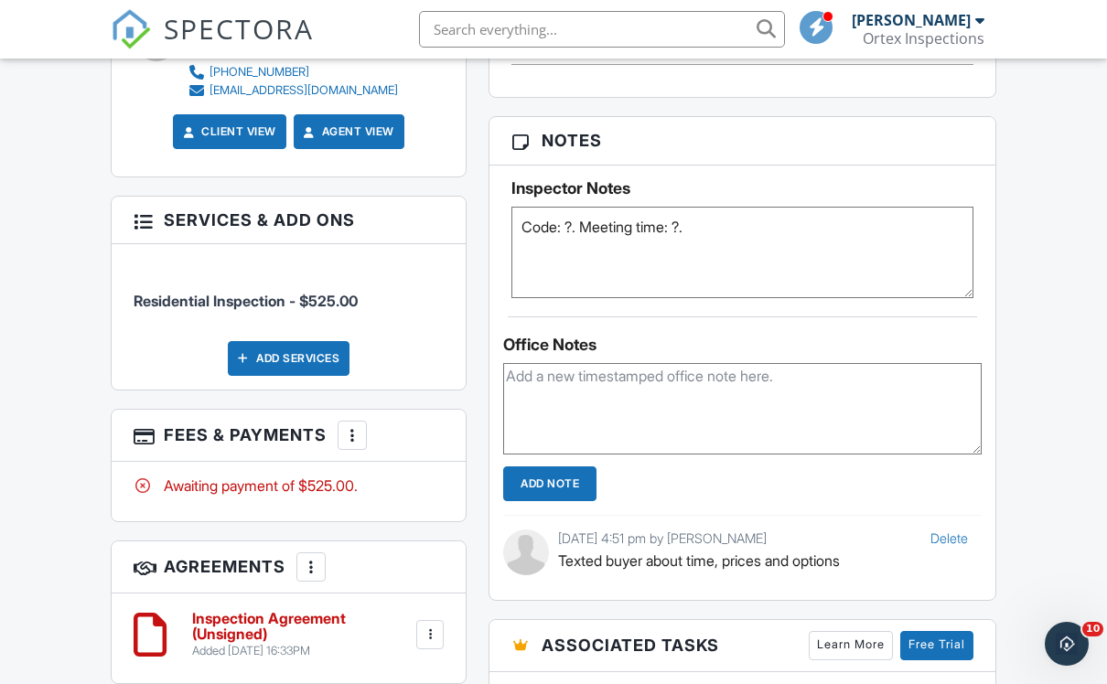
click at [736, 427] on textarea at bounding box center [742, 408] width 478 height 91
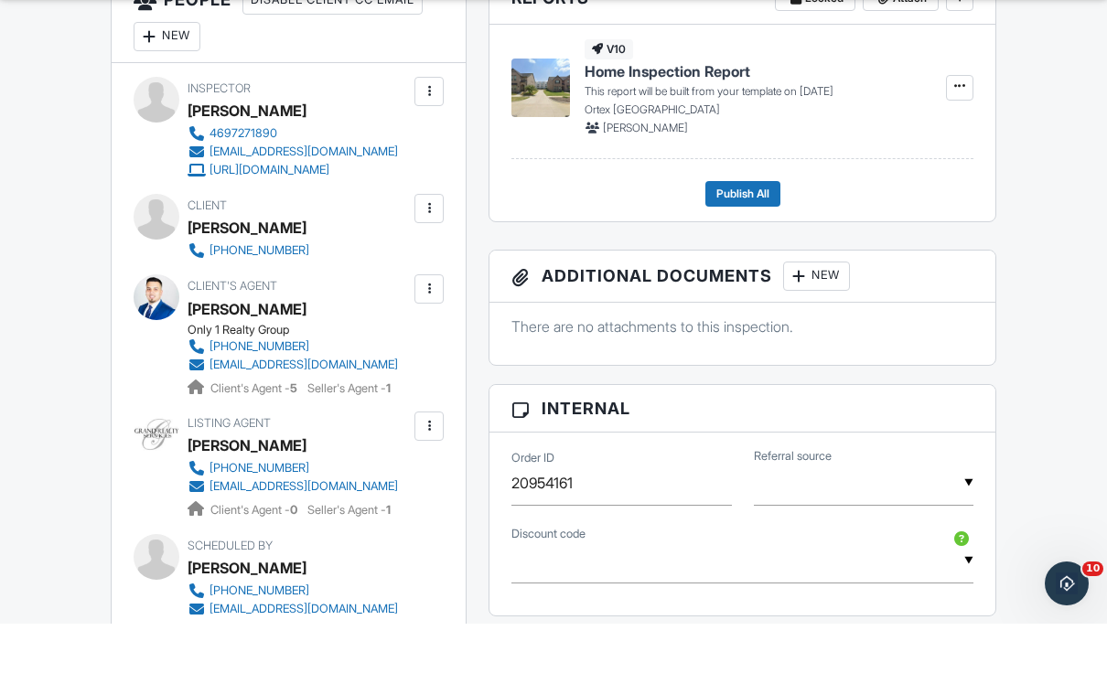
scroll to position [722, 0]
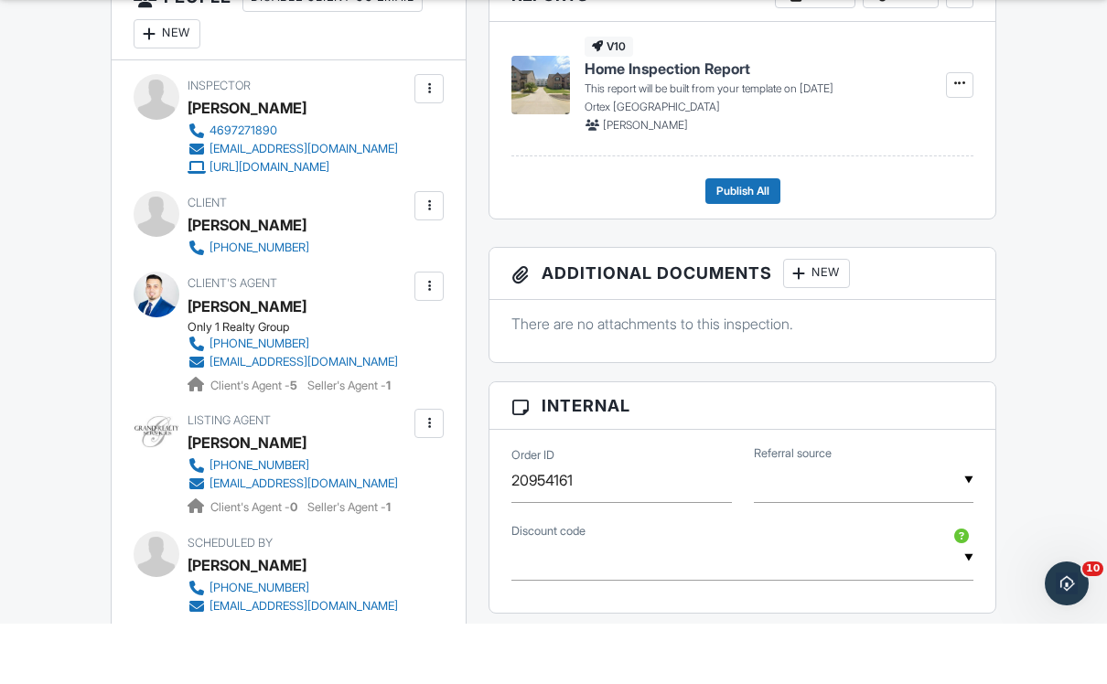
click at [1058, 383] on div "Dashboard Templates Contacts Metrics Automations Settings Payments Calendar Sup…" at bounding box center [553, 642] width 1107 height 2611
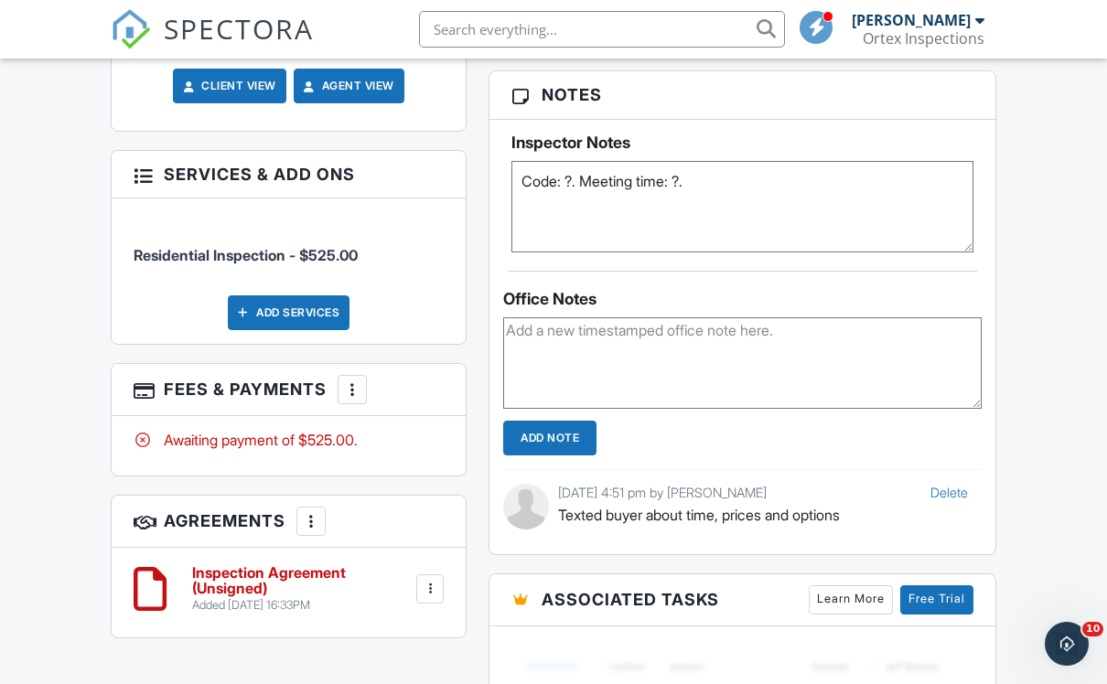
scroll to position [1352, 0]
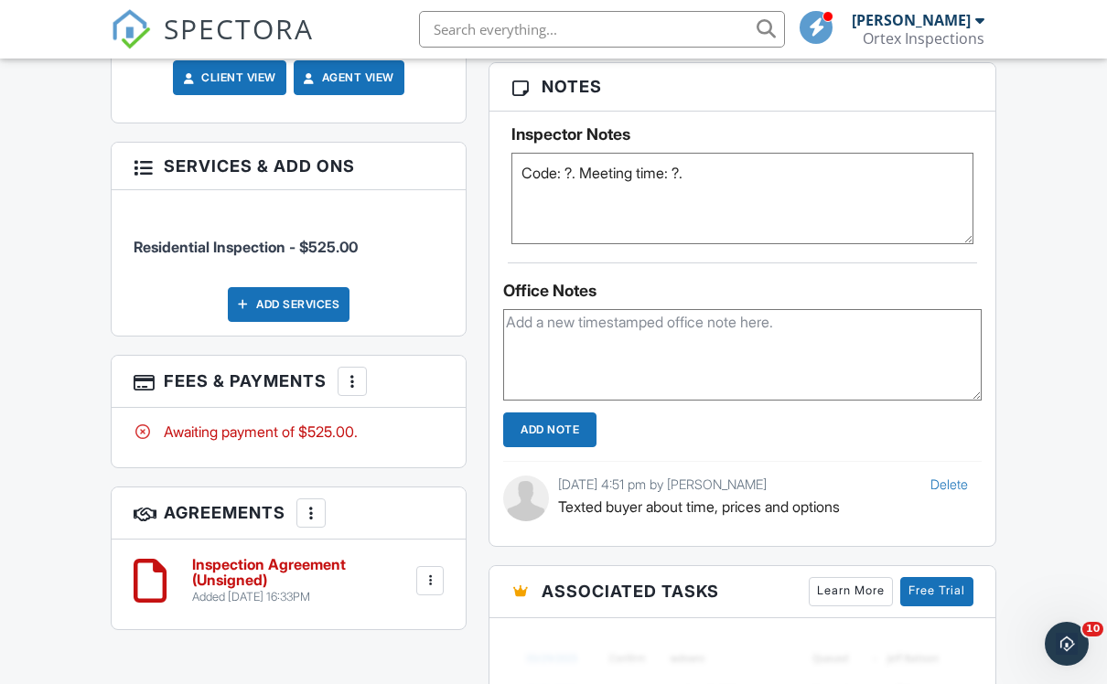
click at [774, 205] on textarea "Code: ?. Meeting time: ?." at bounding box center [742, 198] width 462 height 91
type textarea "Code: ?. Meeting time: ?"
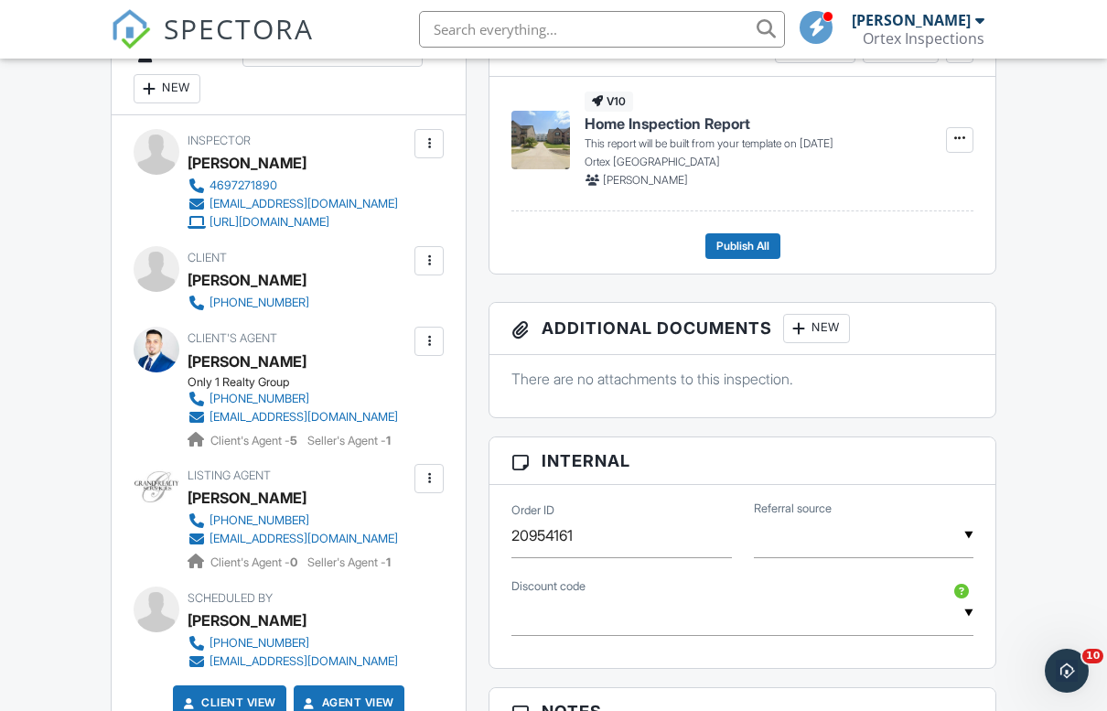
scroll to position [728, 0]
